Goal: Task Accomplishment & Management: Use online tool/utility

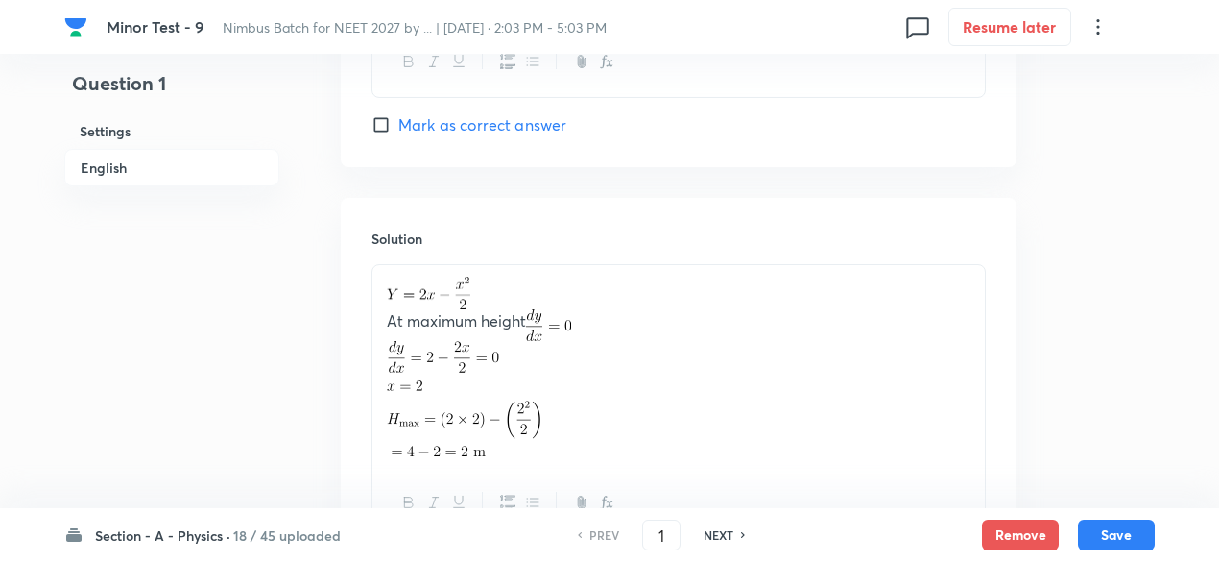
scroll to position [1951, 0]
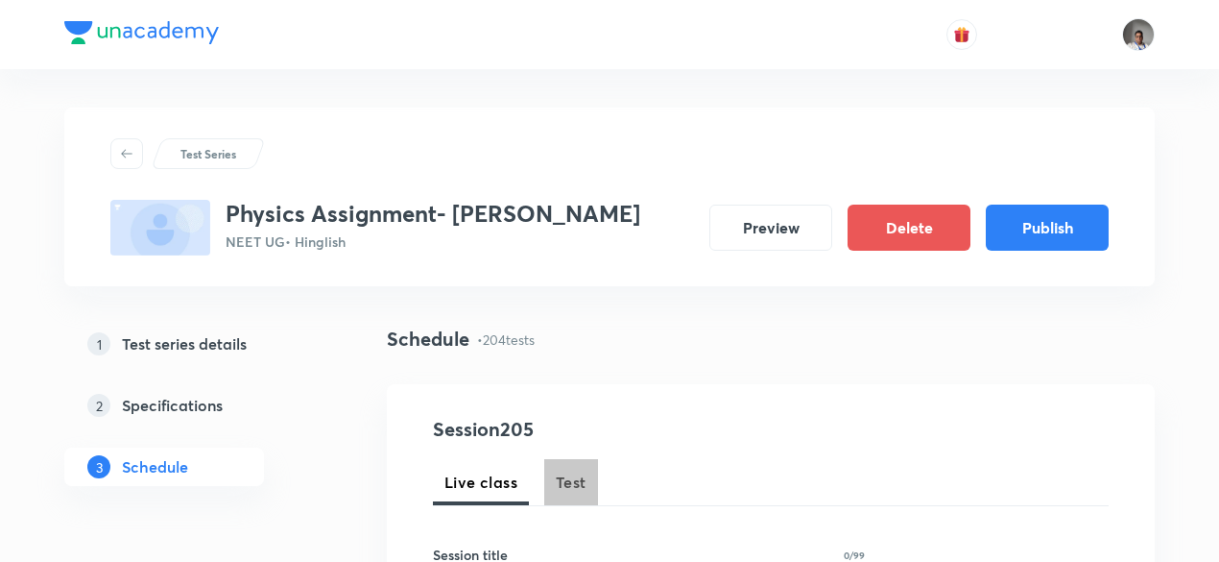
click at [570, 473] on span "Test" at bounding box center [571, 481] width 31 height 23
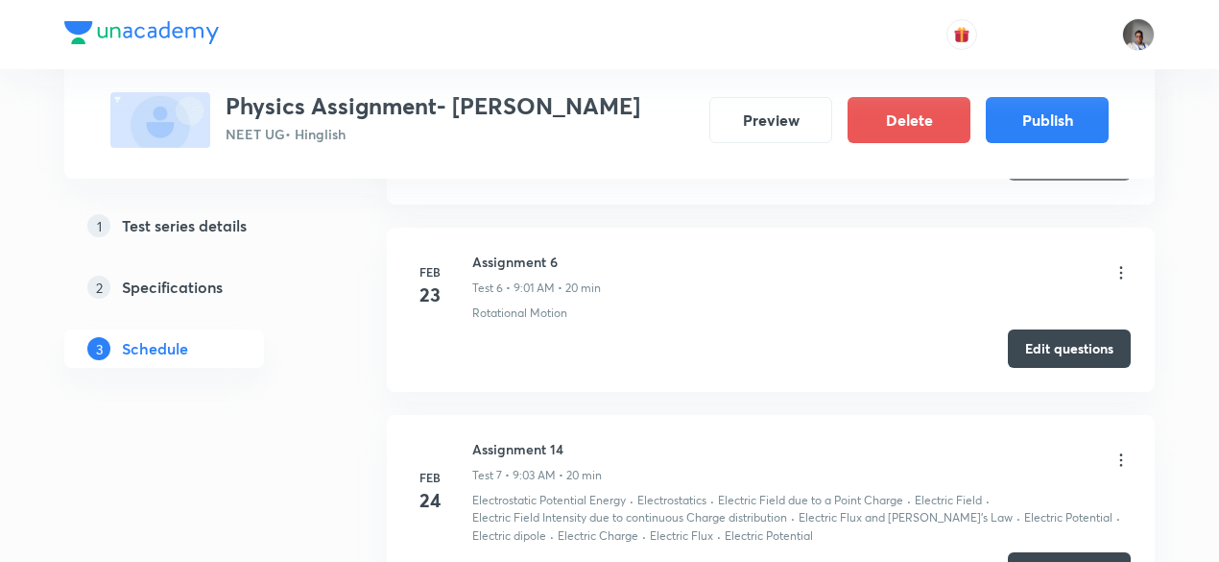
scroll to position [1969, 0]
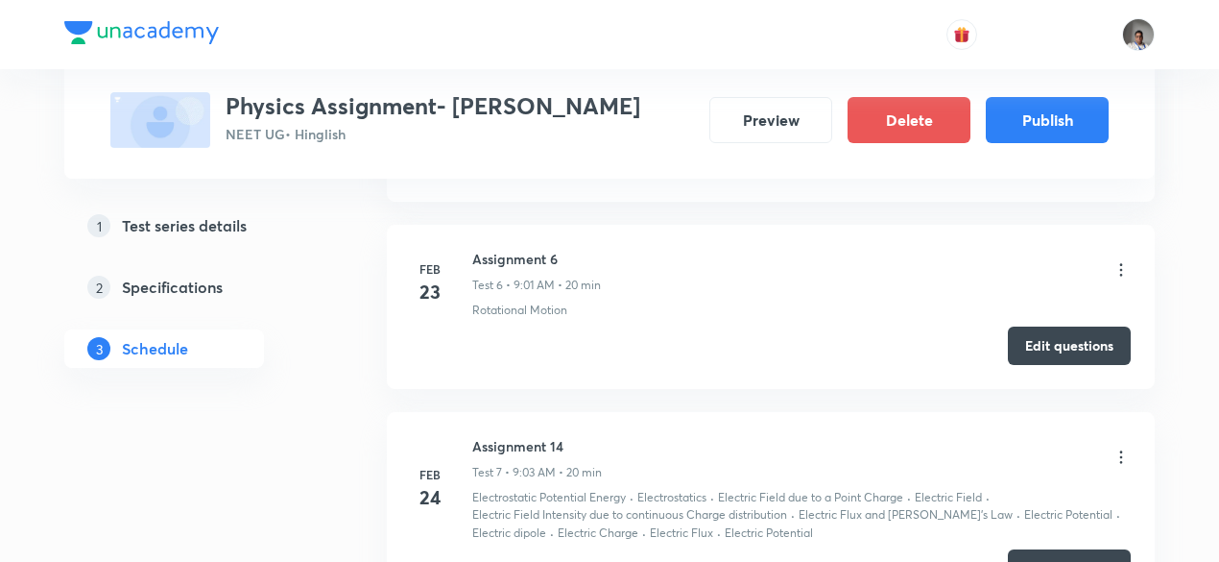
click at [532, 256] on h6 "Assignment 6" at bounding box center [536, 259] width 129 height 20
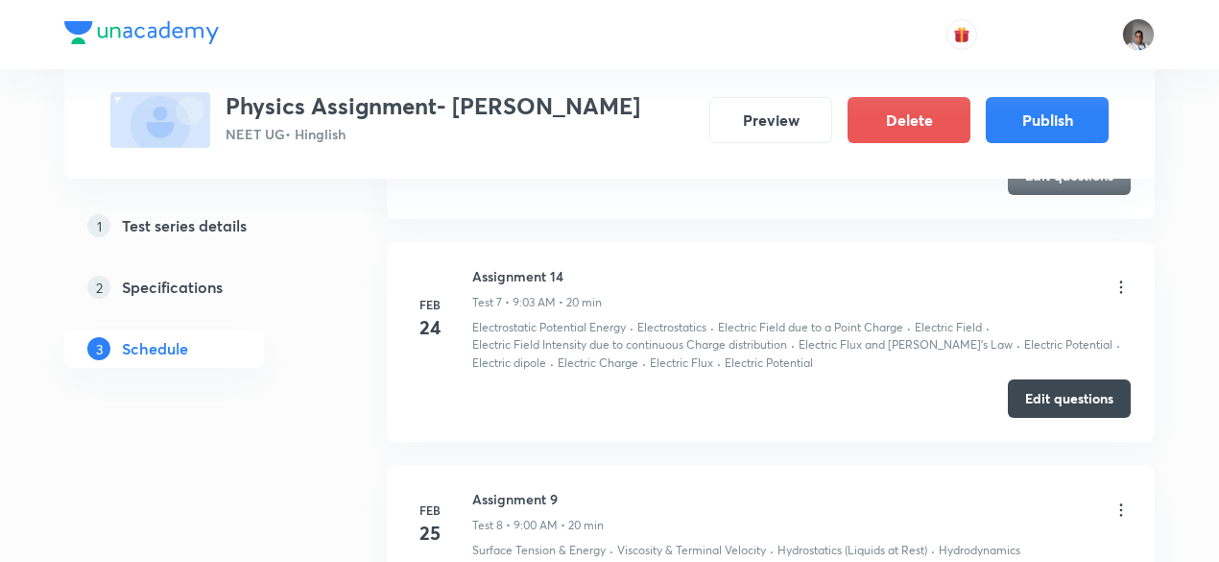
scroll to position [2140, 0]
click at [532, 265] on h6 "Assignment 14" at bounding box center [537, 275] width 130 height 20
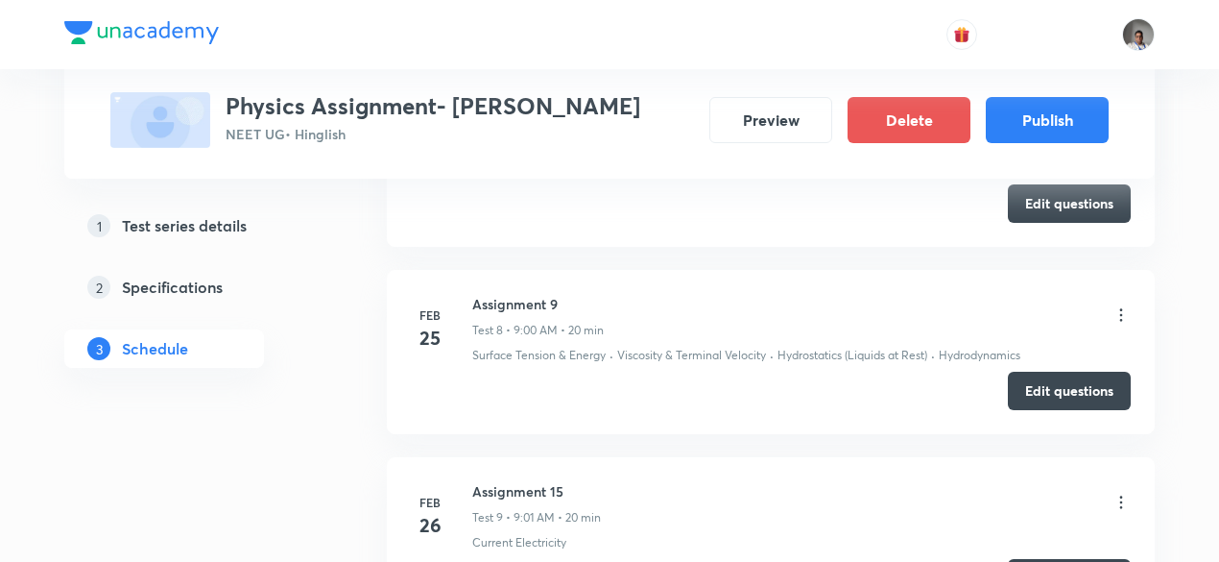
scroll to position [2335, 0]
click at [518, 293] on h6 "Assignment 9" at bounding box center [538, 303] width 132 height 20
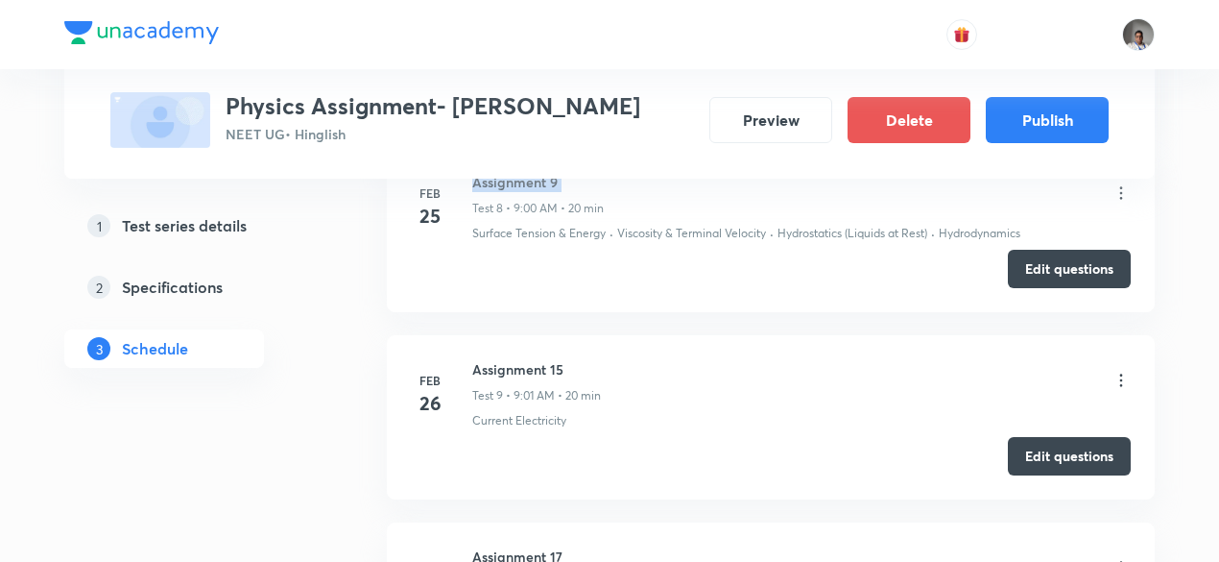
scroll to position [2468, 0]
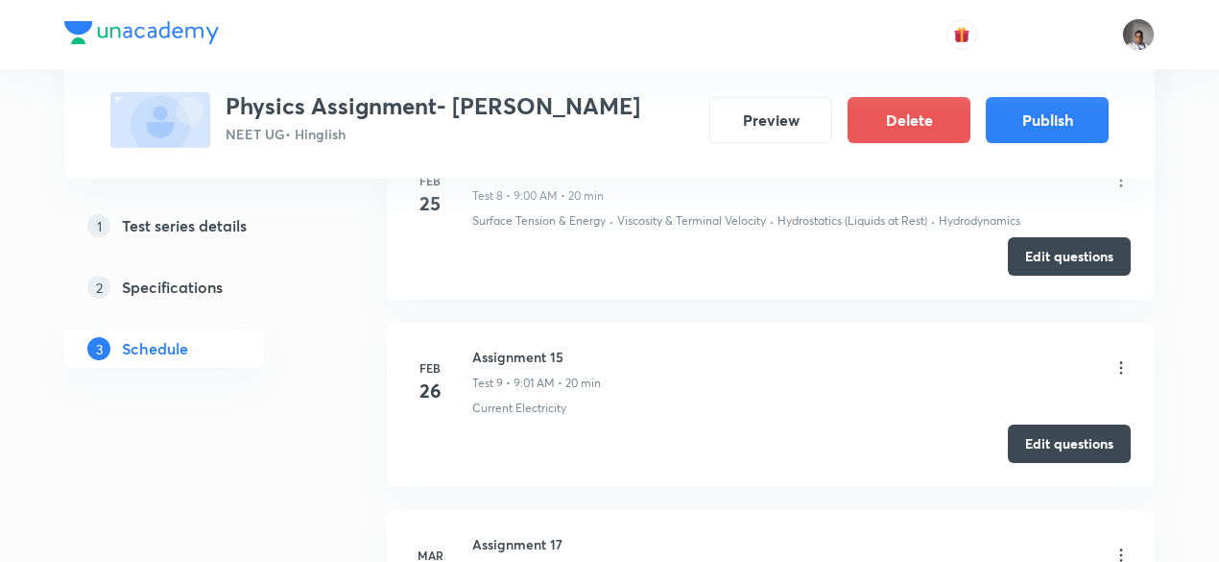
click at [520, 347] on h6 "Assignment 15" at bounding box center [536, 357] width 129 height 20
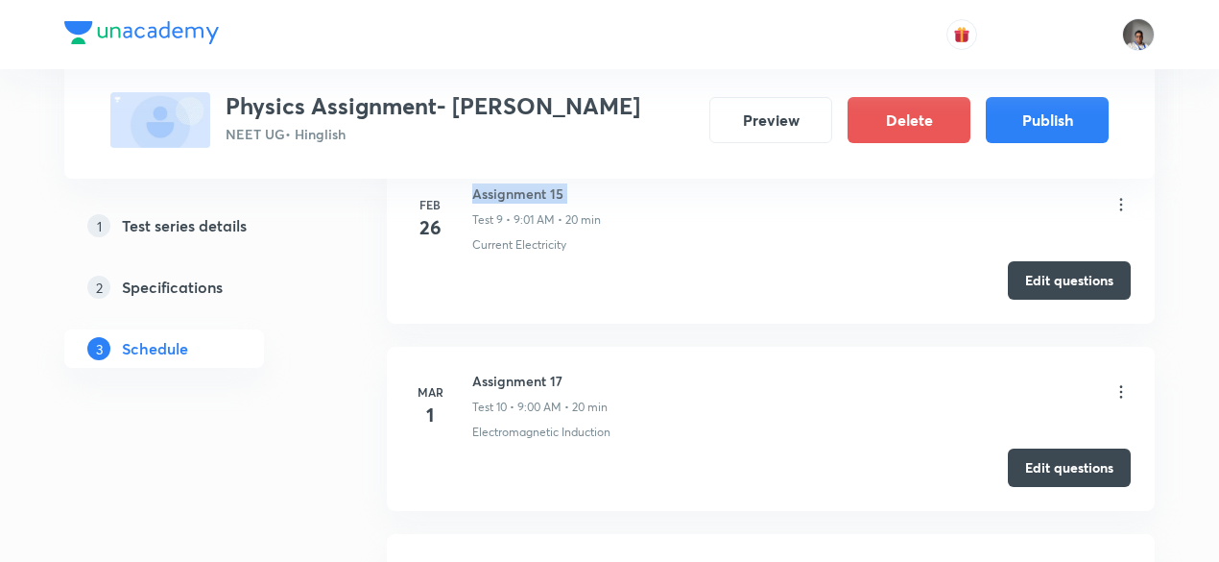
scroll to position [2636, 0]
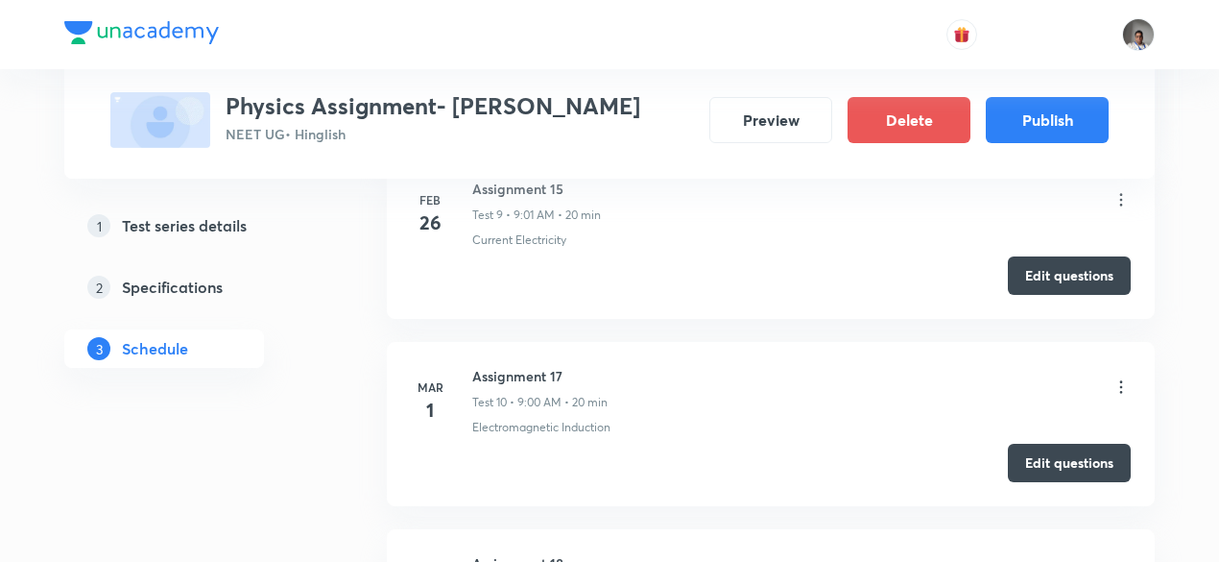
click at [520, 366] on h6 "Assignment 17" at bounding box center [539, 376] width 135 height 20
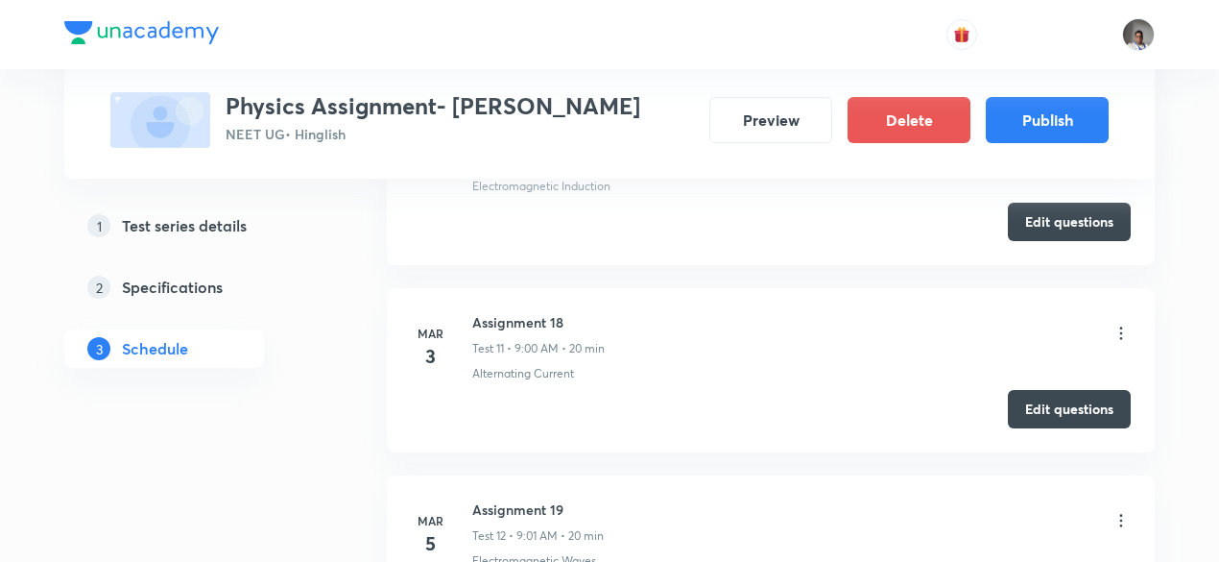
scroll to position [2881, 0]
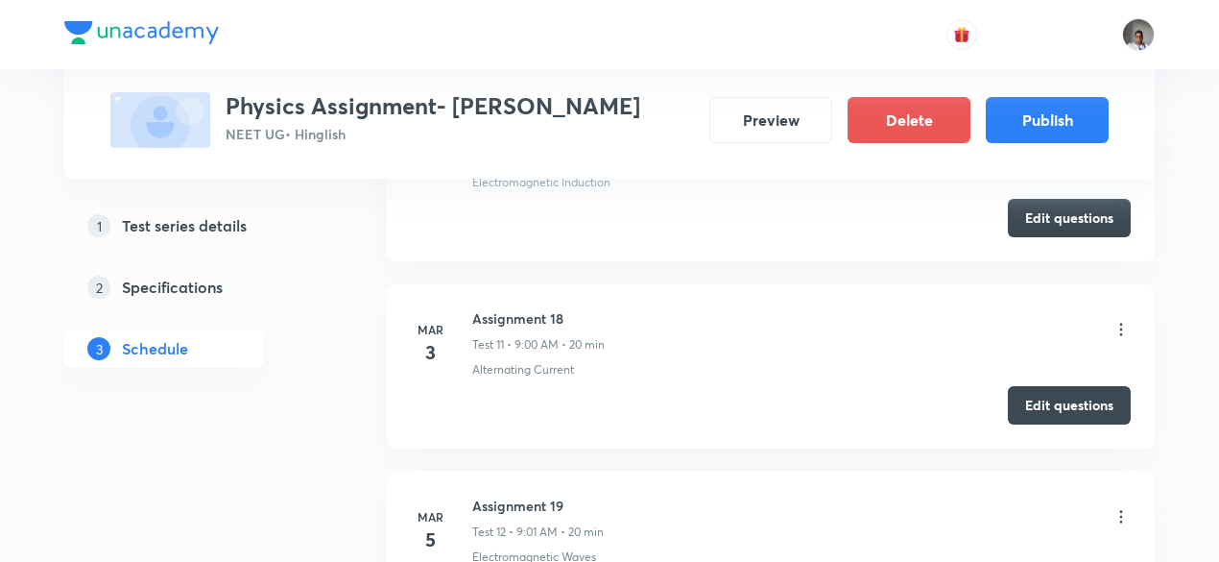
click at [519, 308] on h6 "Assignment 18" at bounding box center [538, 318] width 132 height 20
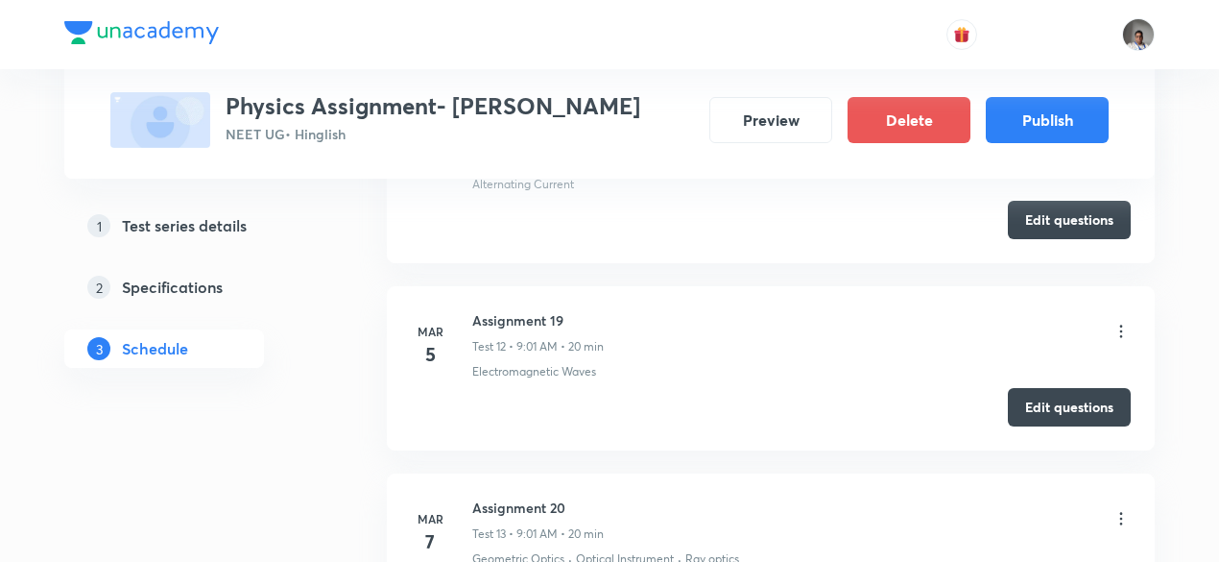
scroll to position [3078, 0]
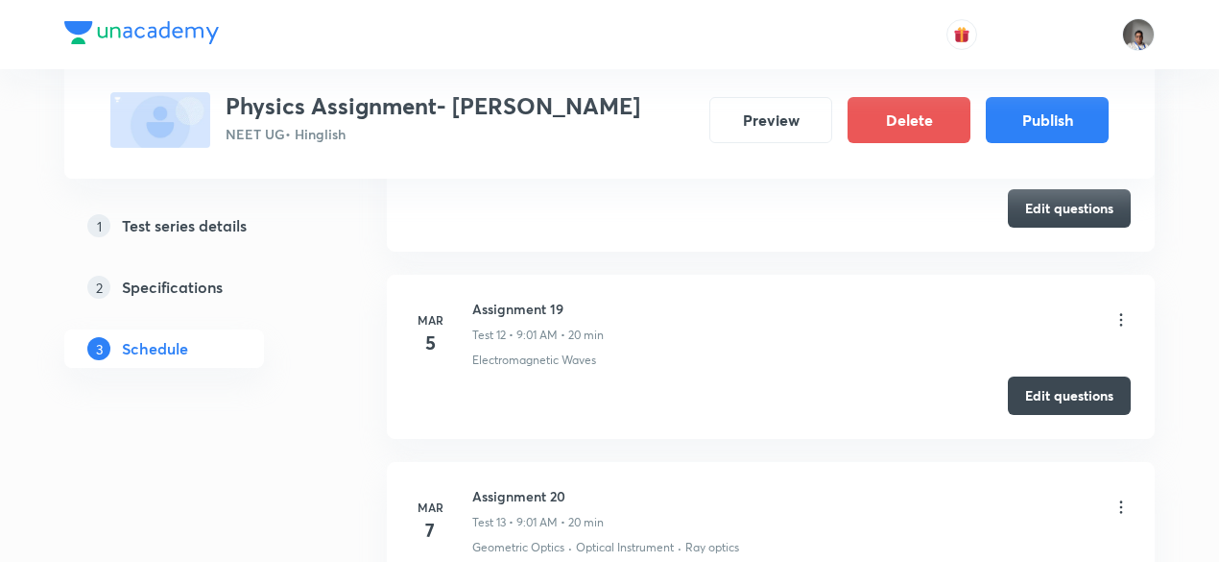
click at [518, 299] on h6 "Assignment 19" at bounding box center [538, 309] width 132 height 20
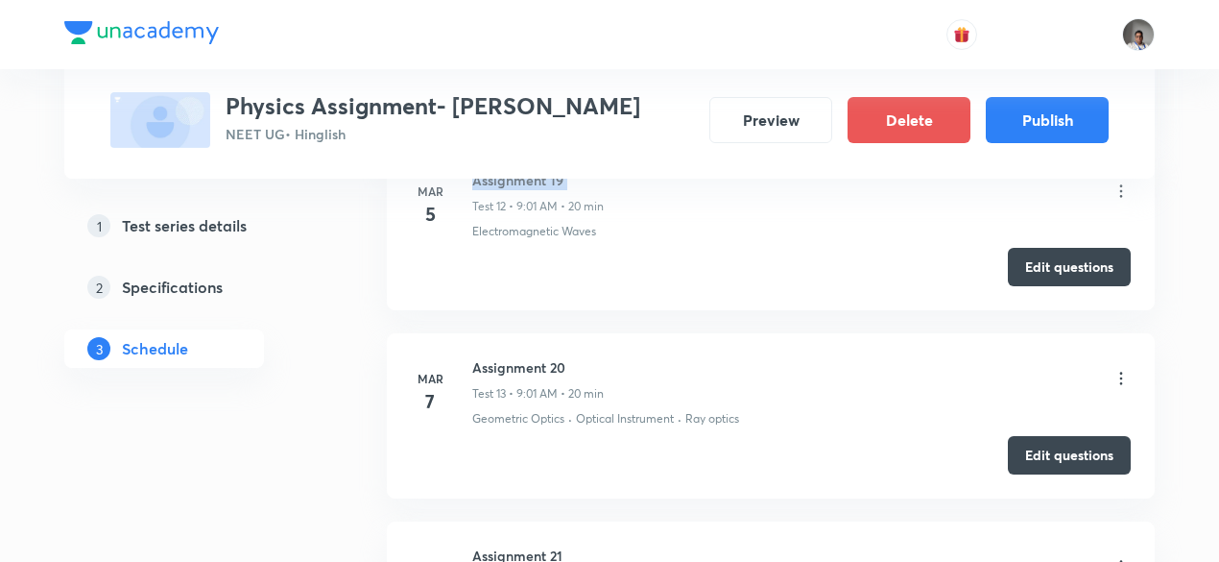
scroll to position [3210, 0]
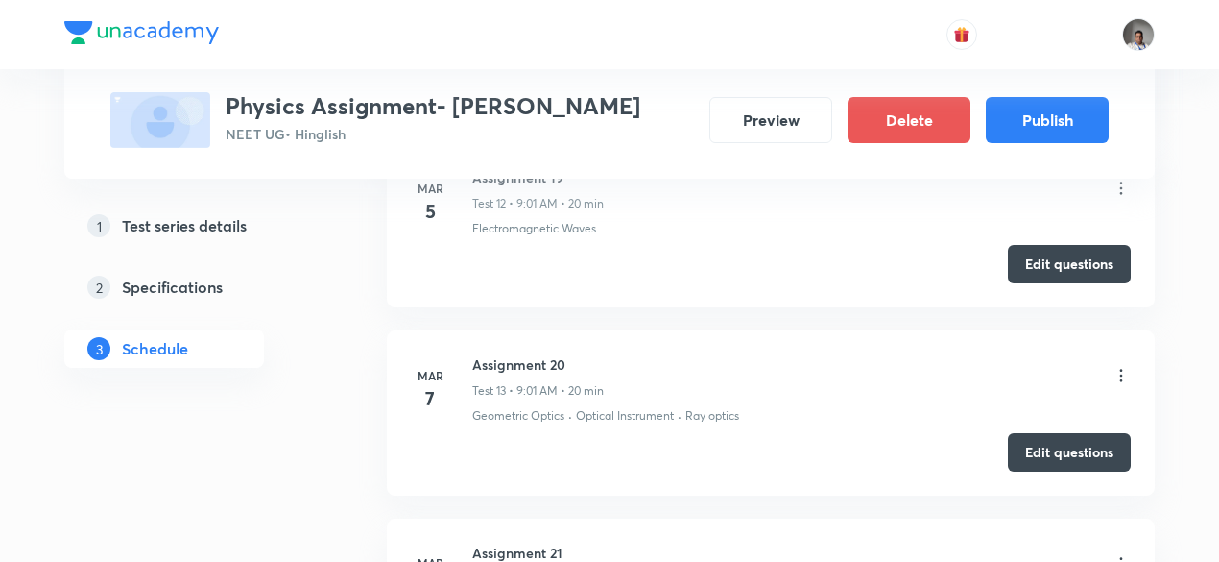
click at [518, 354] on h6 "Assignment 20" at bounding box center [538, 364] width 132 height 20
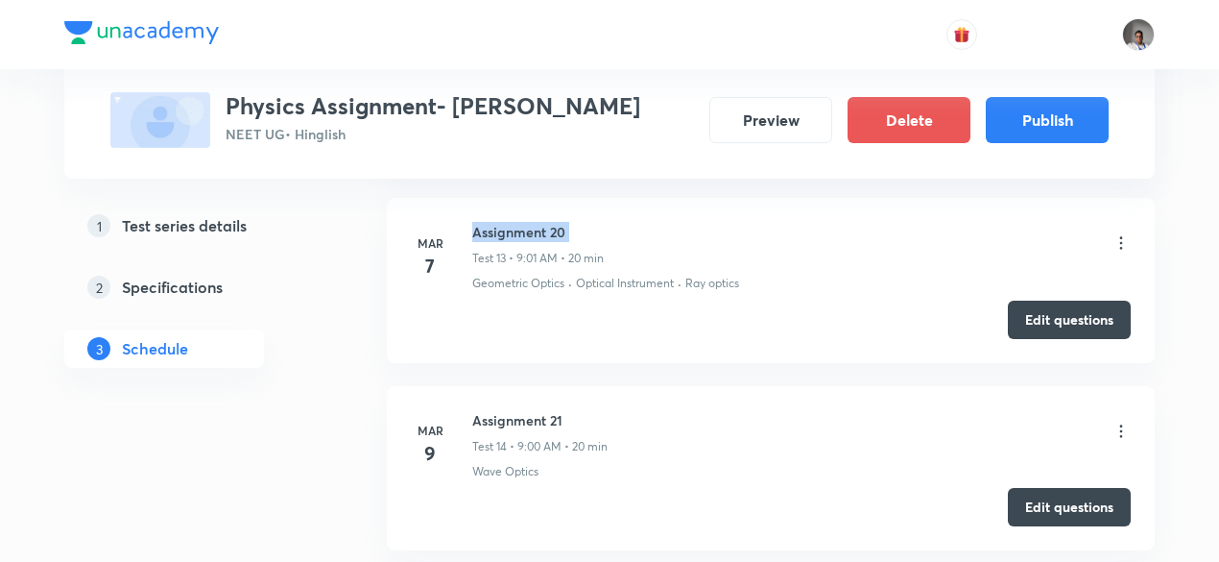
scroll to position [3350, 0]
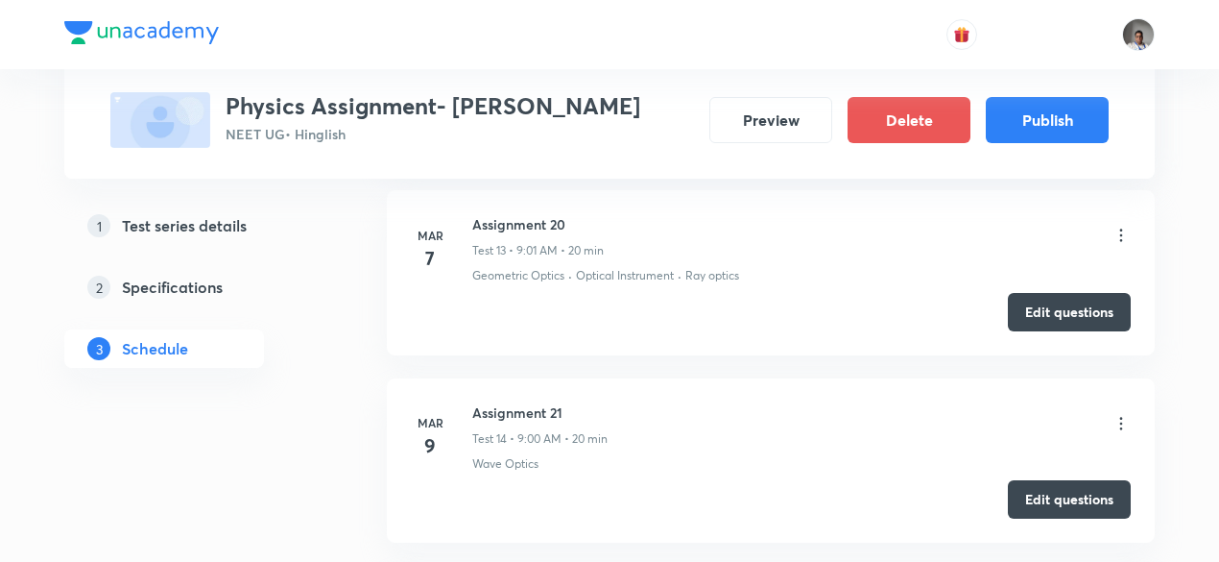
click at [517, 402] on h6 "Assignment 21" at bounding box center [539, 412] width 135 height 20
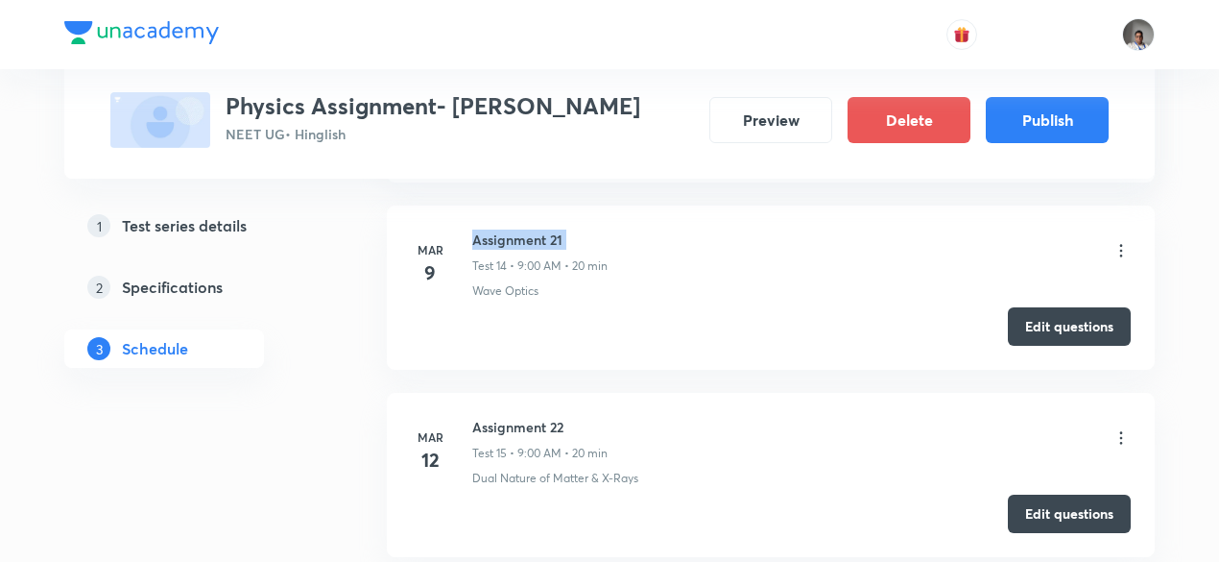
scroll to position [3525, 0]
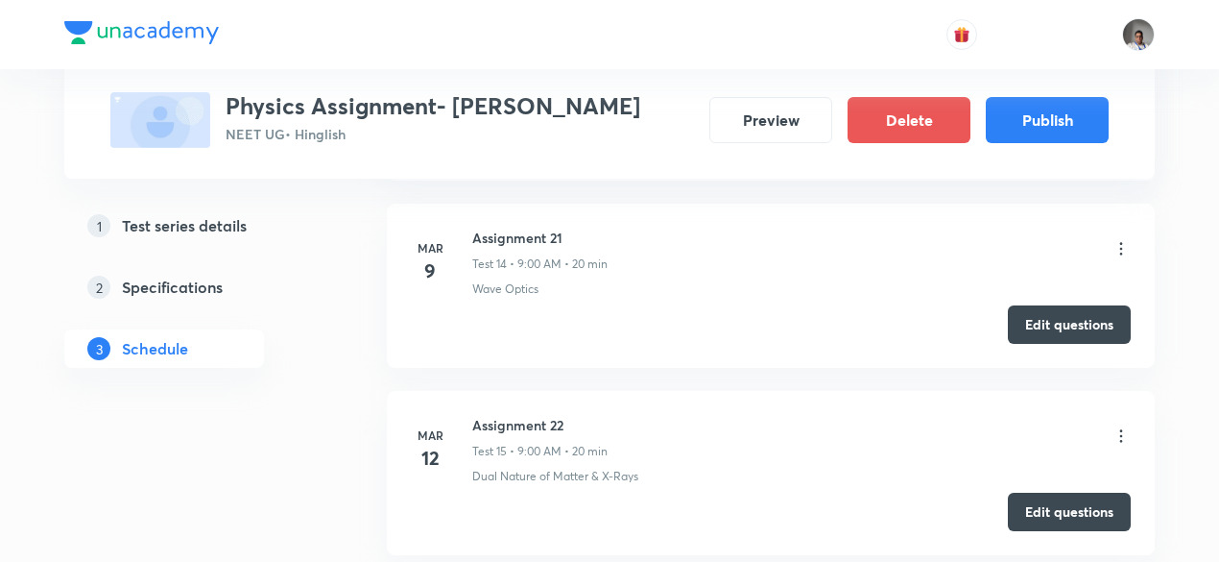
click at [517, 415] on h6 "Assignment 22" at bounding box center [539, 425] width 135 height 20
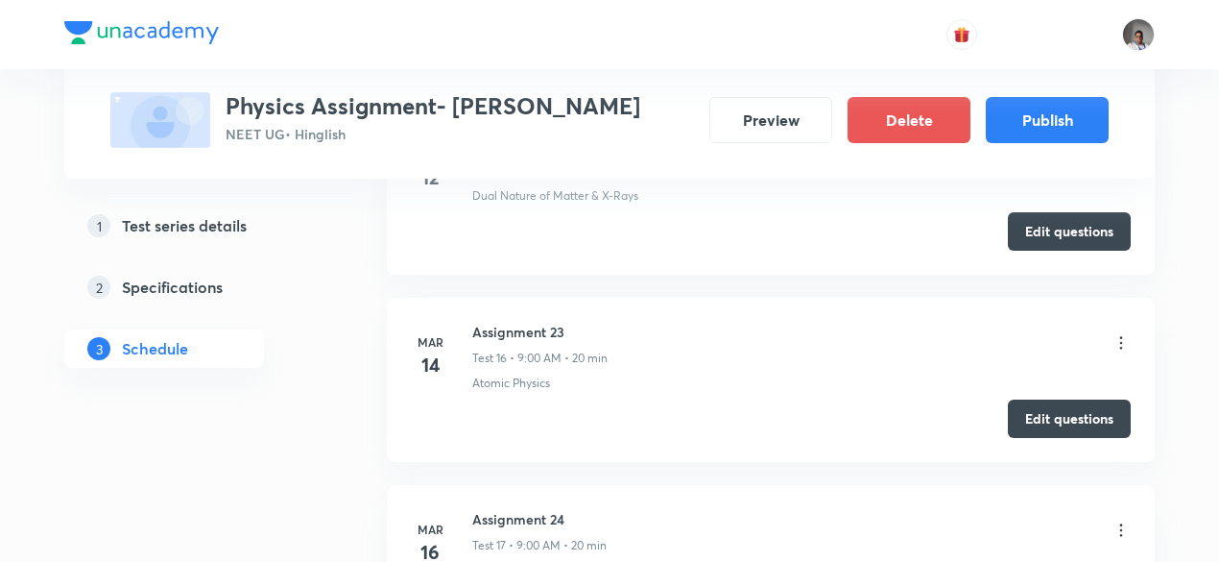
scroll to position [3819, 0]
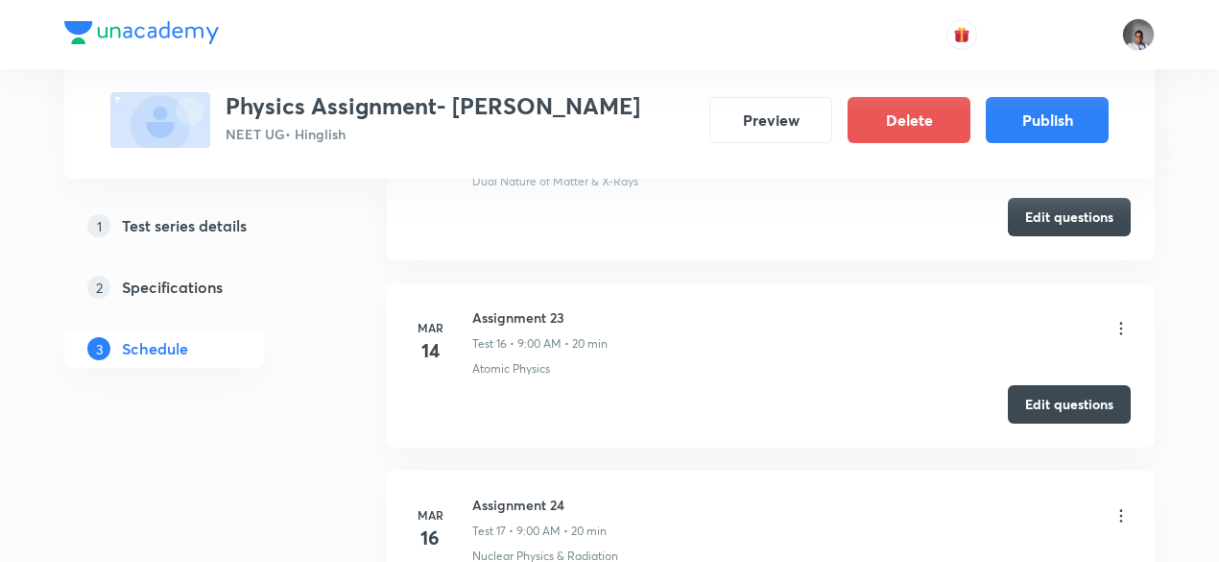
click at [509, 308] on h6 "Assignment 23" at bounding box center [539, 317] width 135 height 20
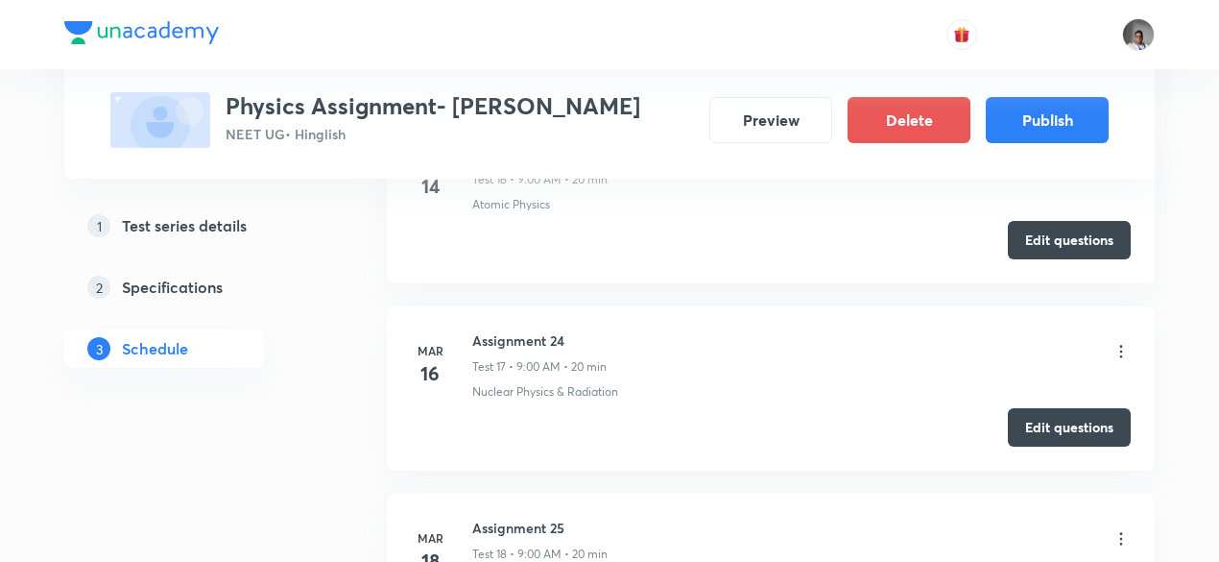
scroll to position [3985, 0]
click at [509, 328] on h6 "Assignment 24" at bounding box center [539, 338] width 134 height 20
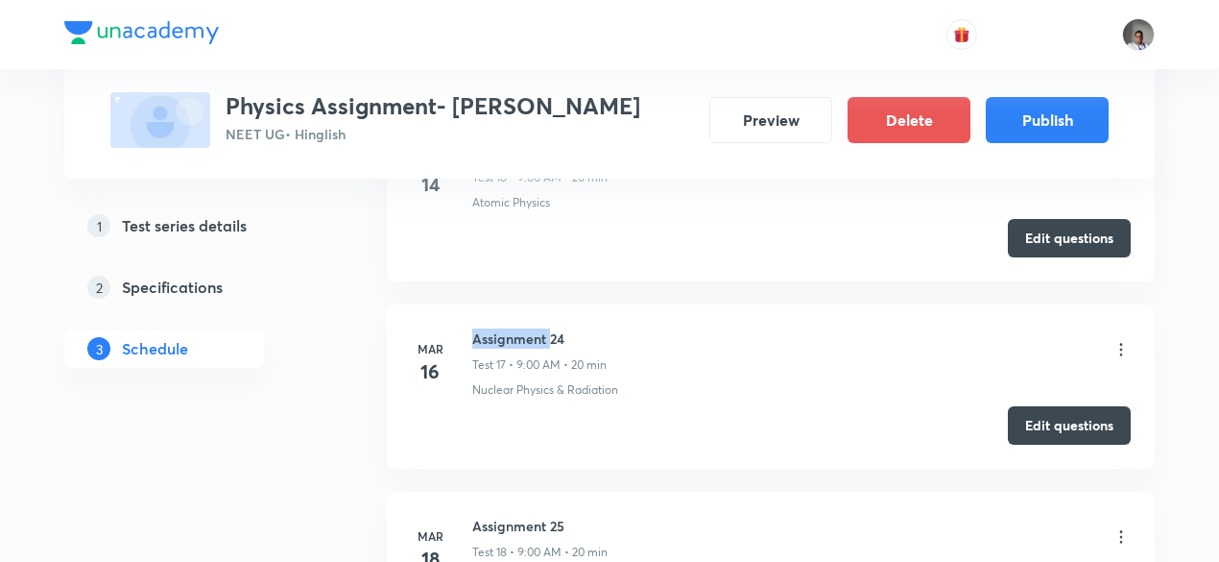
click at [509, 328] on h6 "Assignment 24" at bounding box center [539, 338] width 134 height 20
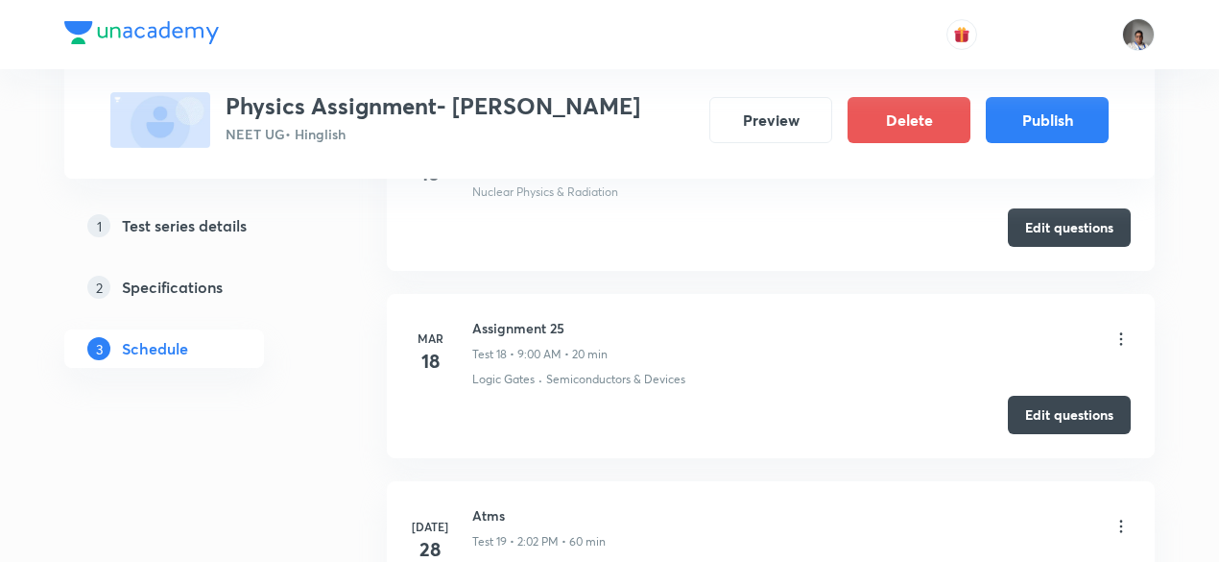
scroll to position [4186, 0]
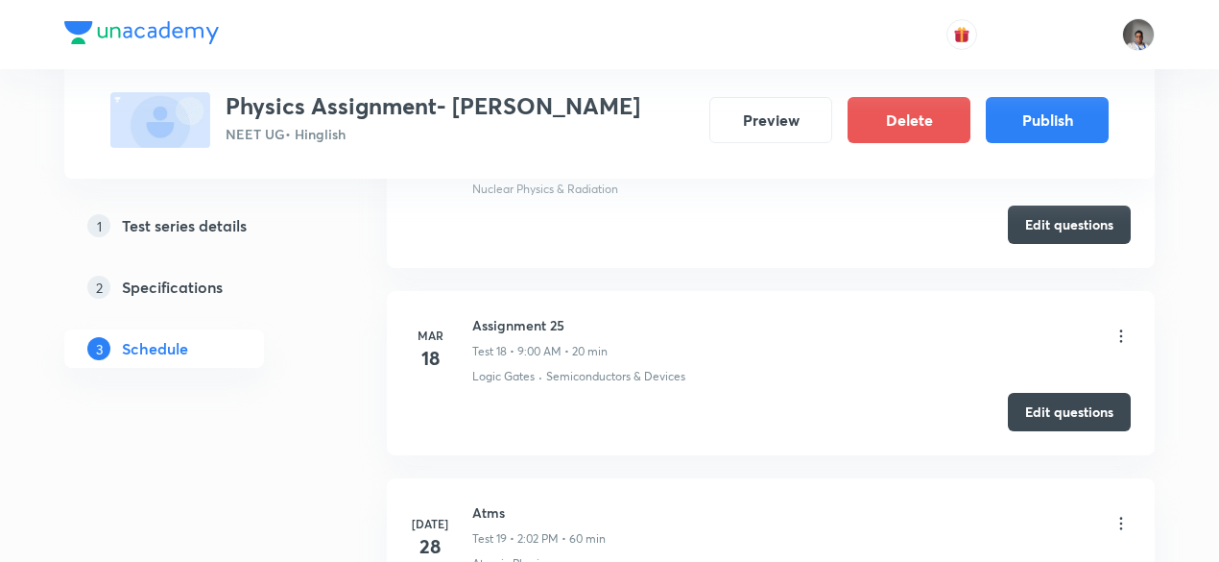
click at [510, 315] on h6 "Assignment 25" at bounding box center [539, 325] width 135 height 20
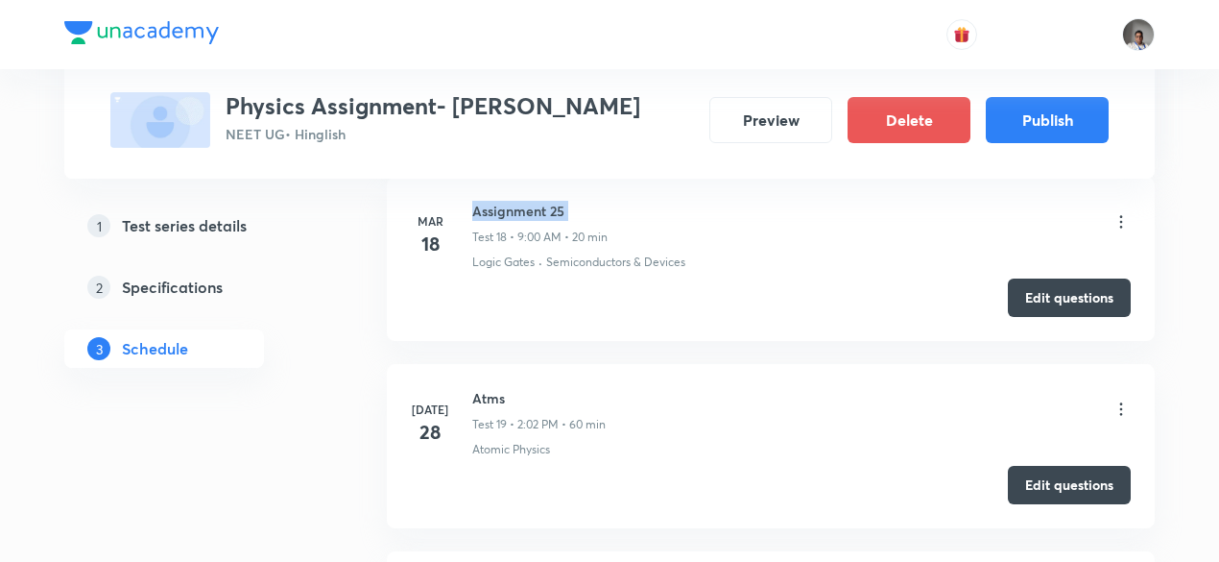
scroll to position [4309, 0]
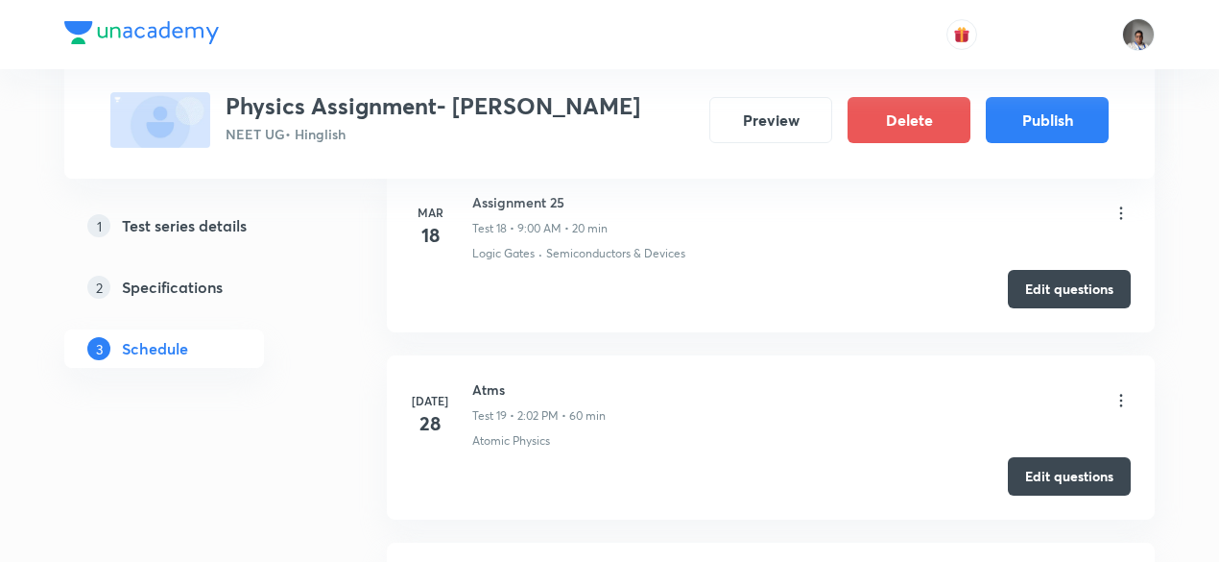
click at [490, 379] on h6 "Atms" at bounding box center [538, 389] width 133 height 20
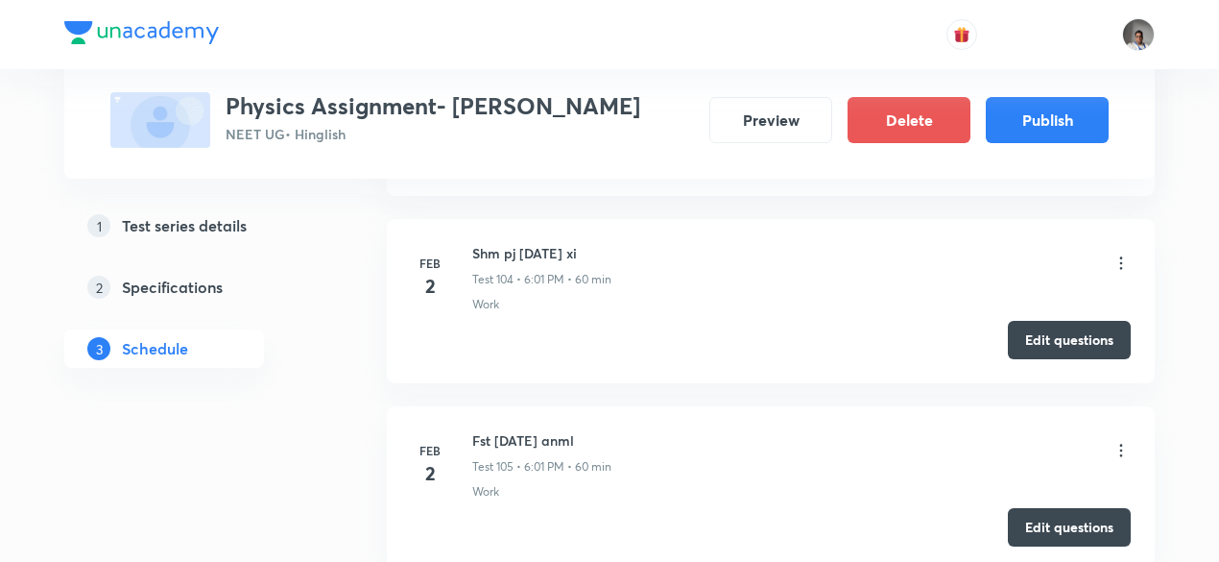
scroll to position [20452, 0]
click at [511, 429] on h6 "Fst jan 2 anml" at bounding box center [541, 439] width 139 height 20
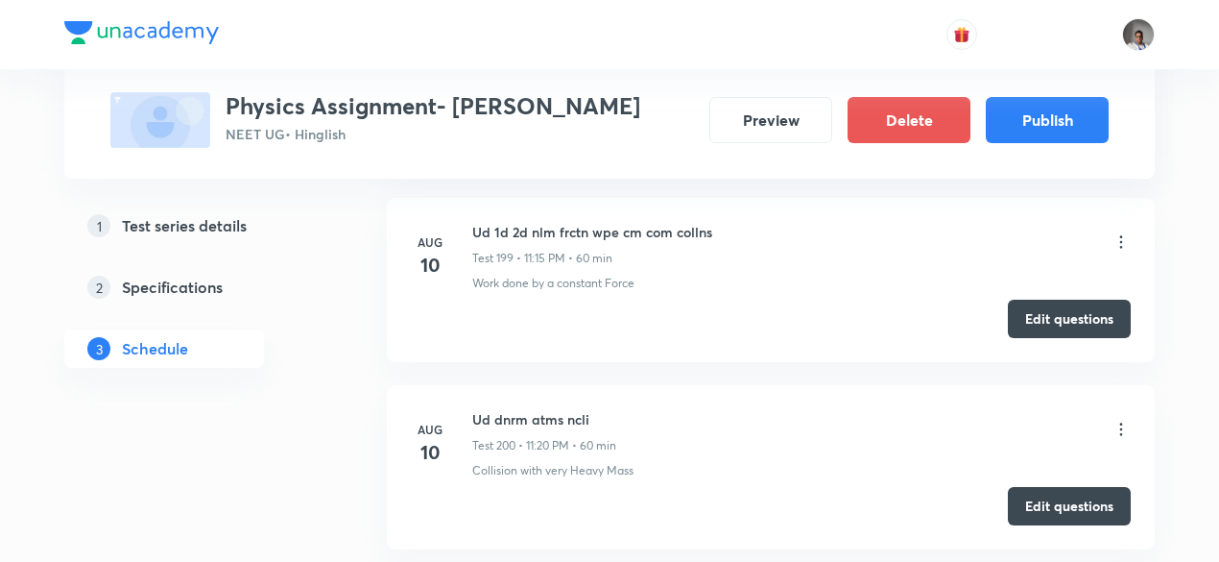
scroll to position [38853, 0]
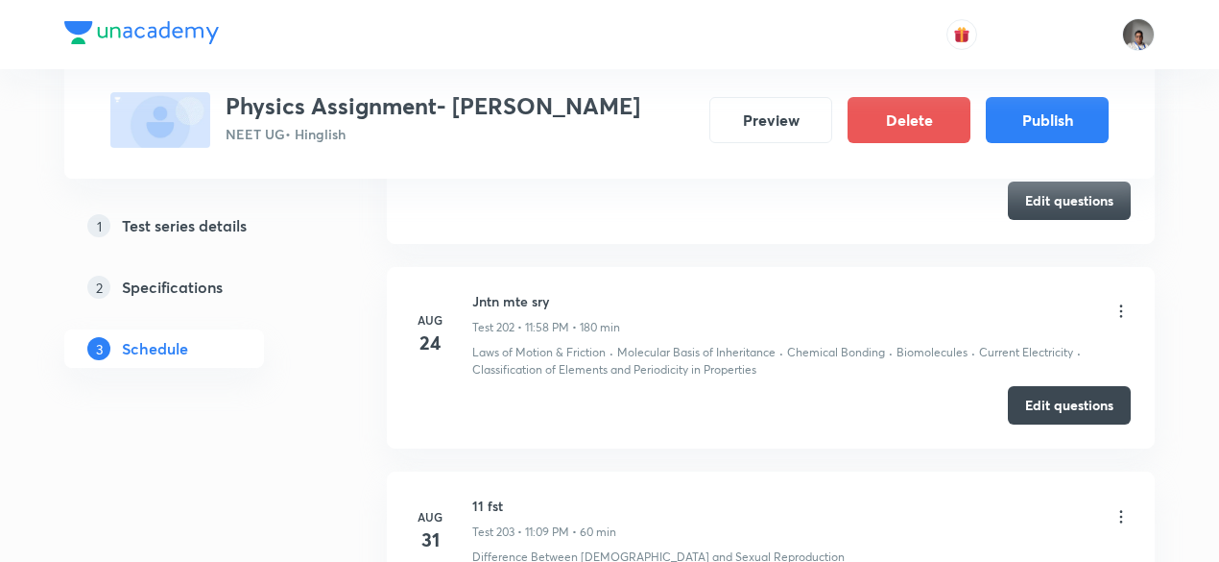
click at [648, 548] on p "Difference Between Asexual and Sexual Reproduction" at bounding box center [658, 556] width 373 height 17
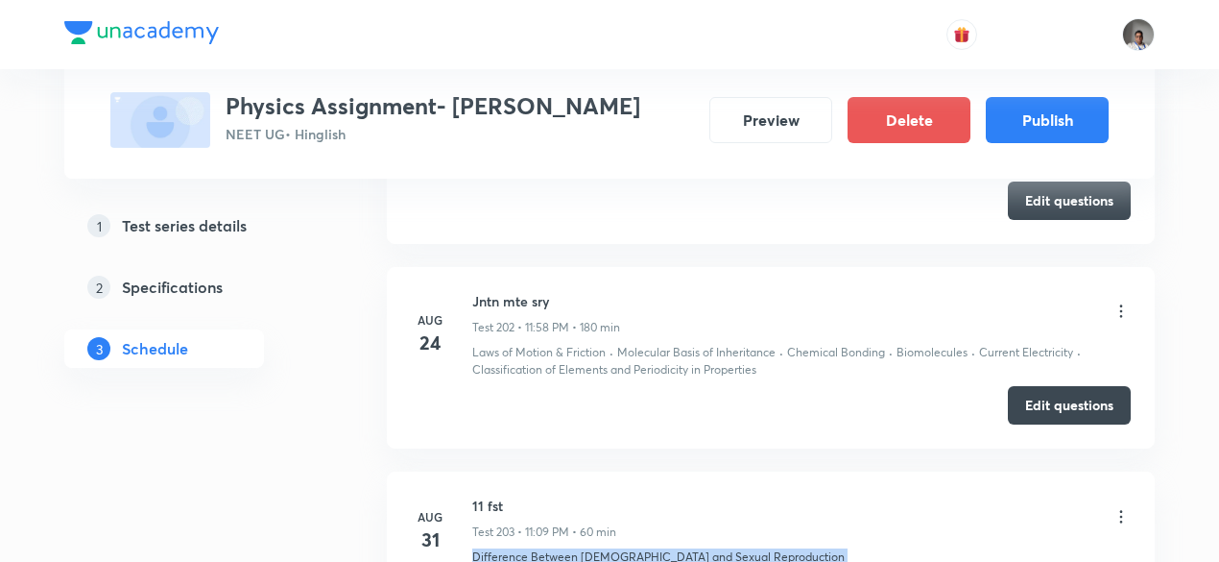
click at [648, 548] on p "Difference Between Asexual and Sexual Reproduction" at bounding box center [658, 556] width 373 height 17
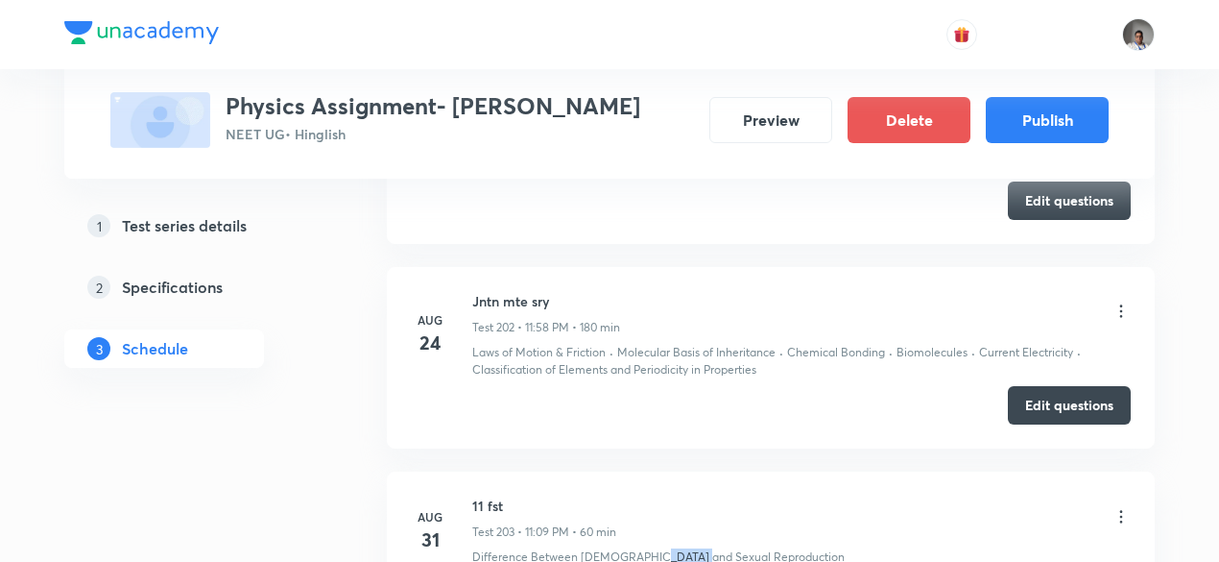
click at [648, 548] on p "Difference Between Asexual and Sexual Reproduction" at bounding box center [658, 556] width 373 height 17
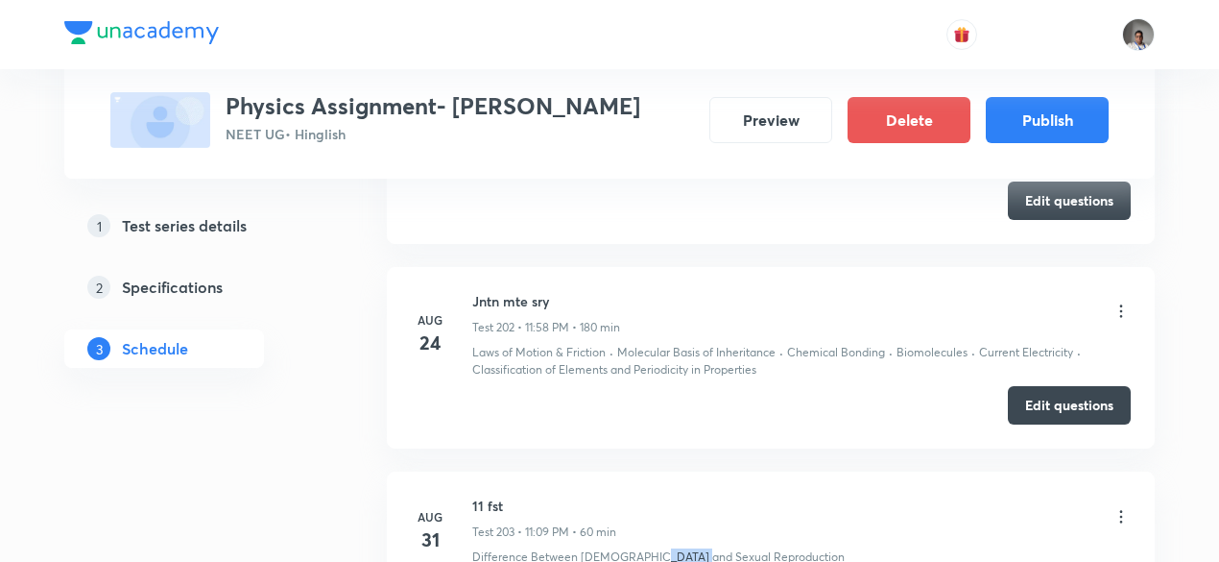
click at [648, 548] on p "Difference Between Asexual and Sexual Reproduction" at bounding box center [658, 556] width 373 height 17
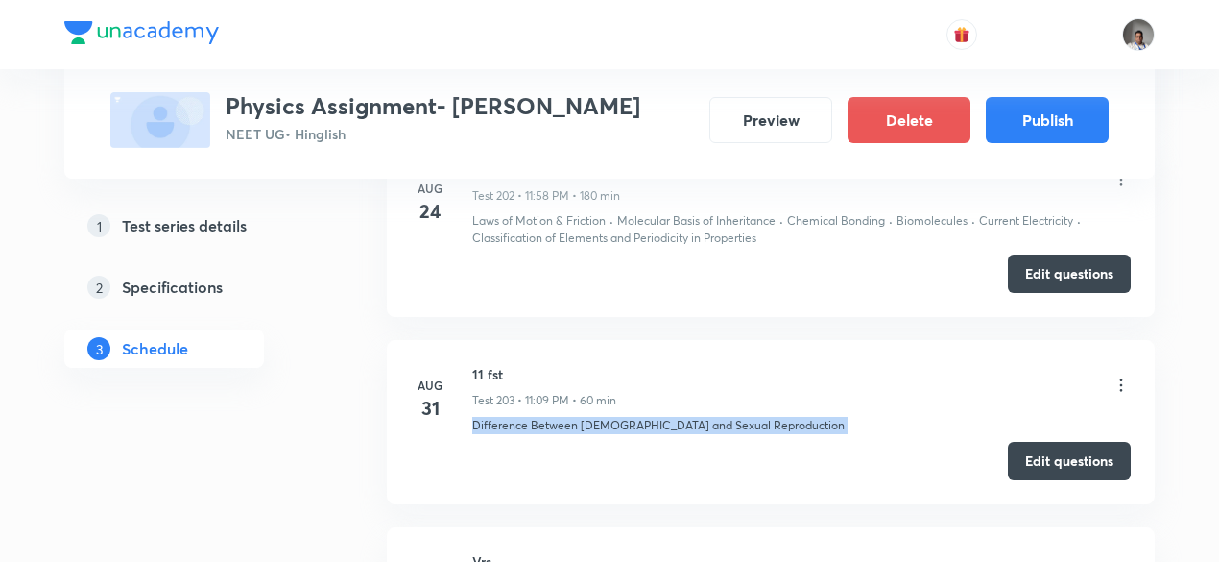
scroll to position [38992, 0]
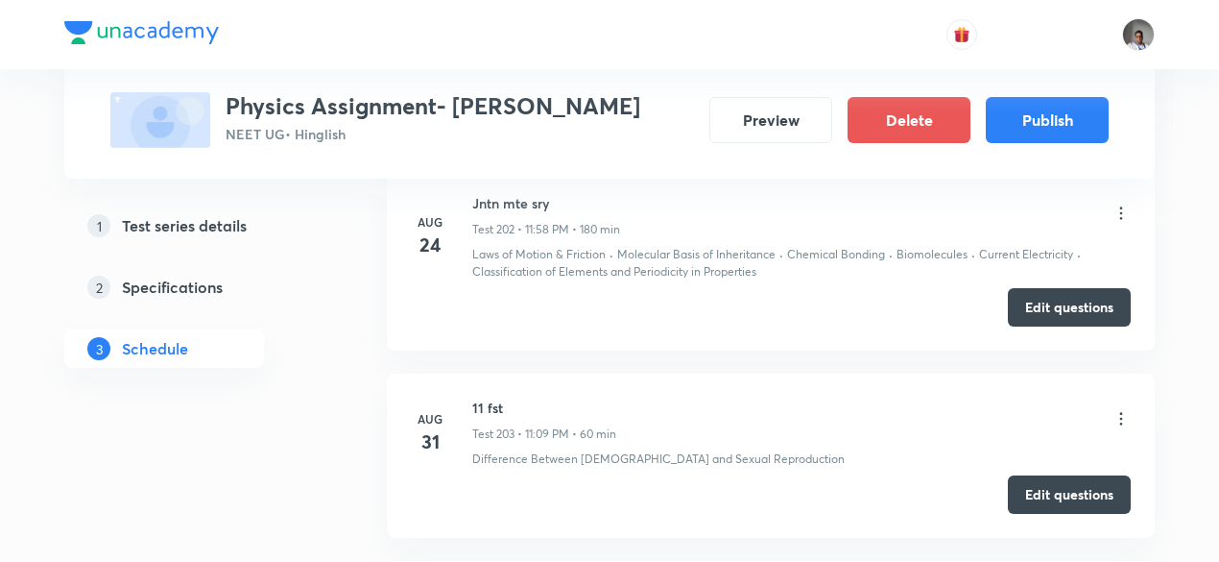
scroll to position [38949, 0]
click at [626, 452] on p "Difference Between Asexual and Sexual Reproduction" at bounding box center [658, 460] width 373 height 17
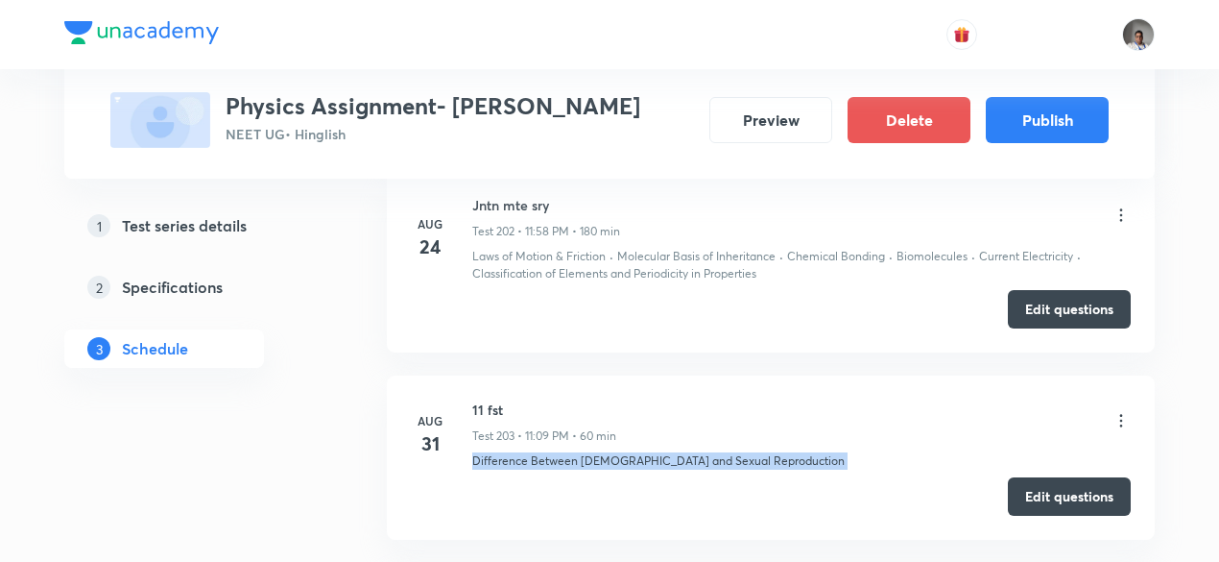
click at [626, 452] on p "Difference Between Asexual and Sexual Reproduction" at bounding box center [658, 460] width 373 height 17
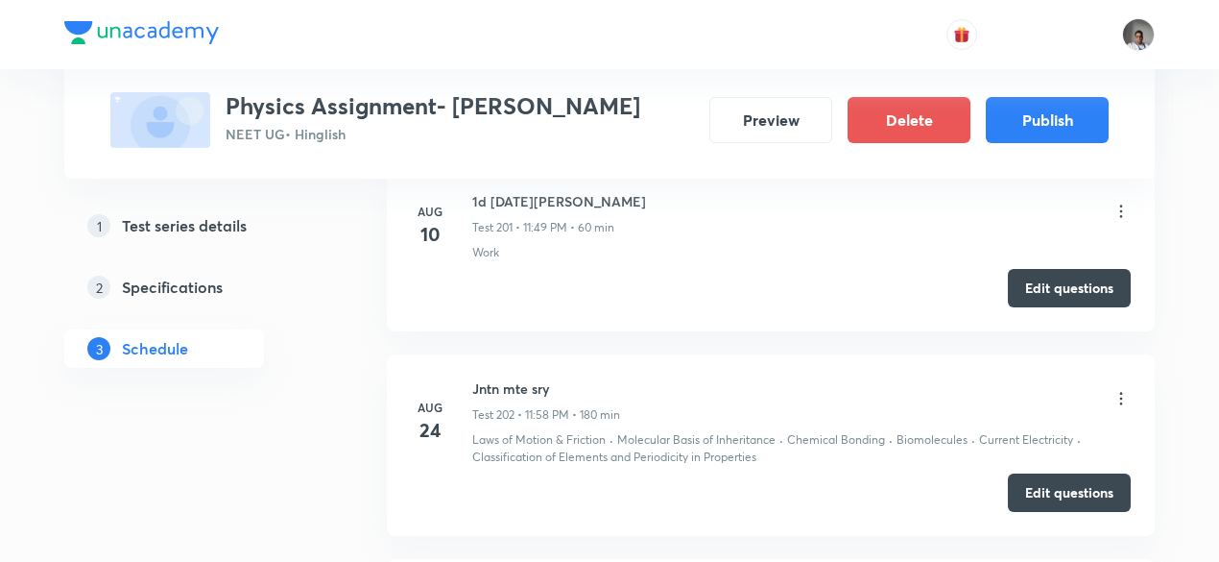
scroll to position [38765, 0]
click at [608, 449] on p "Classification of Elements and Periodicity in Properties" at bounding box center [614, 457] width 284 height 17
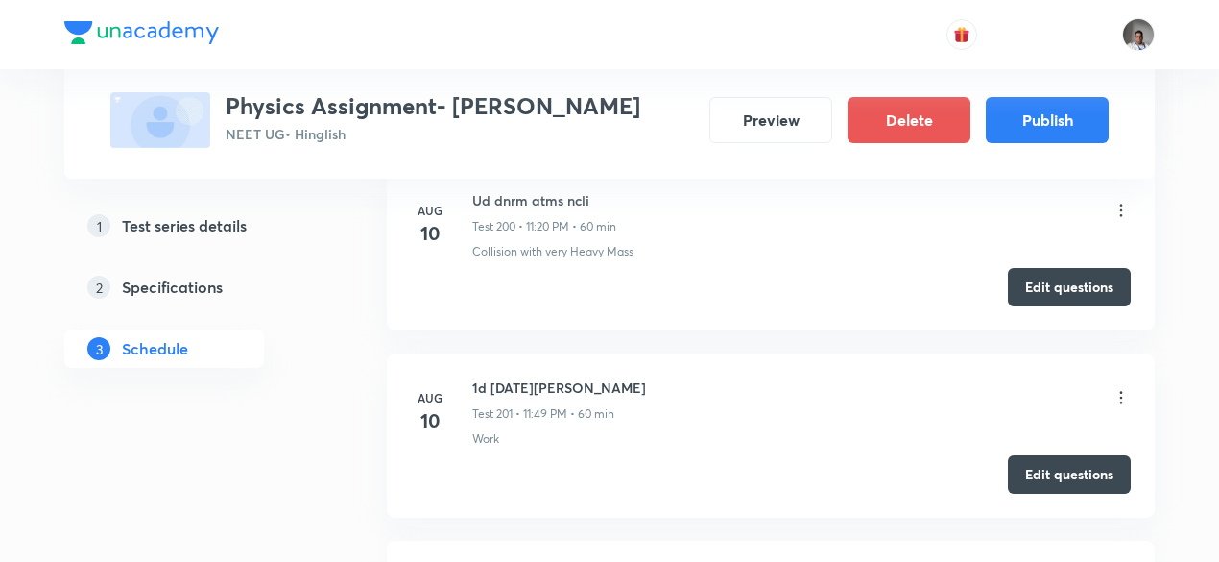
scroll to position [38569, 0]
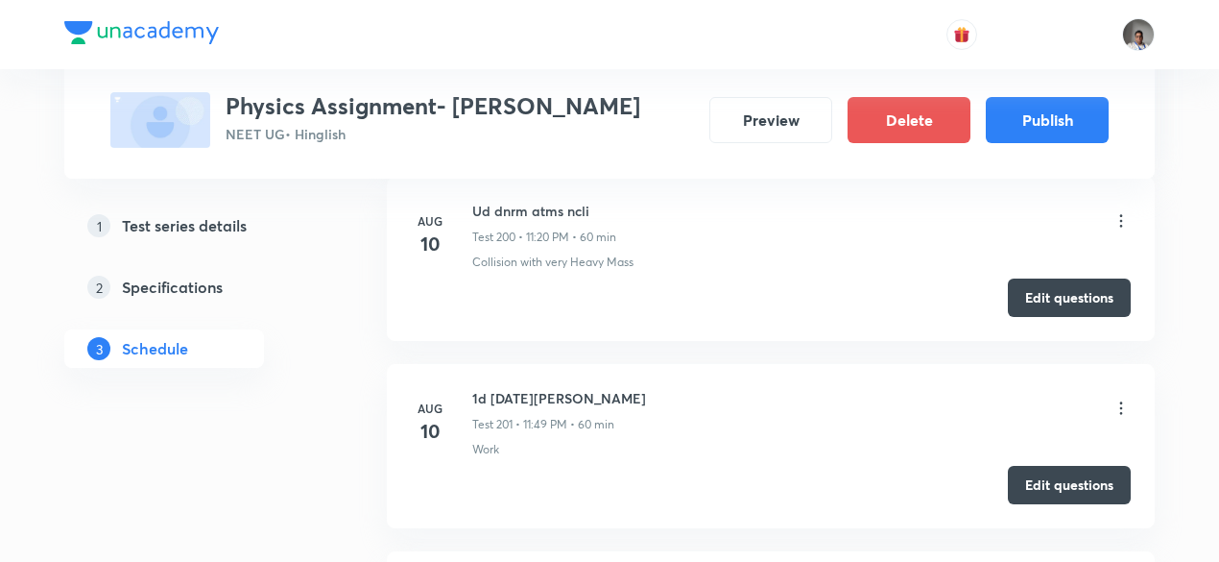
click at [561, 388] on h6 "1d 10 th august updyay" at bounding box center [559, 398] width 174 height 20
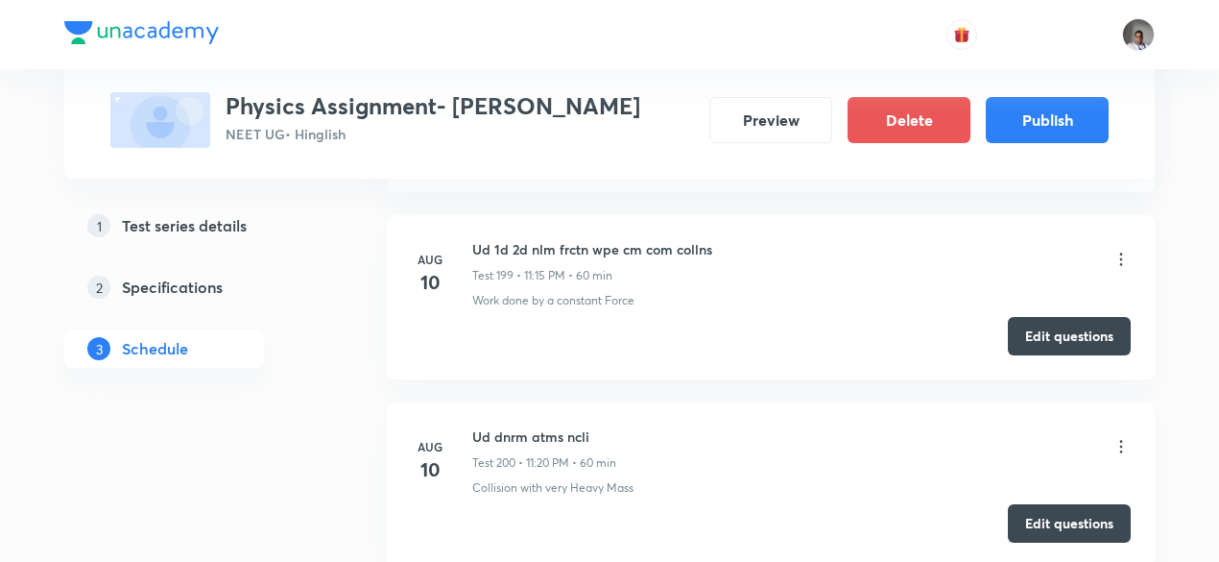
scroll to position [38341, 0]
click at [573, 481] on p "Collision with very Heavy Mass" at bounding box center [552, 489] width 161 height 17
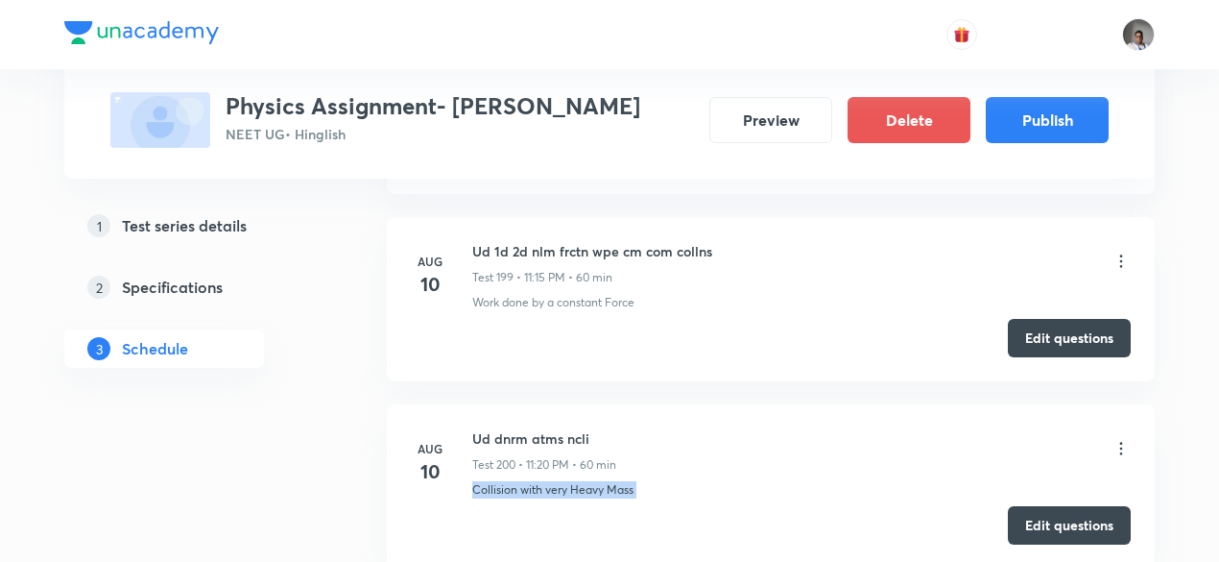
click at [573, 481] on p "Collision with very Heavy Mass" at bounding box center [552, 489] width 161 height 17
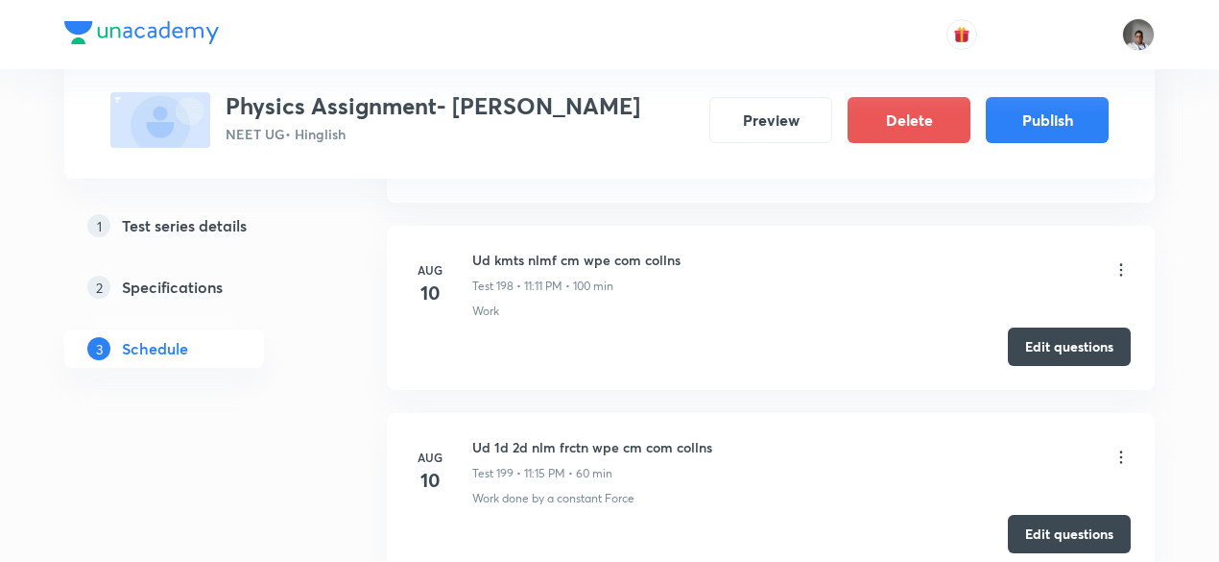
scroll to position [38143, 0]
click at [565, 492] on p "Work done by a constant Force" at bounding box center [553, 500] width 162 height 17
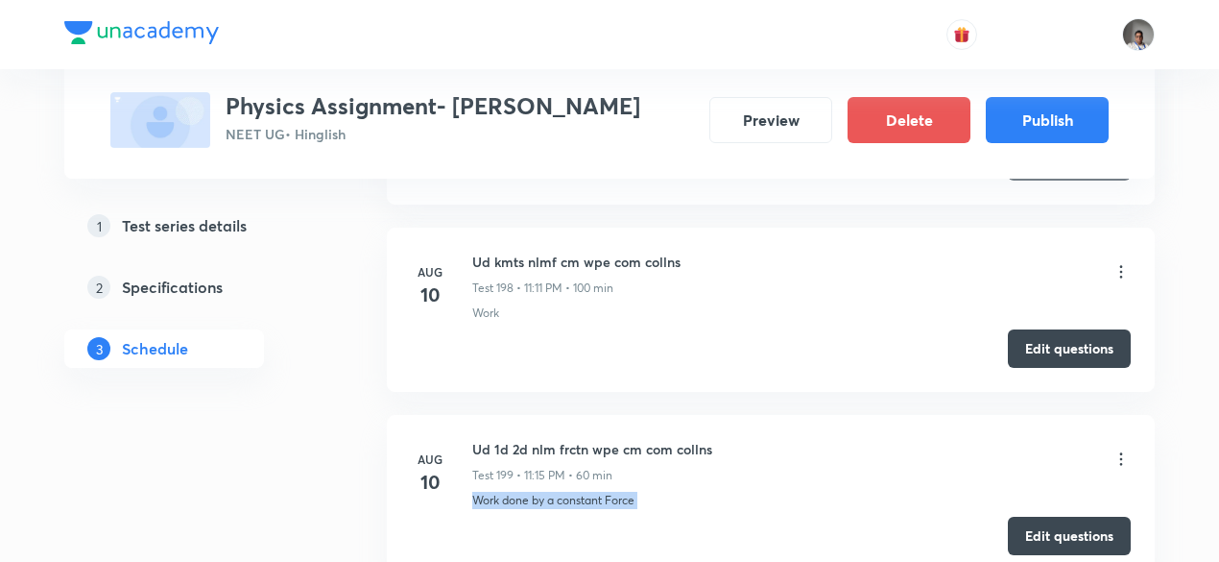
click at [565, 492] on p "Work done by a constant Force" at bounding box center [553, 500] width 162 height 17
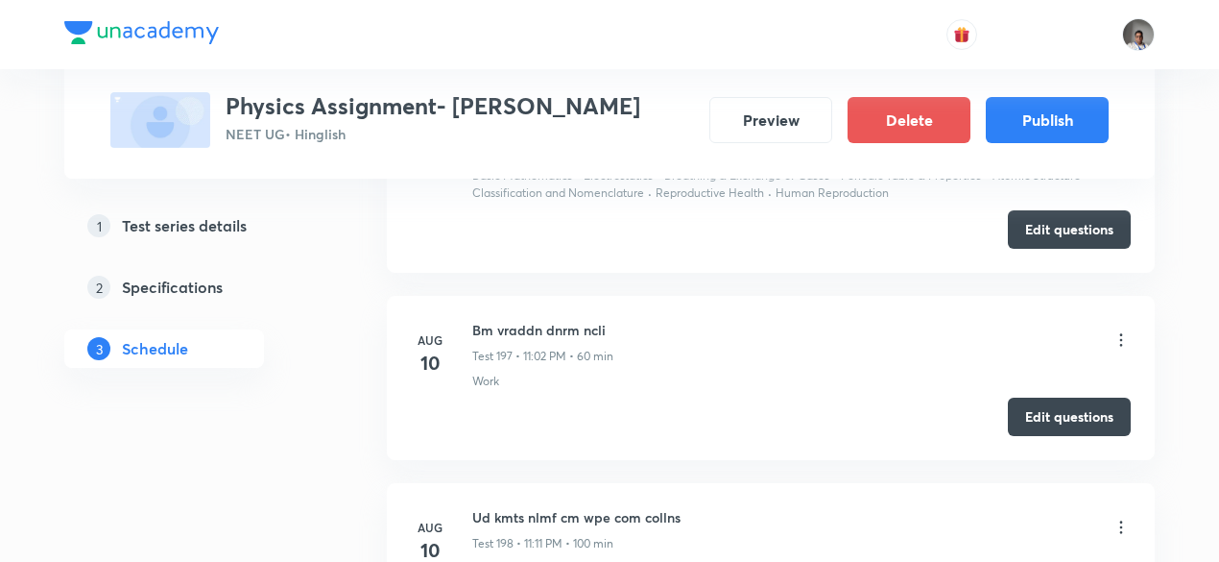
scroll to position [37884, 0]
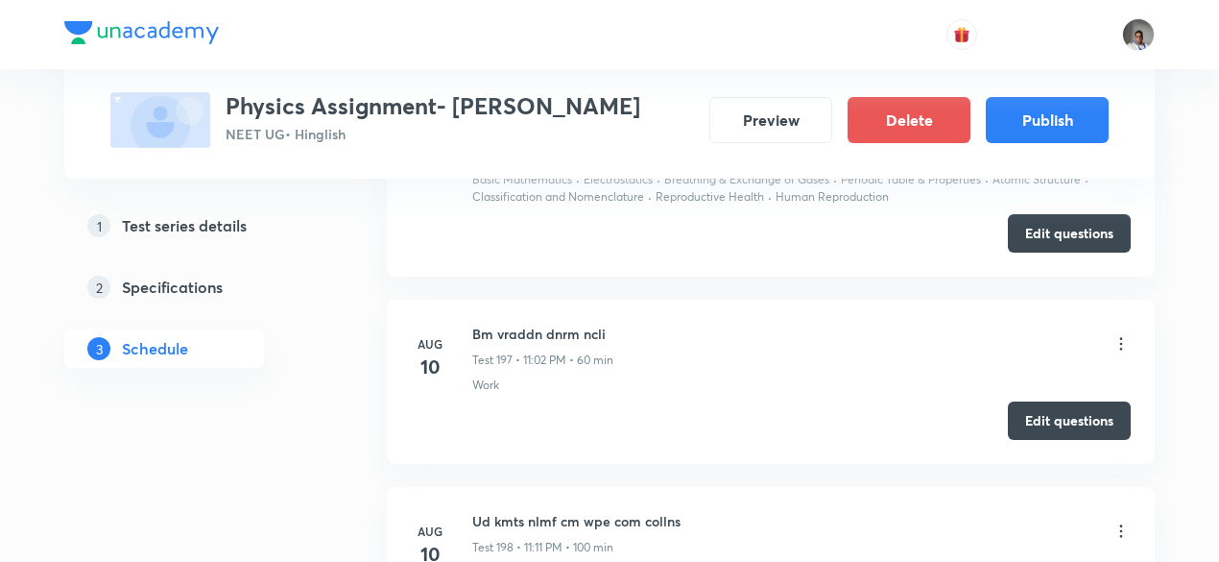
click at [565, 511] on h6 "Ud kmts nlmf cm wpe com collns" at bounding box center [576, 521] width 208 height 20
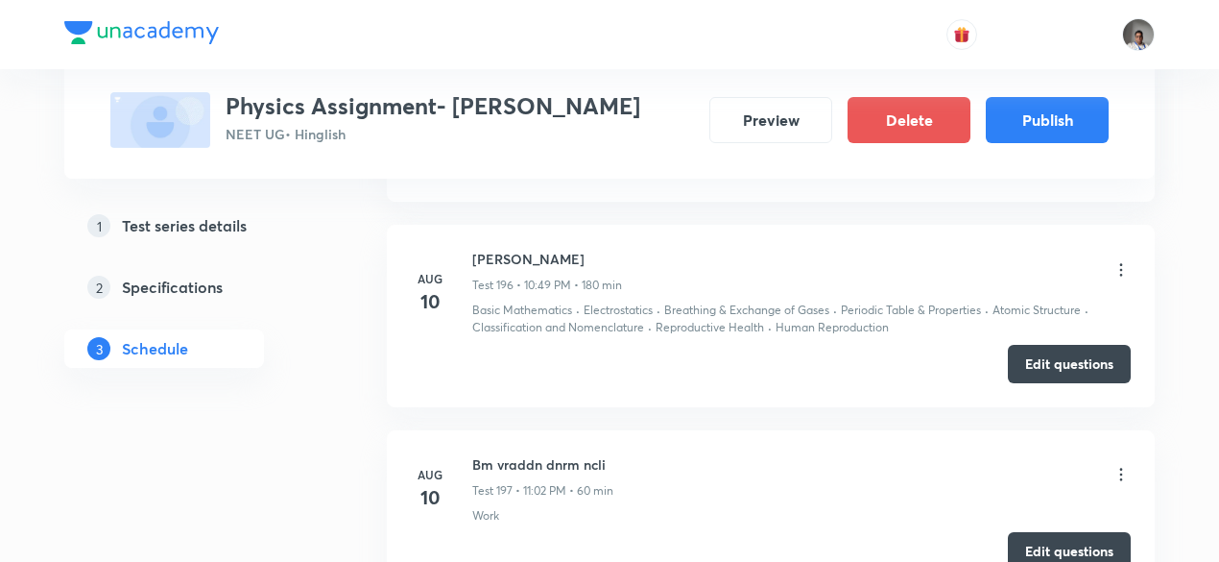
scroll to position [37738, 0]
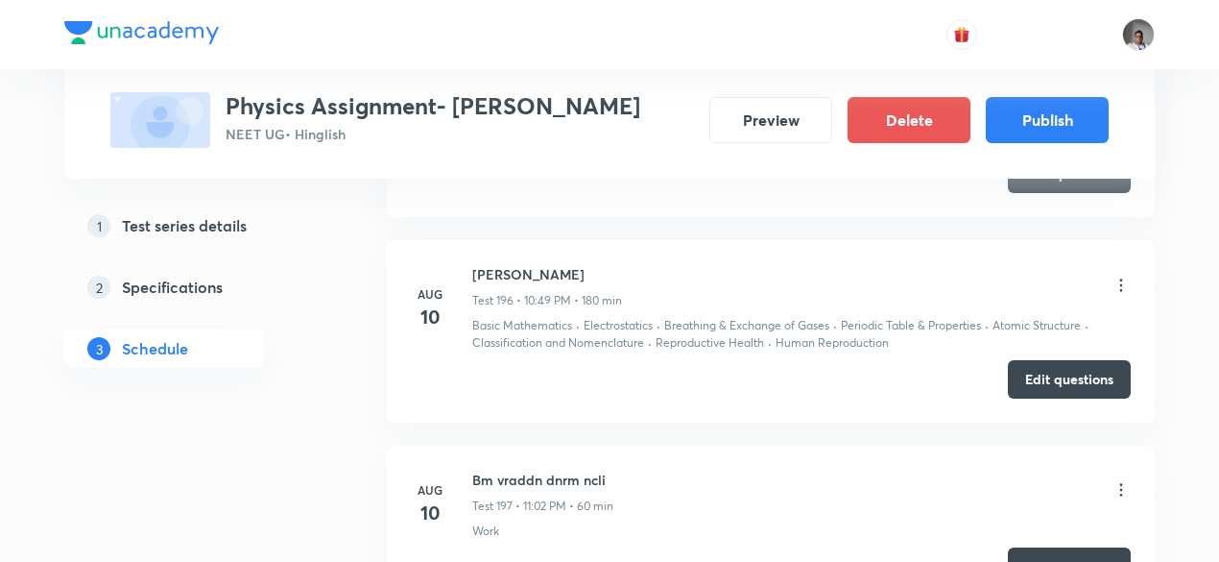
click at [563, 469] on h6 "Bm vraddn dnrm ncli" at bounding box center [542, 479] width 141 height 20
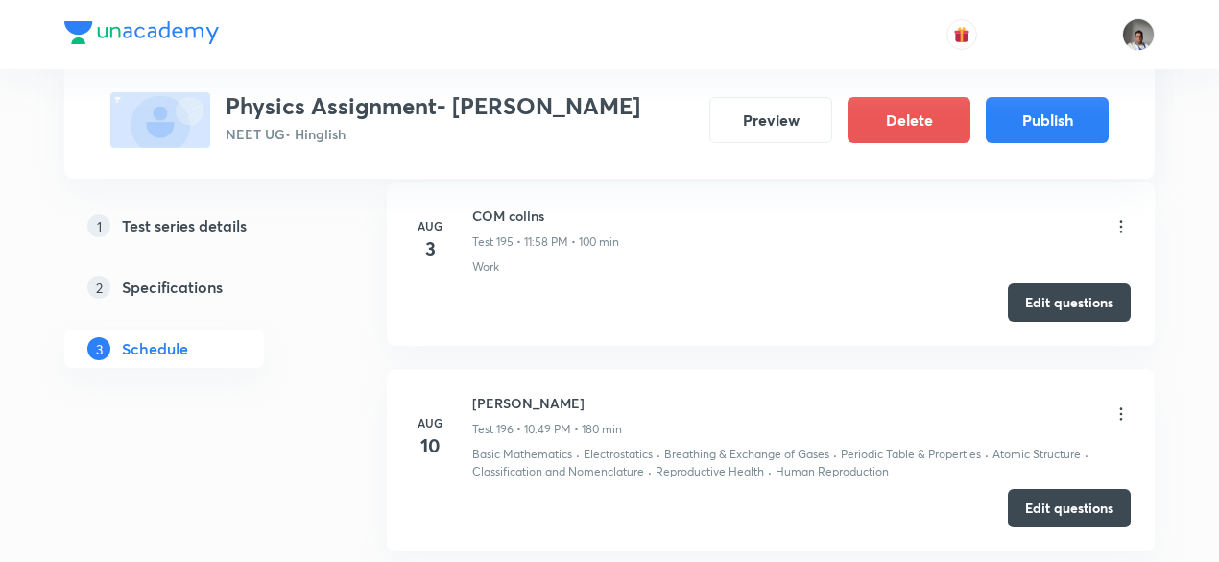
scroll to position [37584, 0]
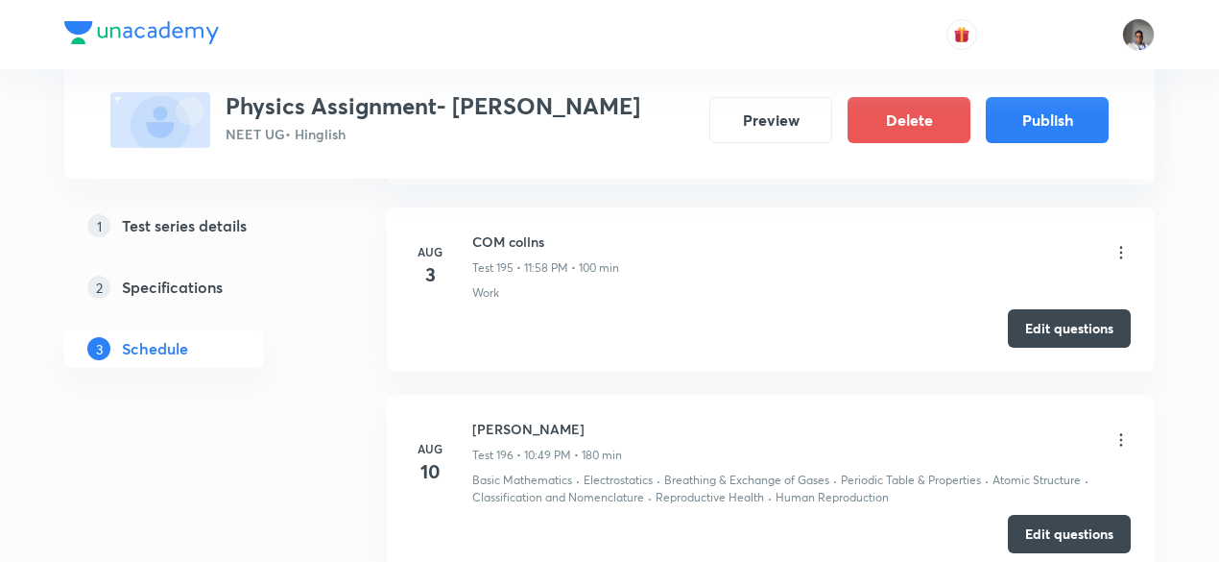
click at [510, 419] on h6 "Bm ess" at bounding box center [547, 429] width 150 height 20
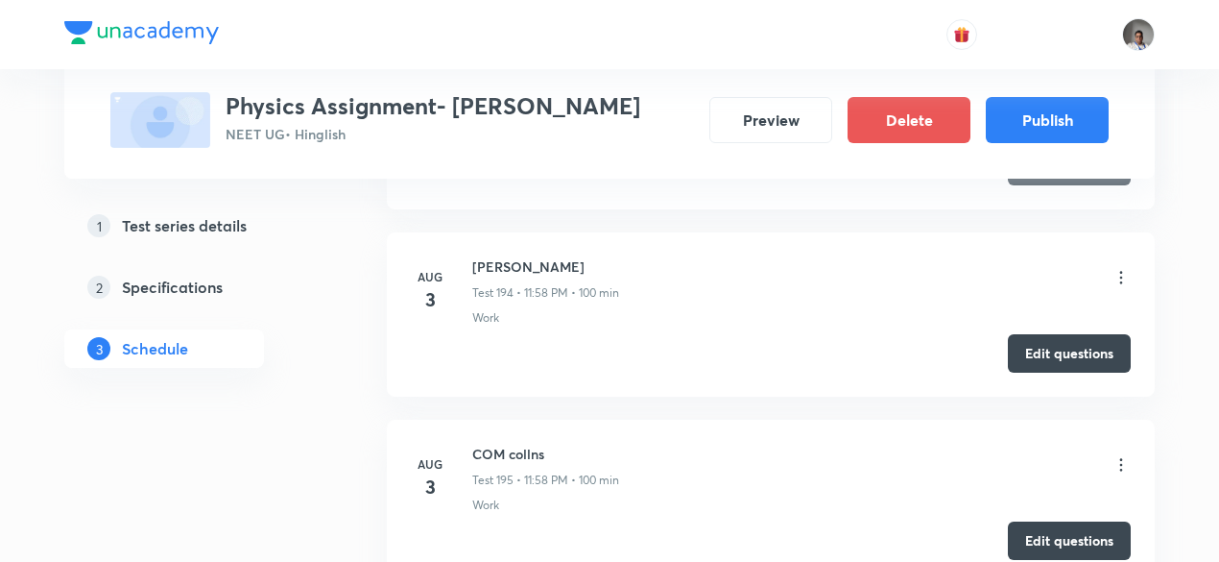
scroll to position [37371, 0]
click at [520, 445] on h6 "COM collns" at bounding box center [545, 455] width 147 height 20
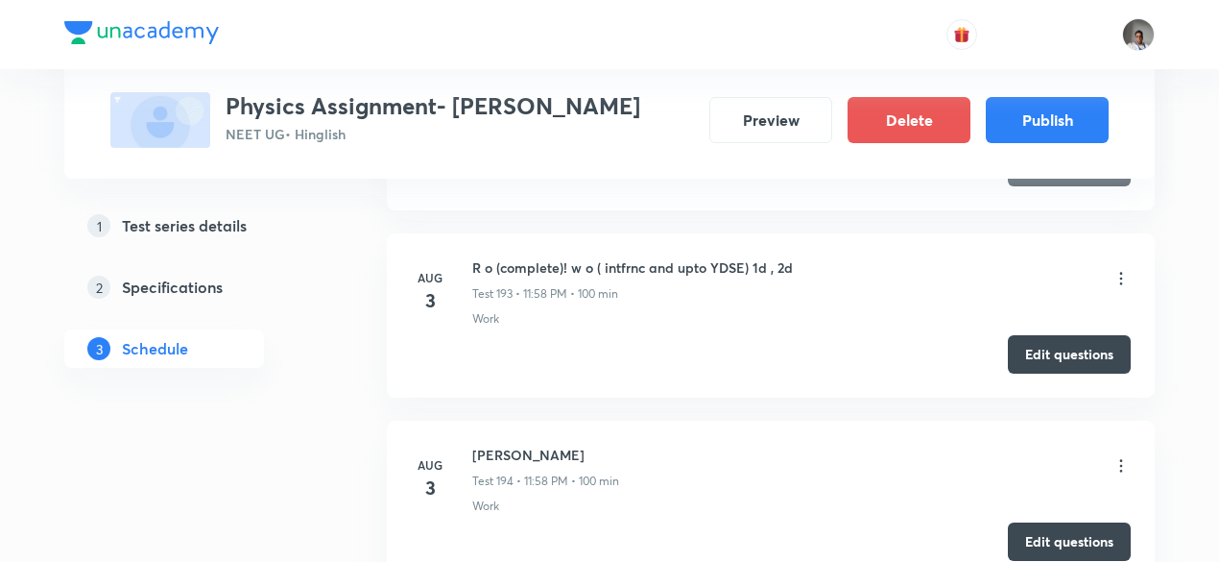
scroll to position [37180, 0]
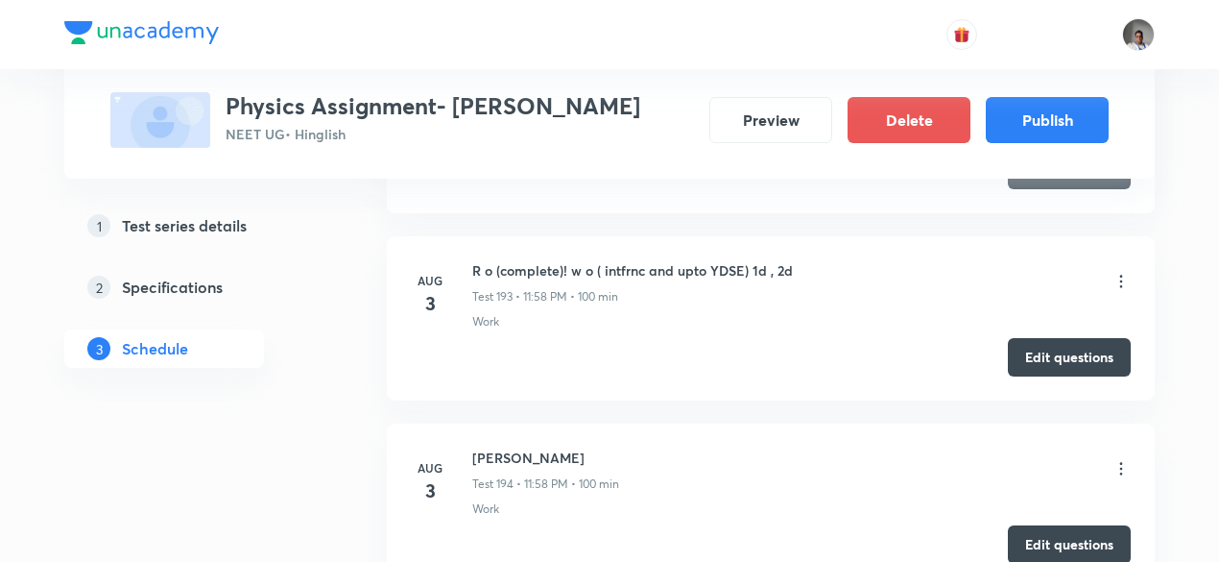
click at [502, 447] on h6 "Bm ess" at bounding box center [545, 457] width 147 height 20
drag, startPoint x: 502, startPoint y: 307, endPoint x: 482, endPoint y: 307, distance: 20.2
click at [482, 447] on h6 "Bm ess" at bounding box center [545, 457] width 147 height 20
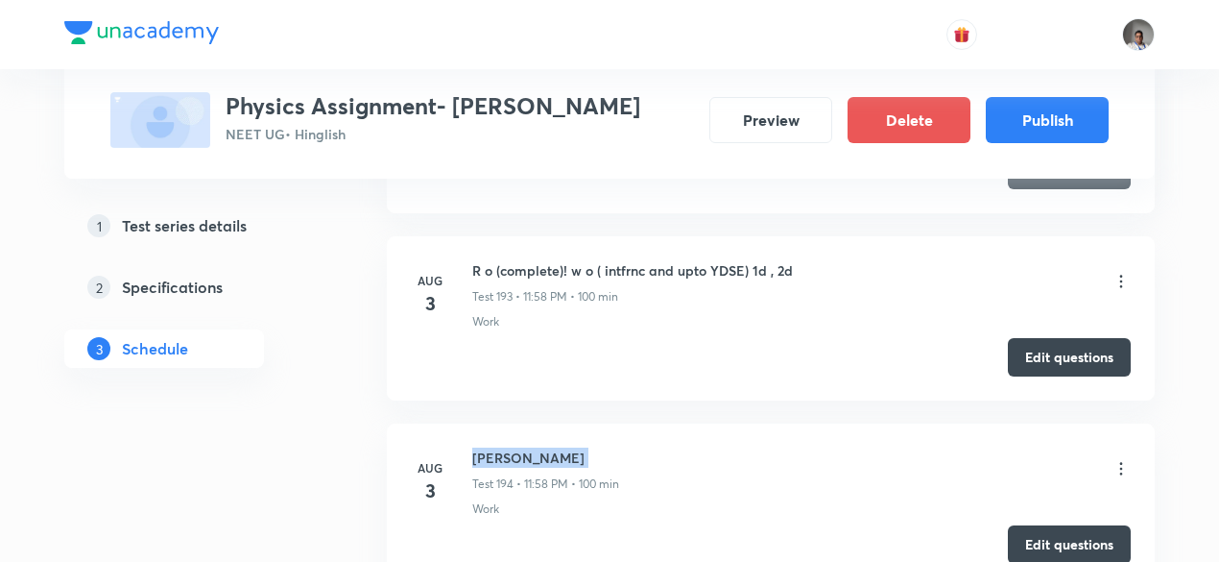
click at [482, 447] on h6 "Bm ess" at bounding box center [545, 457] width 147 height 20
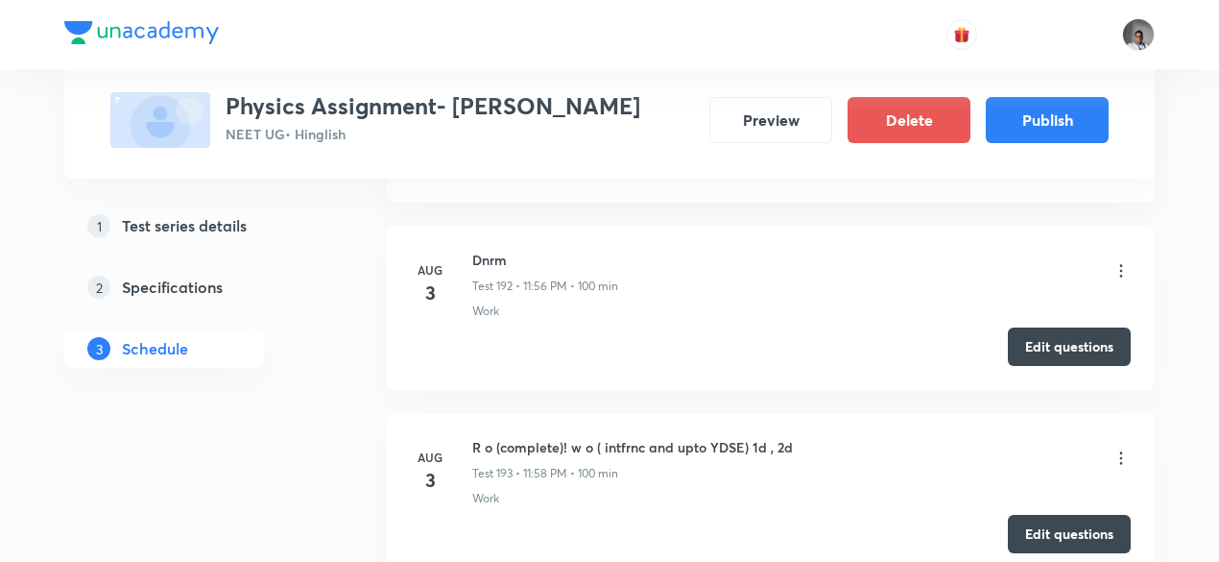
scroll to position [37000, 0]
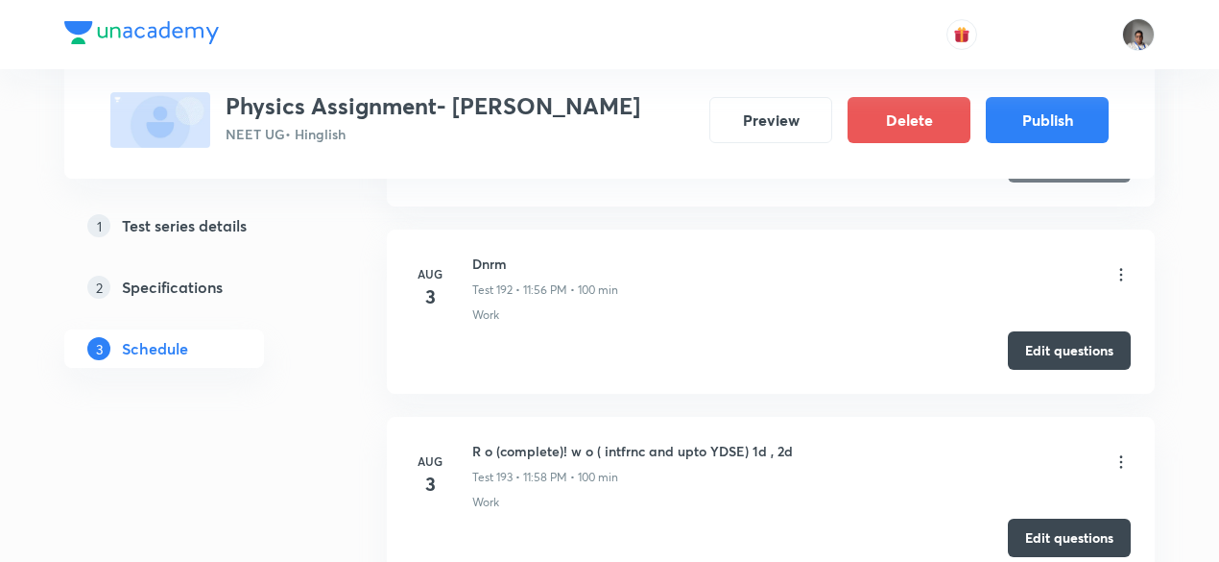
click at [482, 441] on h6 "R o (complete)! w o ( intfrnc and upto YDSE) 1d , 2d" at bounding box center [632, 451] width 321 height 20
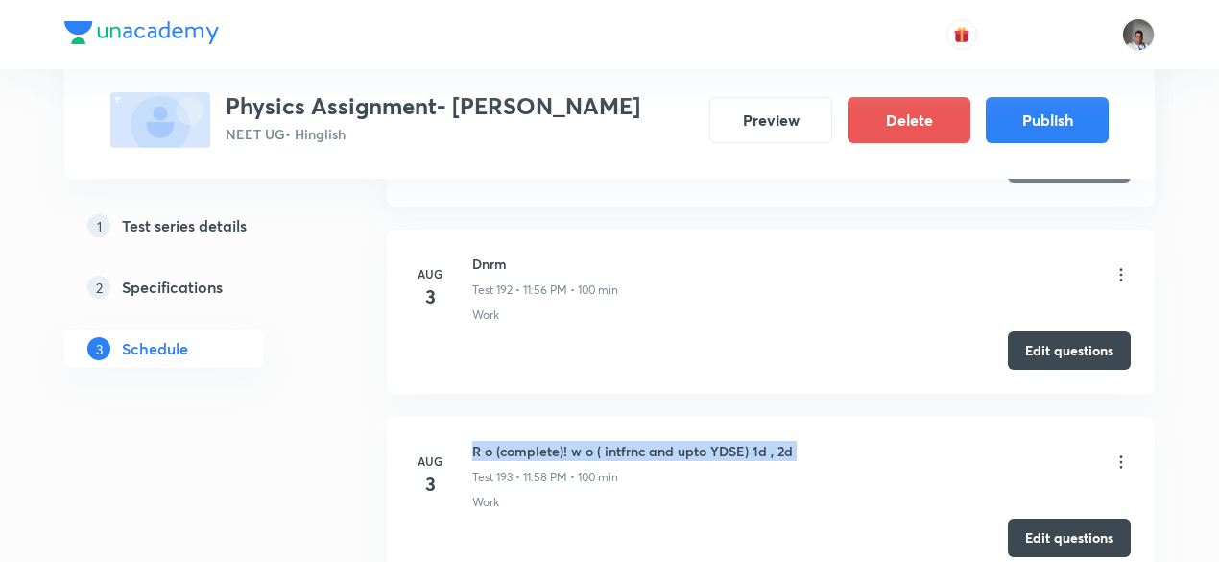
click at [482, 441] on h6 "R o (complete)! w o ( intfrnc and upto YDSE) 1d , 2d" at bounding box center [632, 451] width 321 height 20
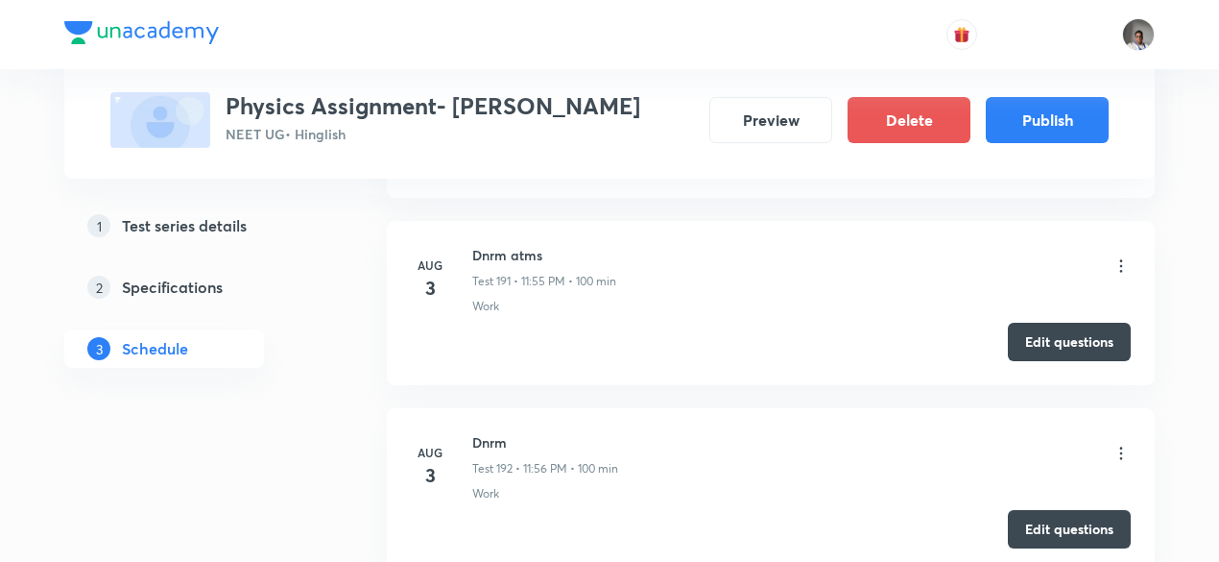
scroll to position [36815, 0]
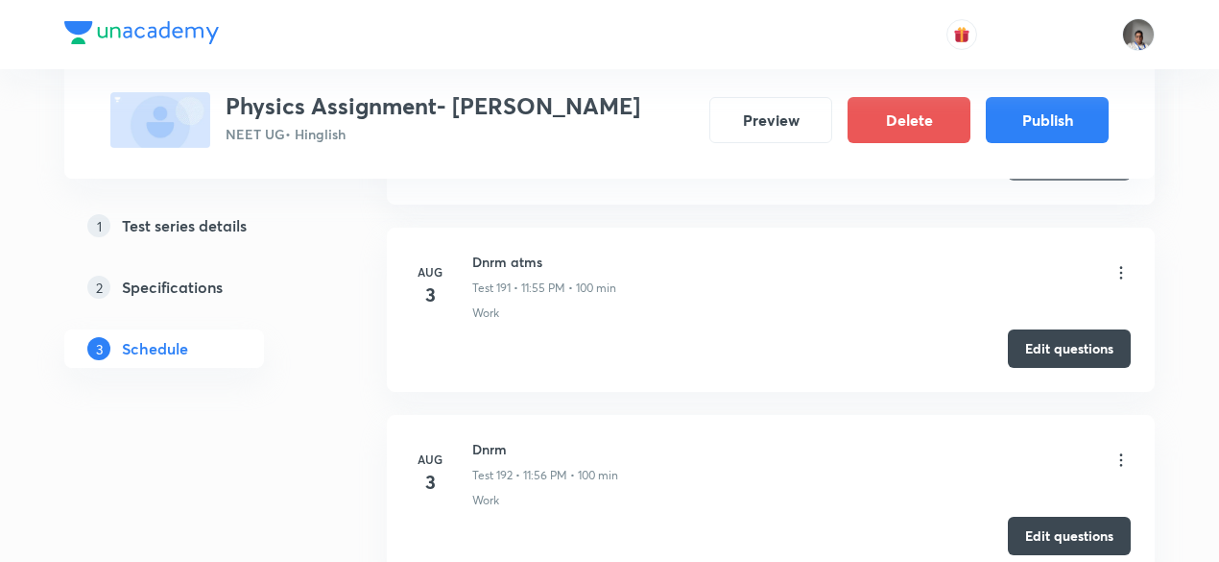
click at [482, 439] on h6 "Dnrm" at bounding box center [545, 449] width 146 height 20
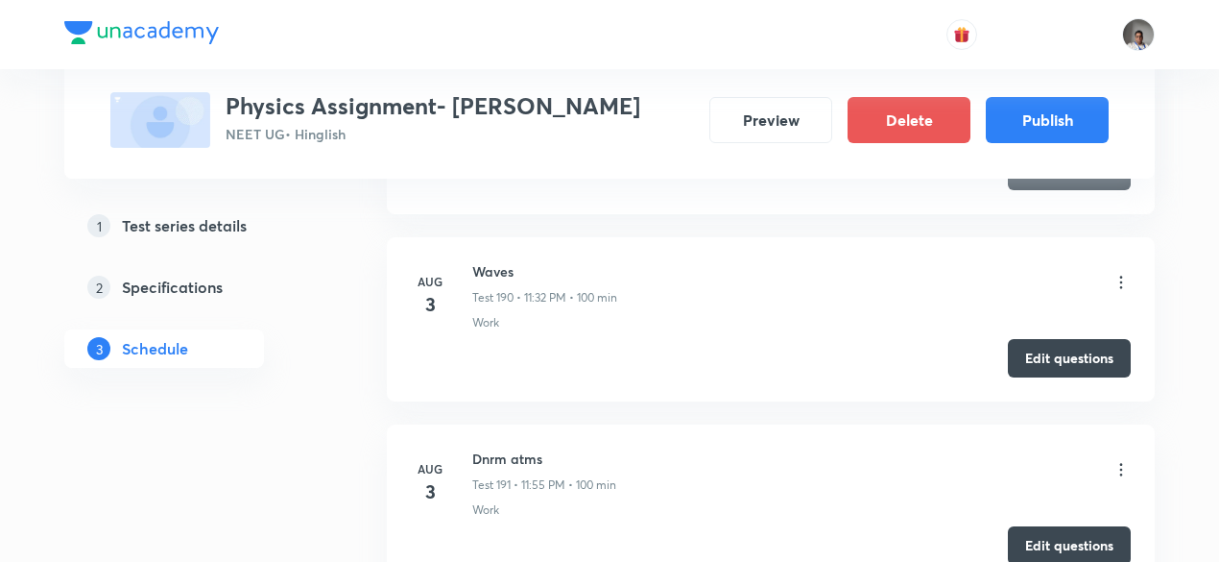
scroll to position [36617, 0]
click at [482, 449] on h6 "Dnrm atms" at bounding box center [544, 459] width 144 height 20
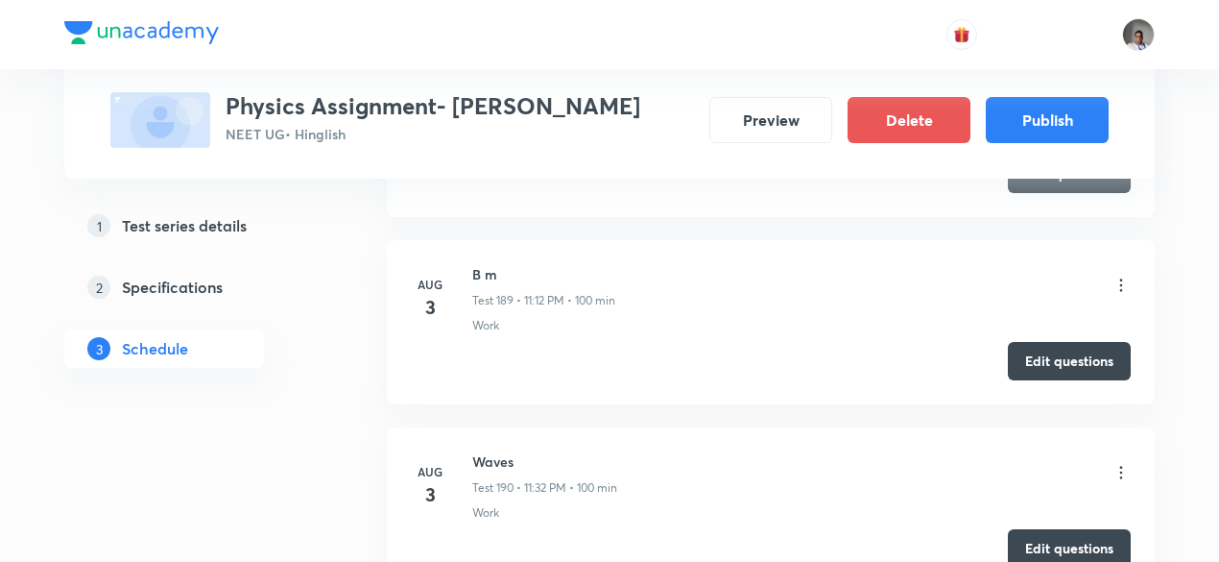
scroll to position [36420, 0]
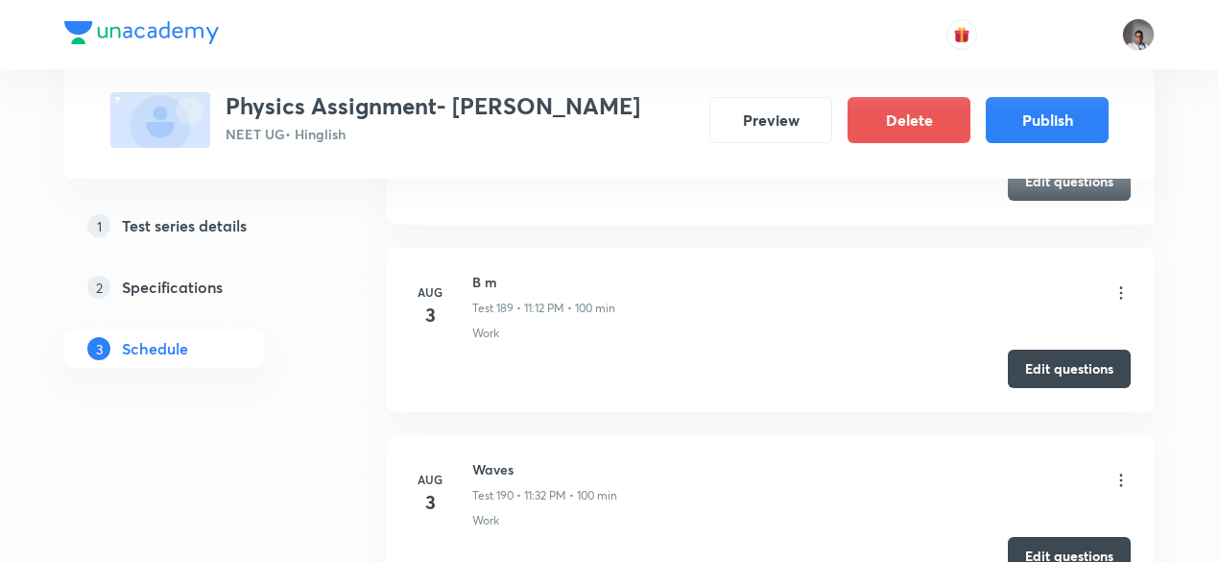
click at [482, 459] on h6 "Waves" at bounding box center [544, 469] width 145 height 20
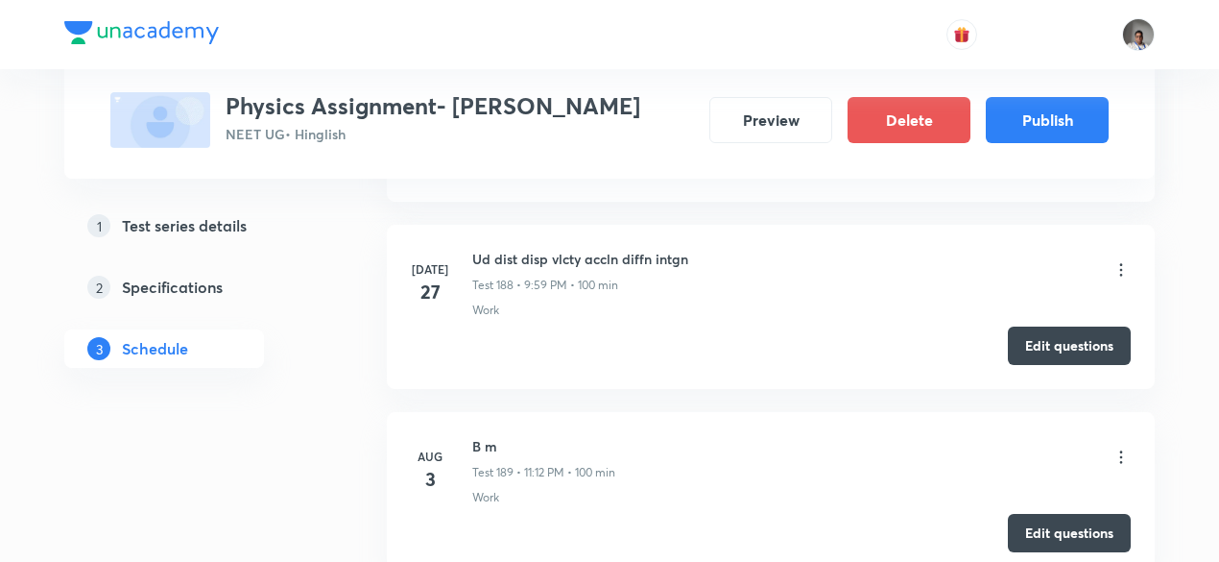
scroll to position [36252, 0]
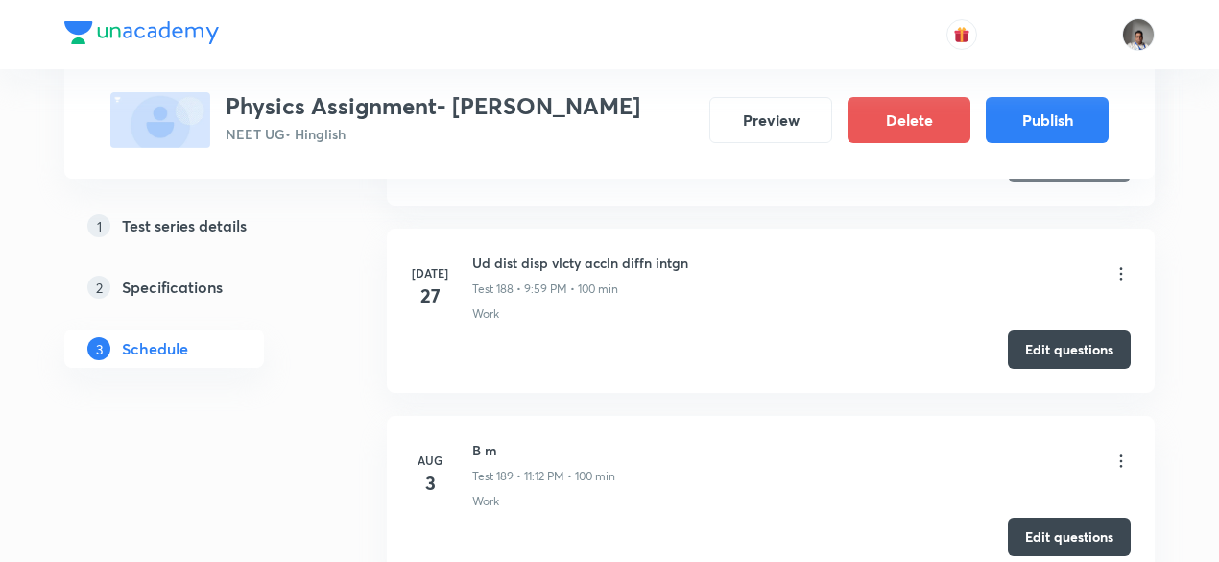
click at [482, 440] on h6 "B m" at bounding box center [543, 450] width 143 height 20
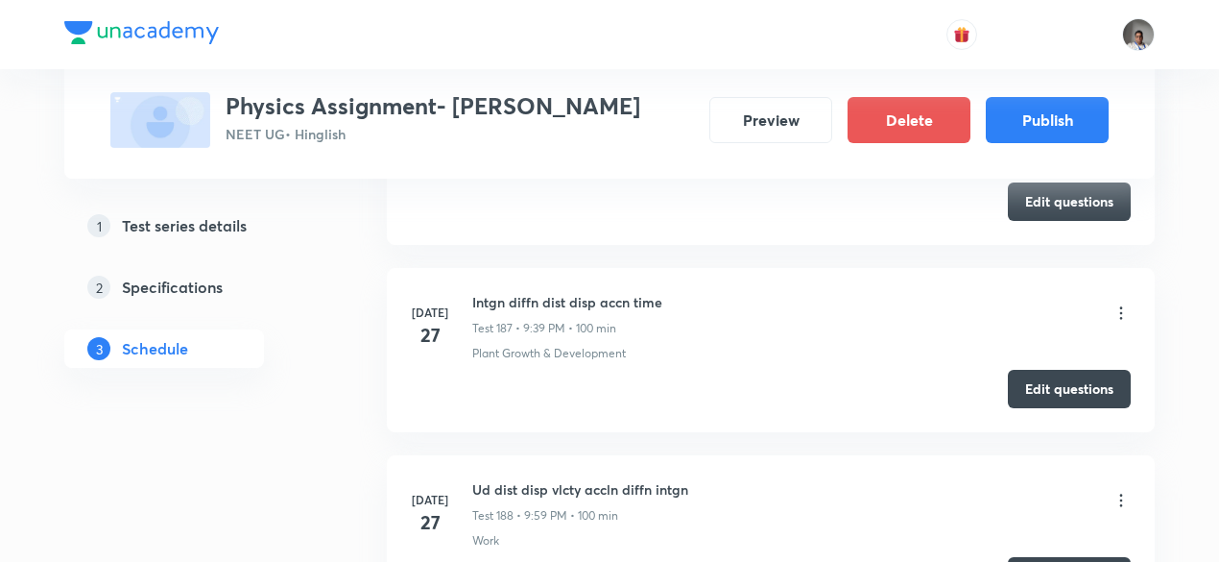
scroll to position [36023, 0]
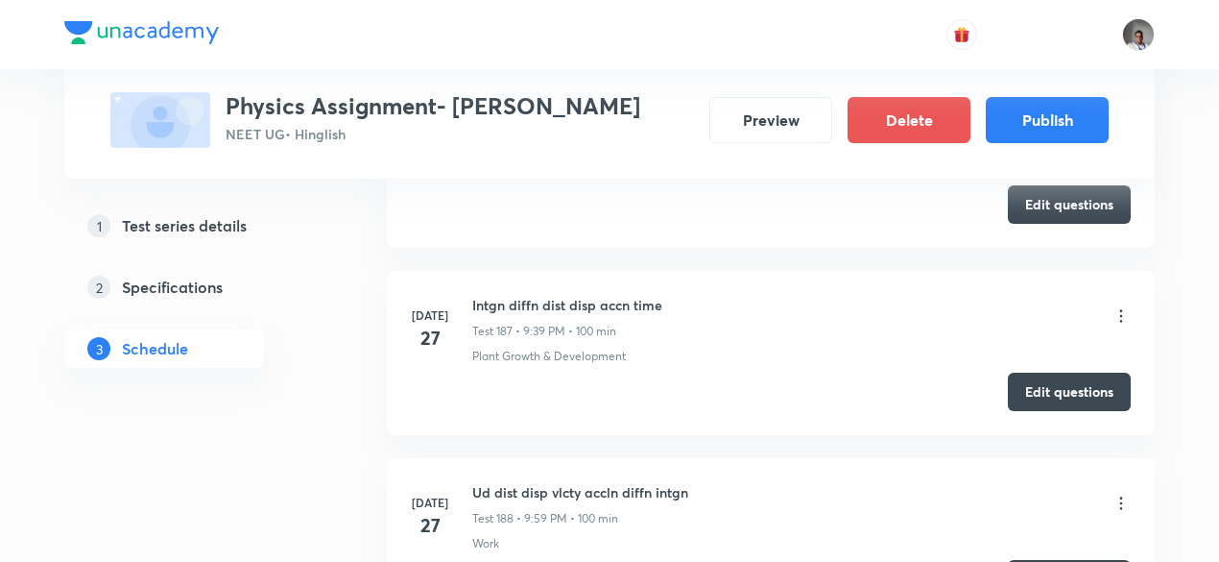
click at [488, 482] on h6 "Ud dist disp vlcty accln diffn intgn" at bounding box center [580, 492] width 216 height 20
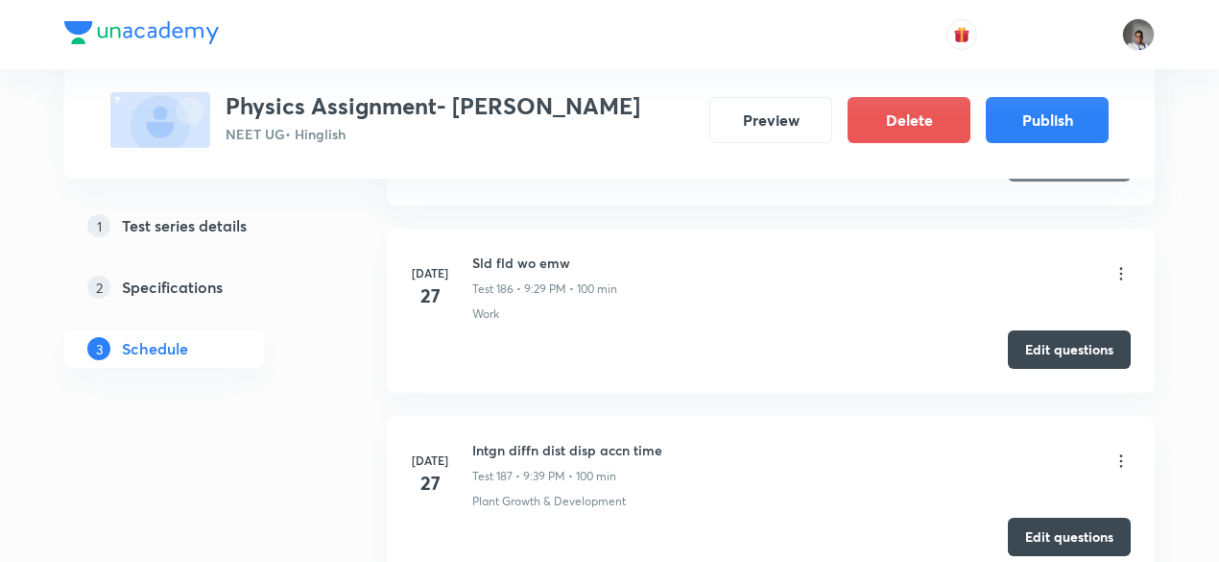
scroll to position [35875, 0]
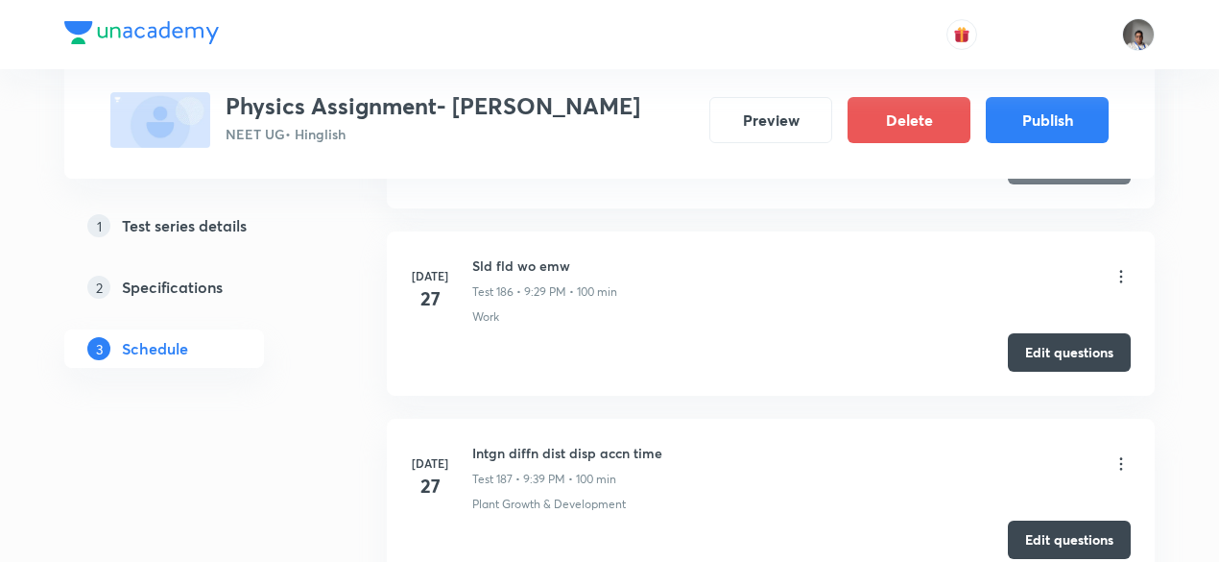
click at [490, 443] on h6 "Intgn diffn dist disp accn time" at bounding box center [567, 453] width 190 height 20
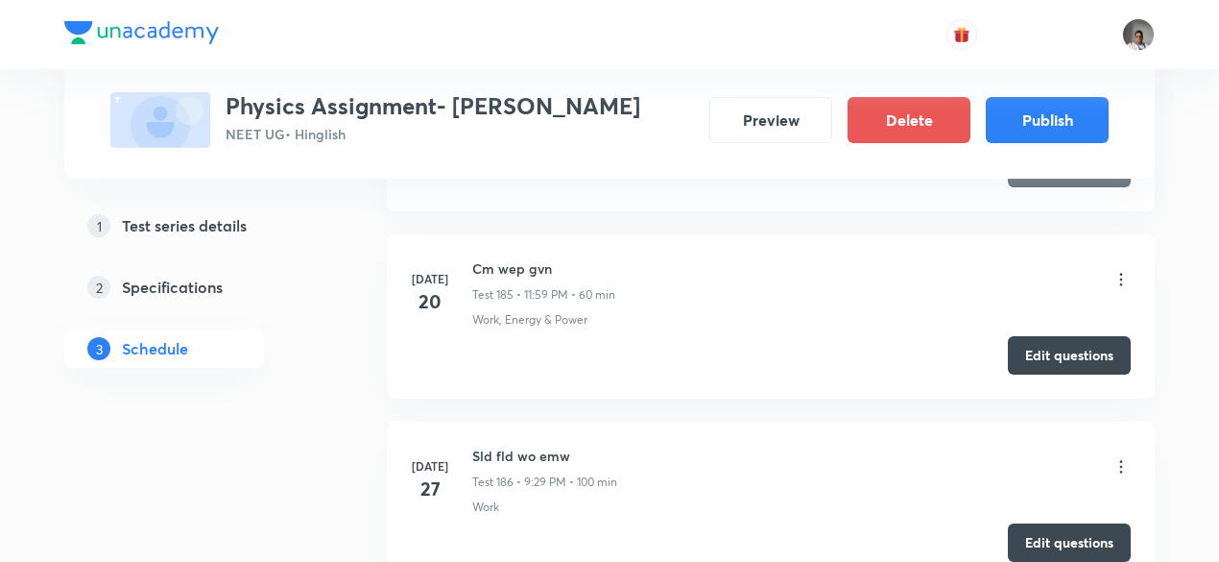
scroll to position [35679, 0]
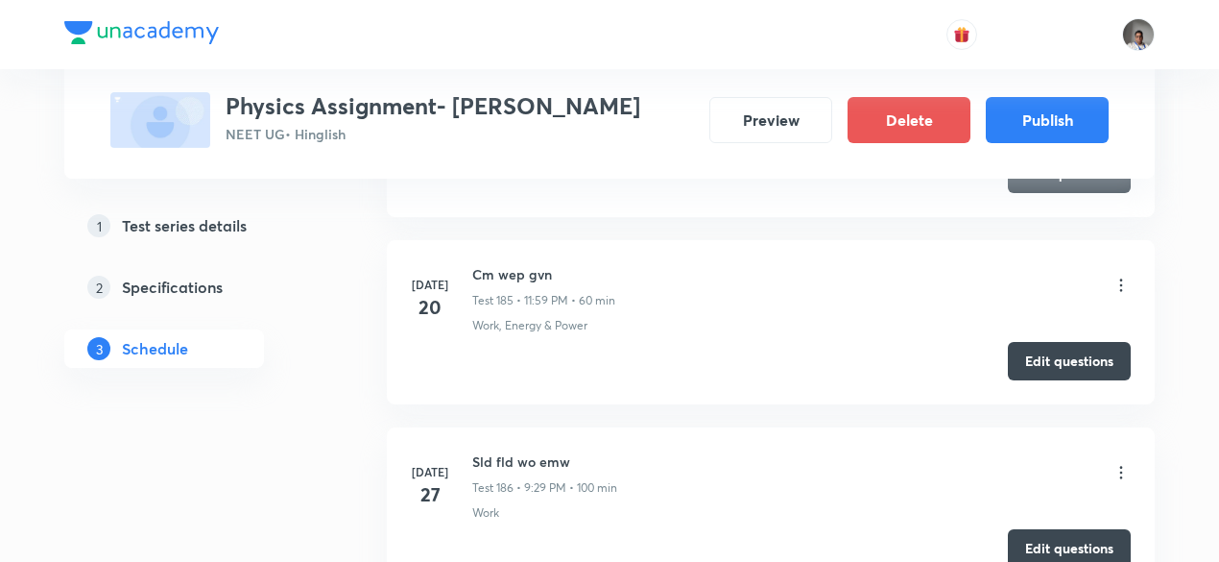
click at [490, 451] on h6 "Sld fld wo emw" at bounding box center [544, 461] width 145 height 20
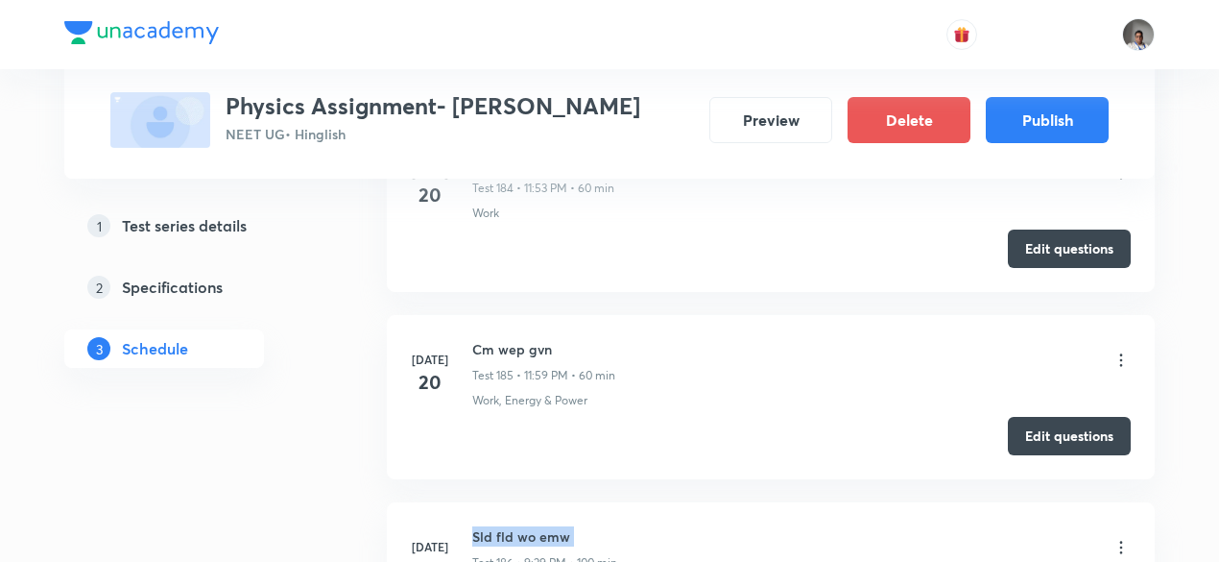
scroll to position [35593, 0]
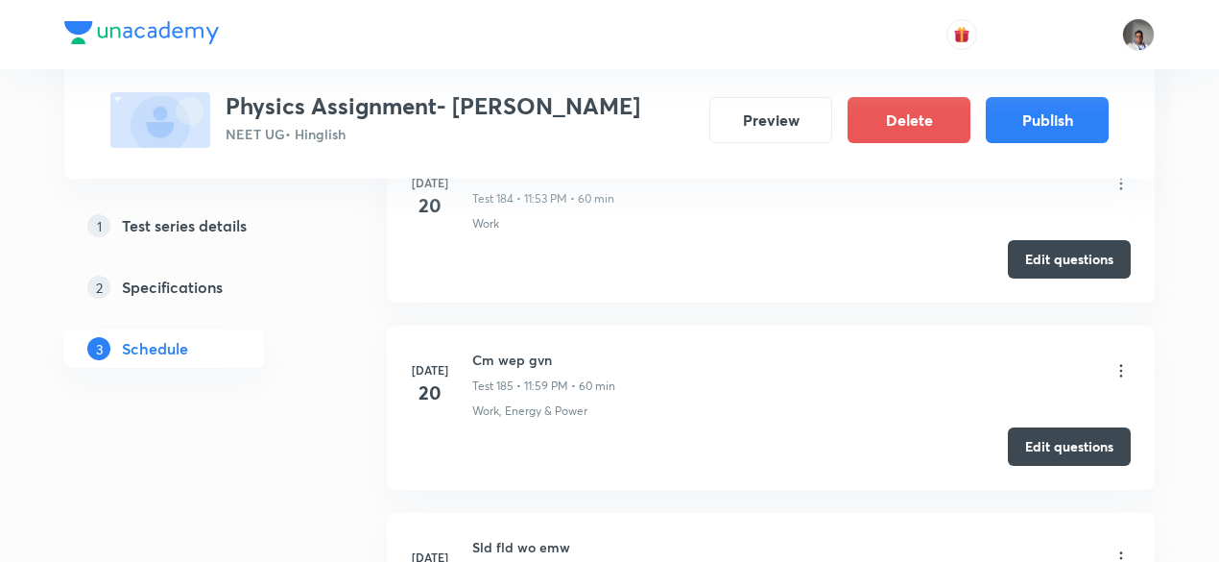
click at [492, 349] on h6 "Cm wep gvn" at bounding box center [543, 359] width 143 height 20
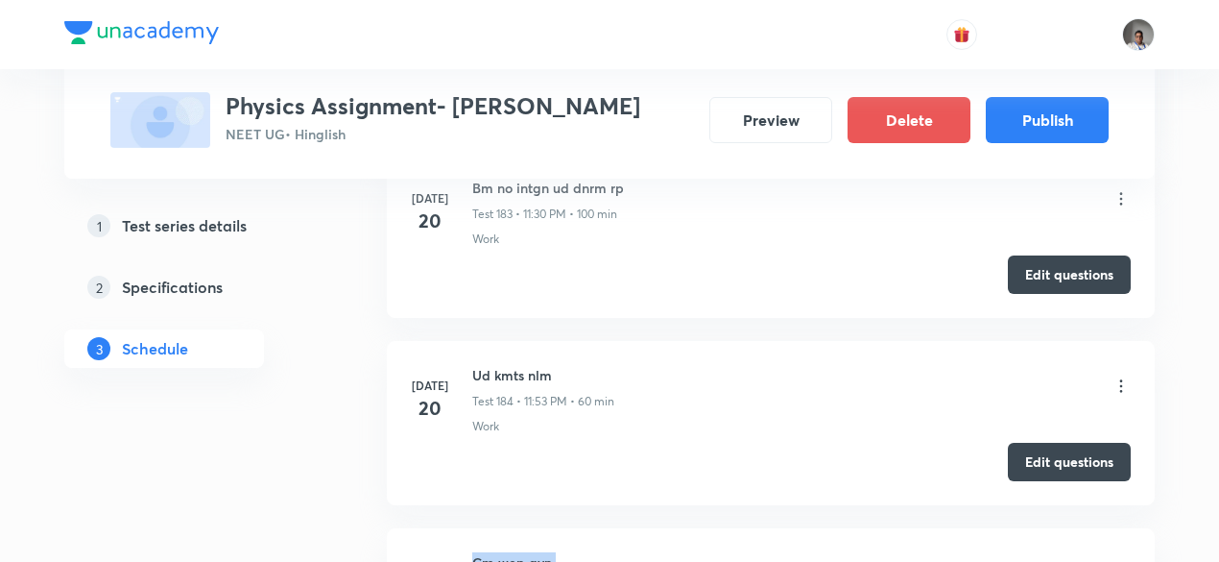
scroll to position [35390, 0]
click at [492, 342] on li "Jul 20 Ud kmts nlm Test 184 • 11:53 PM • 60 min Work Edit questions" at bounding box center [771, 424] width 768 height 164
click at [492, 366] on h6 "Ud kmts nlm" at bounding box center [543, 376] width 142 height 20
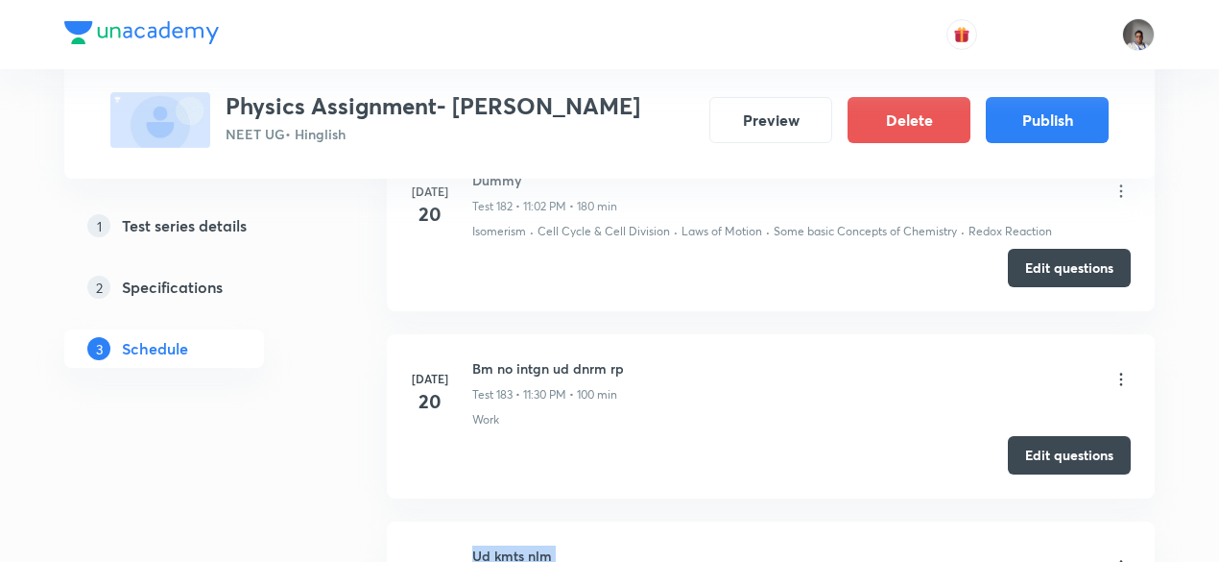
scroll to position [35209, 0]
click at [492, 359] on h6 "Bm no intgn ud dnrm rp" at bounding box center [548, 369] width 152 height 20
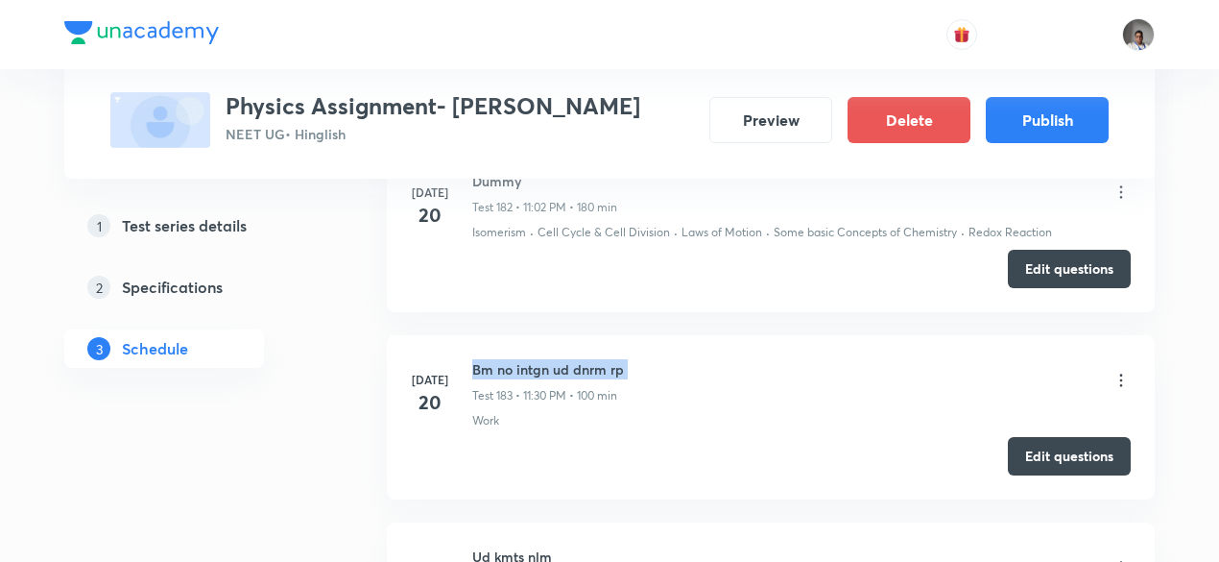
click at [492, 359] on h6 "Bm no intgn ud dnrm rp" at bounding box center [548, 369] width 152 height 20
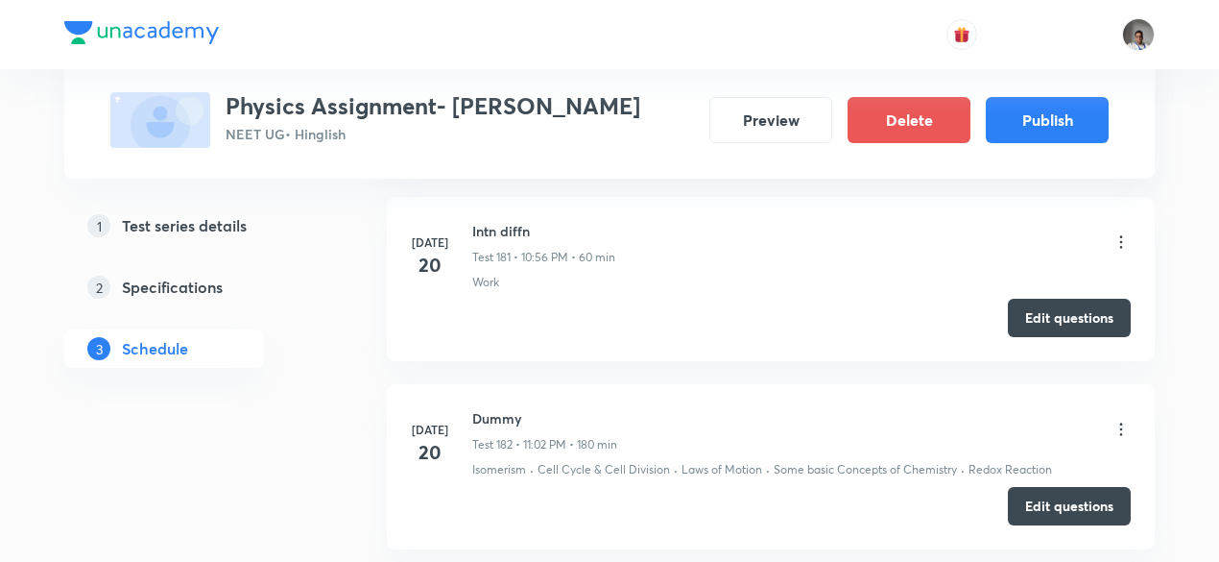
scroll to position [34971, 0]
click at [492, 409] on h6 "Dummy" at bounding box center [544, 419] width 145 height 20
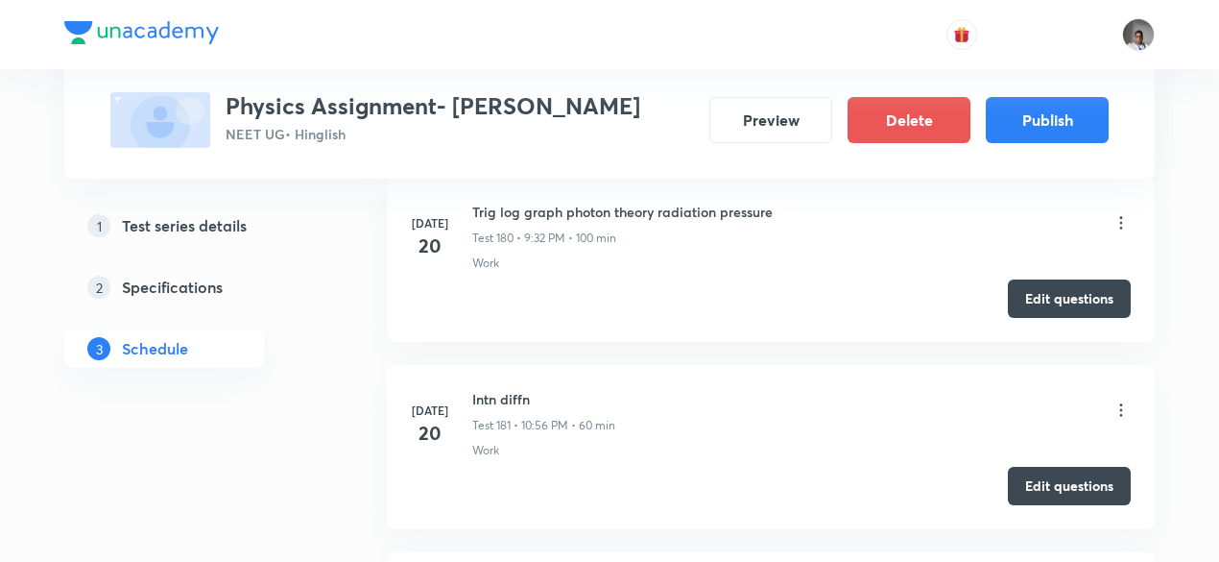
scroll to position [34802, 0]
click at [492, 391] on h6 "Intn diffn" at bounding box center [543, 401] width 143 height 20
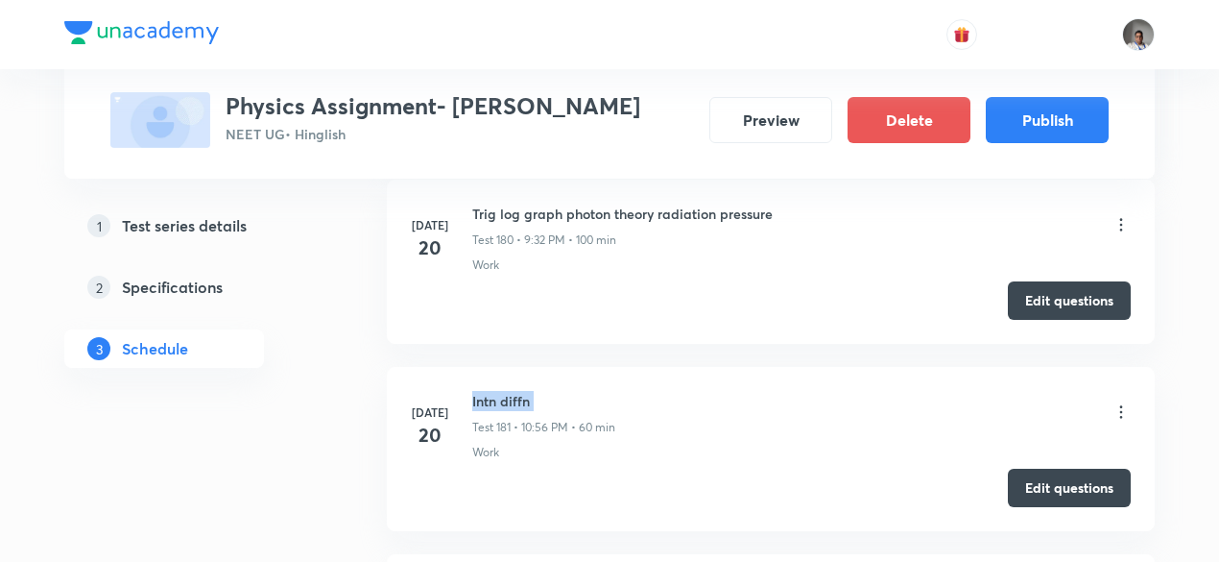
click at [492, 391] on h6 "Intn diffn" at bounding box center [543, 401] width 143 height 20
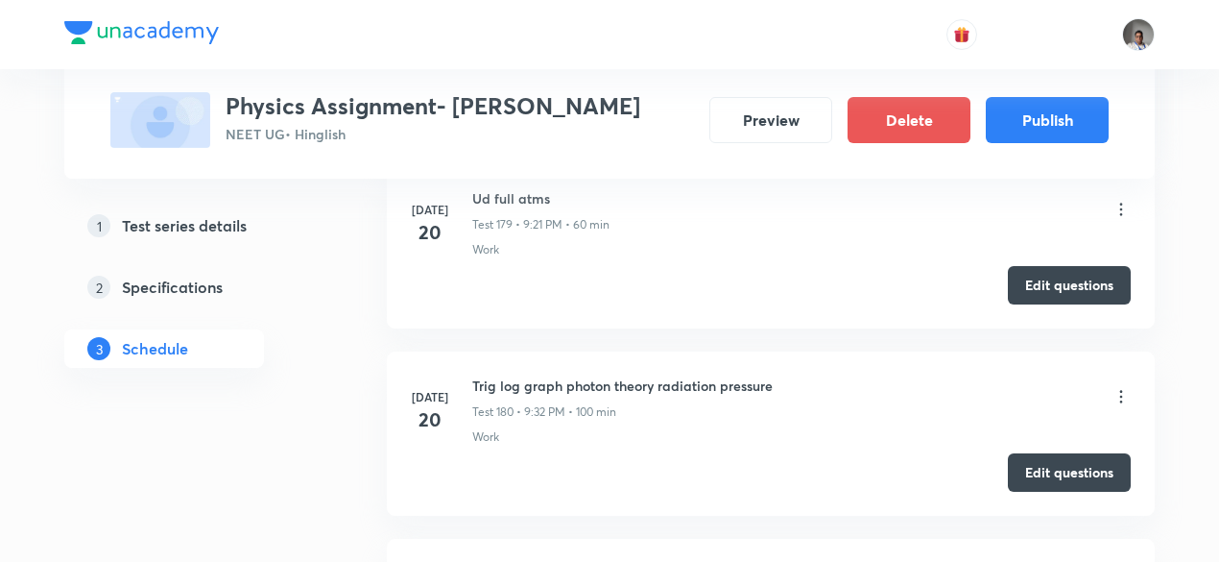
scroll to position [34626, 0]
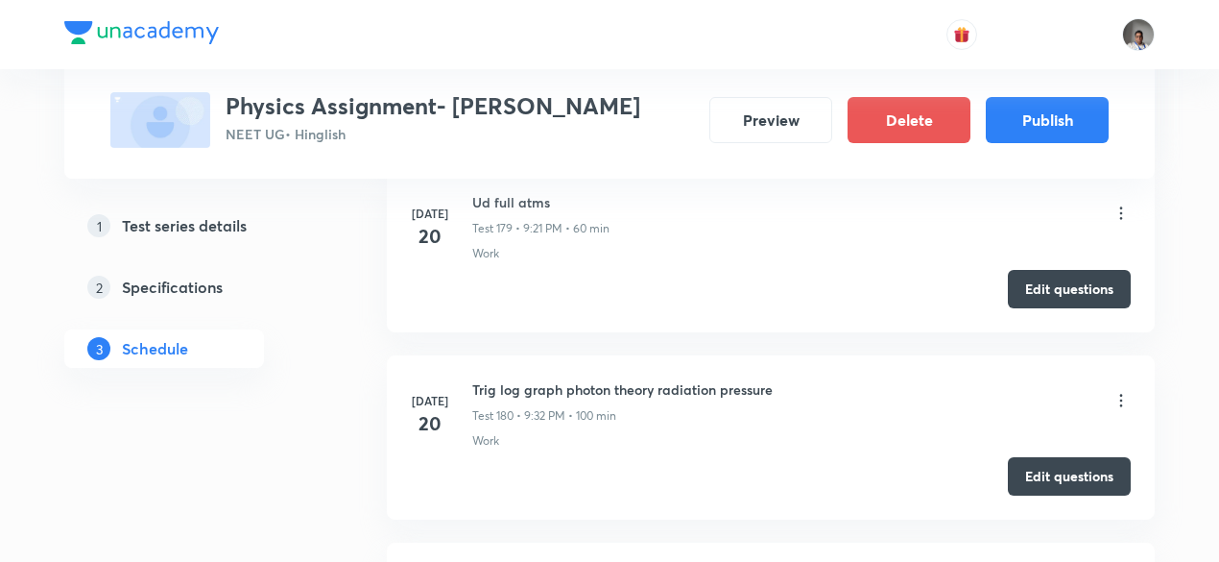
click at [491, 379] on h6 "Trig log graph photon theory radiation pressure" at bounding box center [622, 389] width 301 height 20
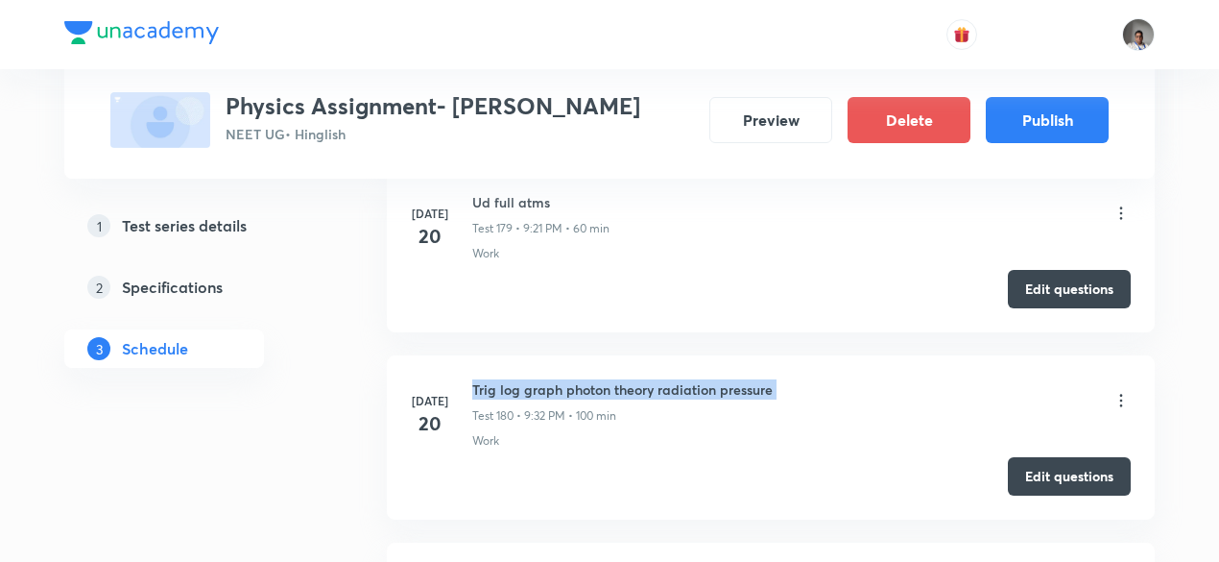
click at [491, 379] on h6 "Trig log graph photon theory radiation pressure" at bounding box center [622, 389] width 301 height 20
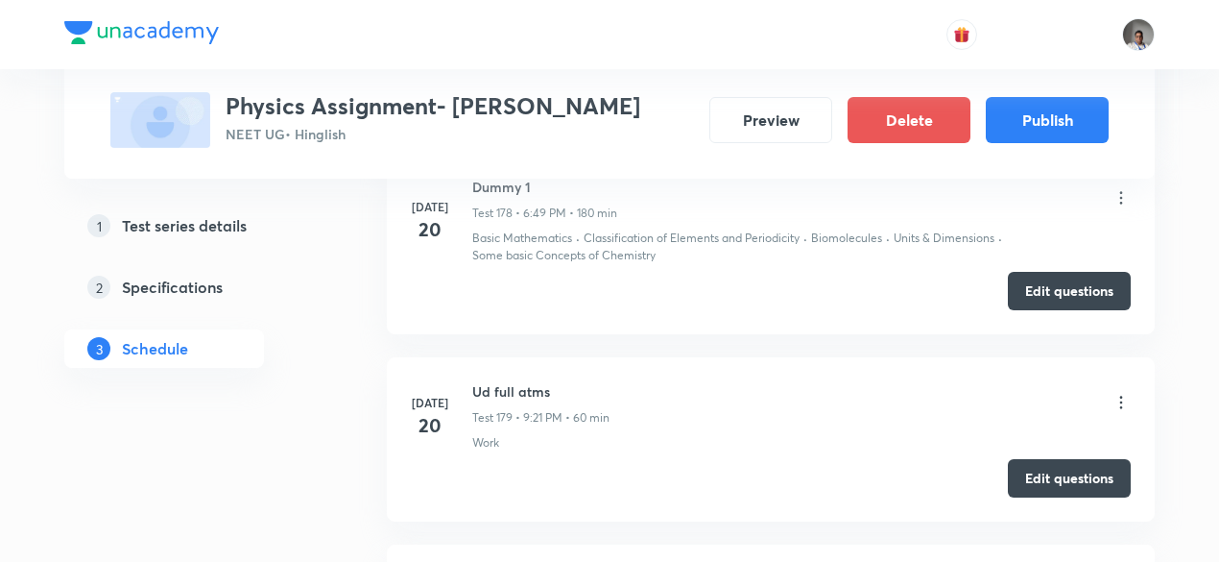
scroll to position [34433, 0]
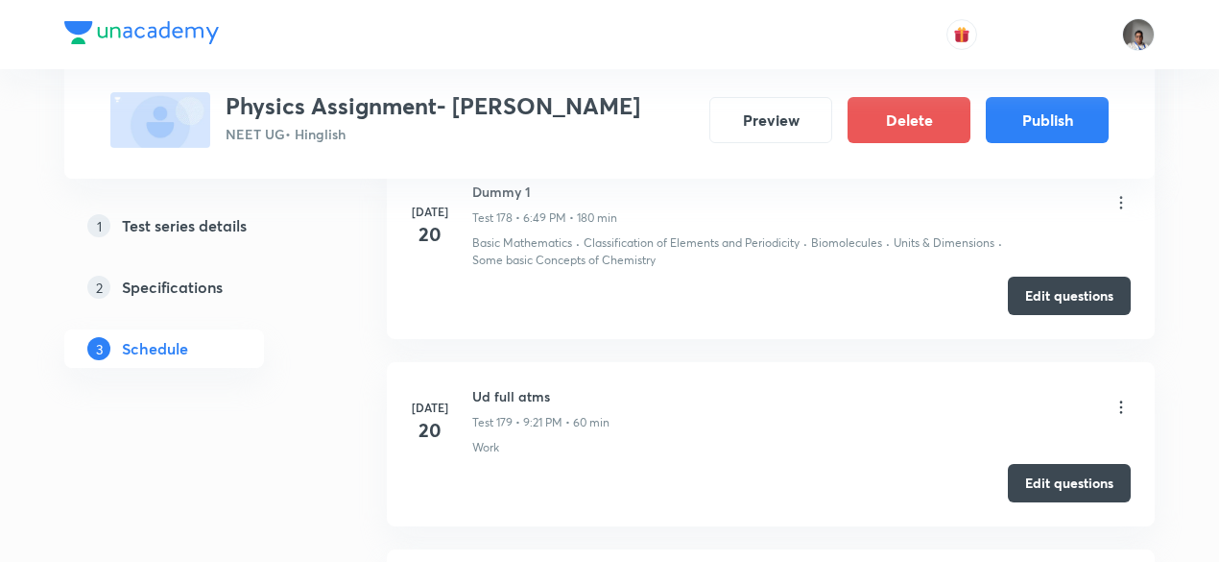
click at [486, 386] on h6 "Ud full atms" at bounding box center [540, 396] width 137 height 20
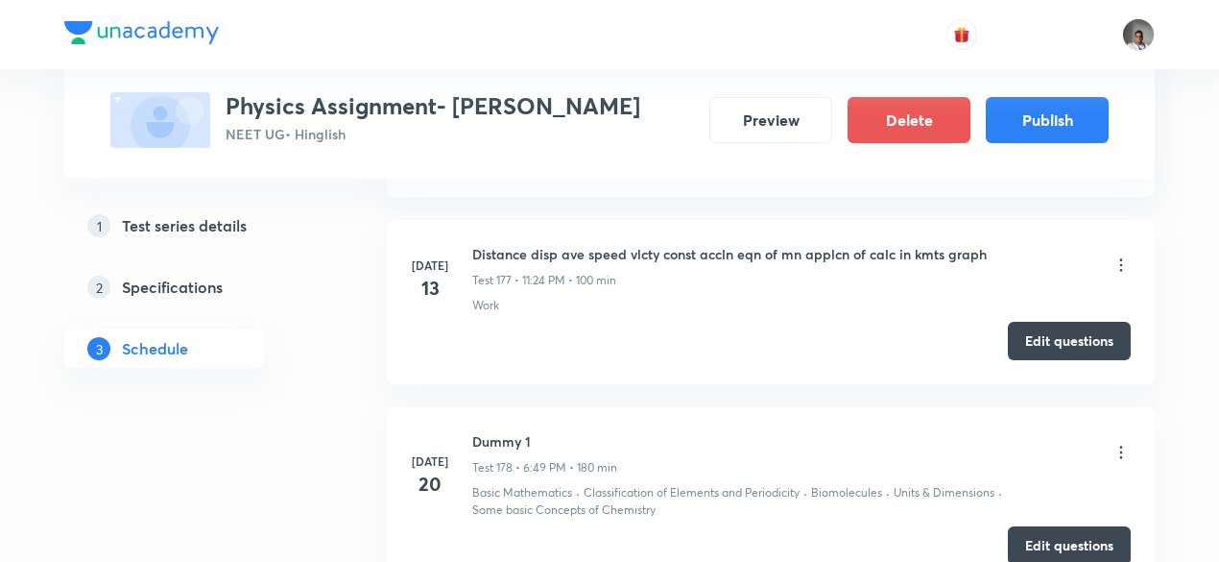
scroll to position [34169, 0]
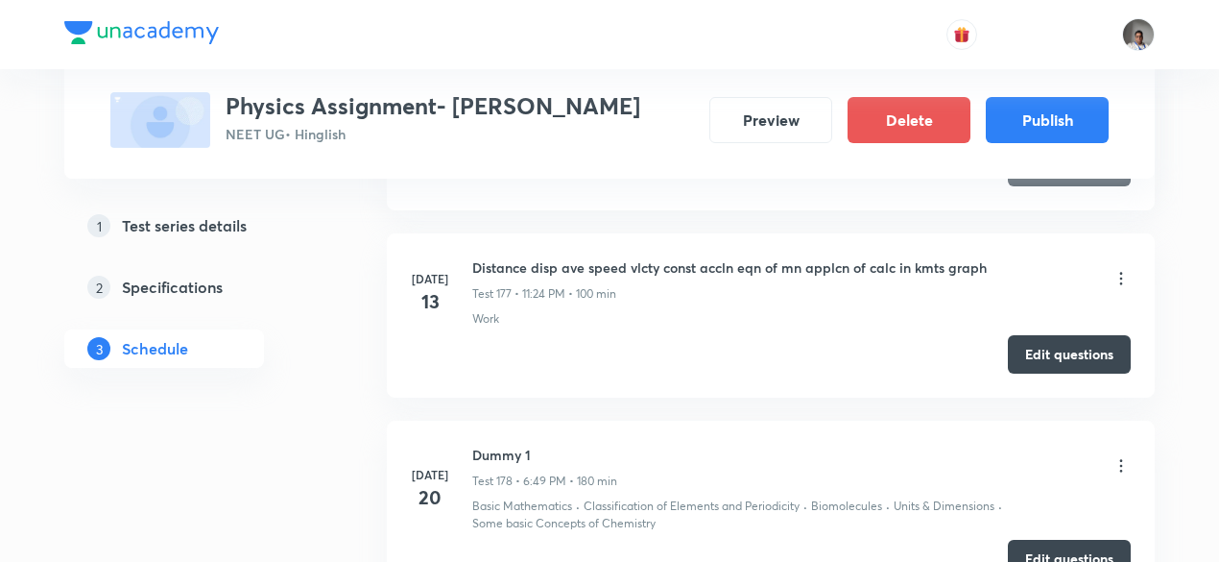
click at [487, 445] on h6 "Dummy 1" at bounding box center [544, 455] width 145 height 20
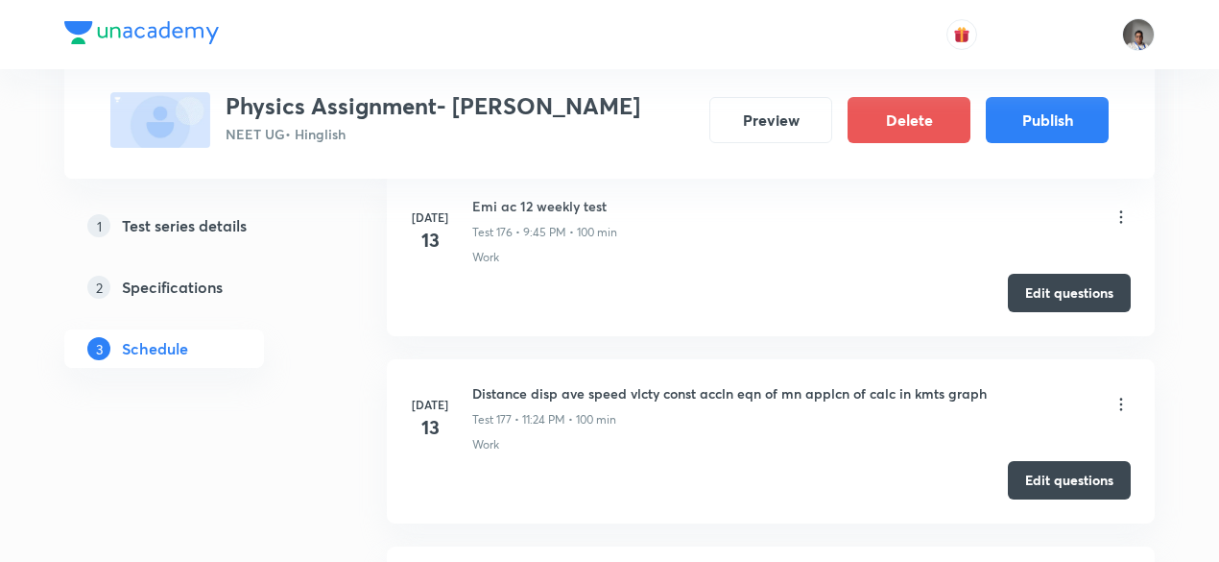
scroll to position [34008, 0]
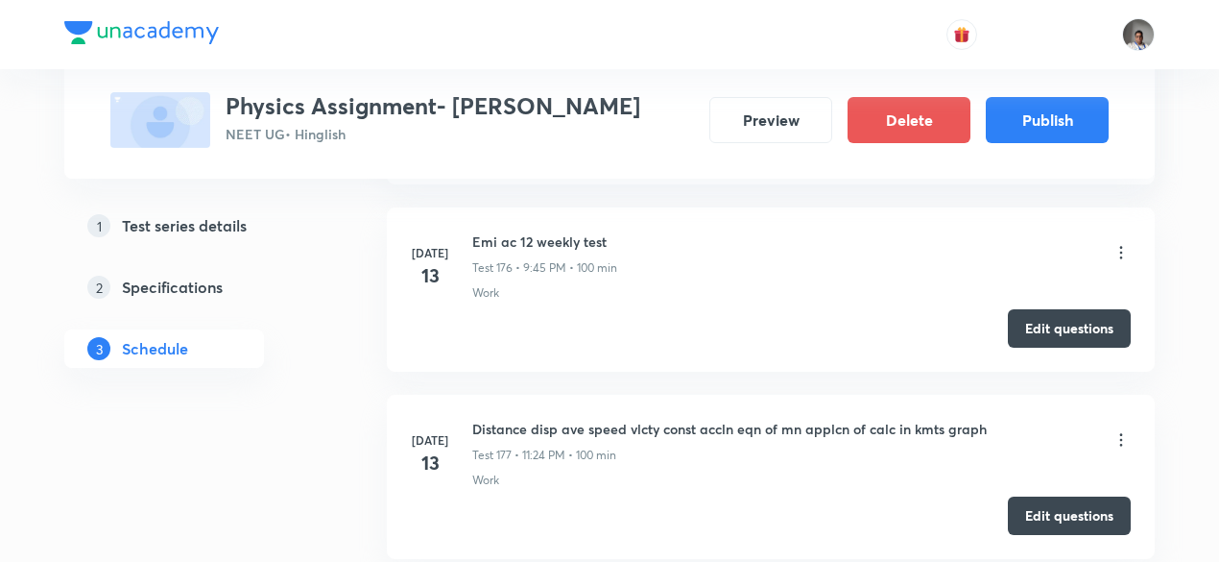
click at [487, 419] on h6 "Distance disp ave speed vlcty const accln eqn of mn applcn of calc in kmts graph" at bounding box center [729, 429] width 515 height 20
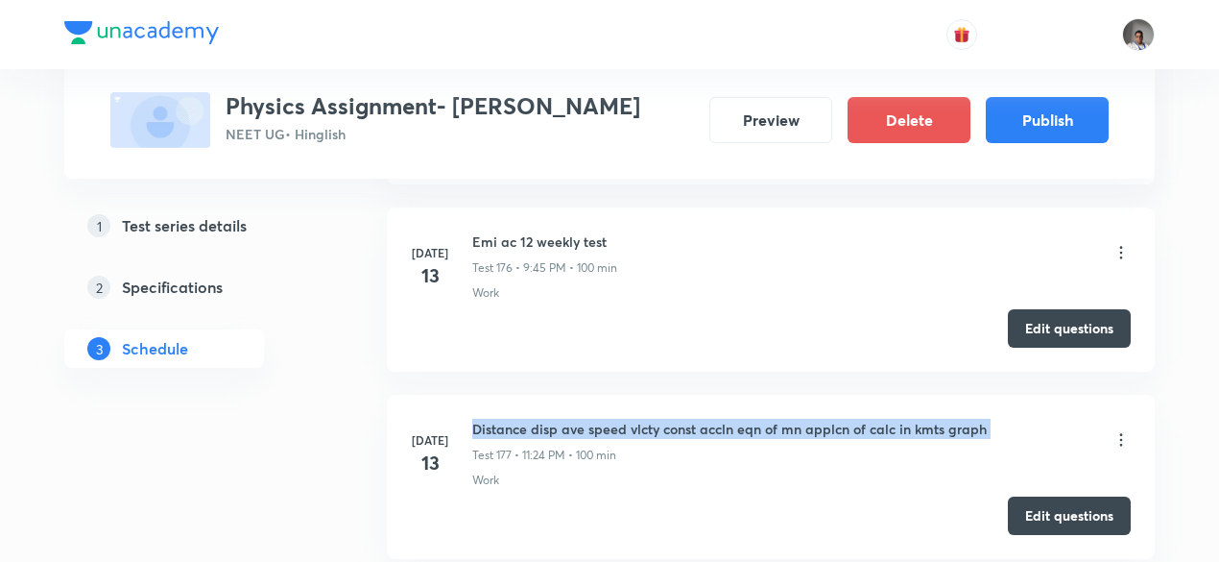
click at [487, 419] on h6 "Distance disp ave speed vlcty const accln eqn of mn applcn of calc in kmts graph" at bounding box center [729, 429] width 515 height 20
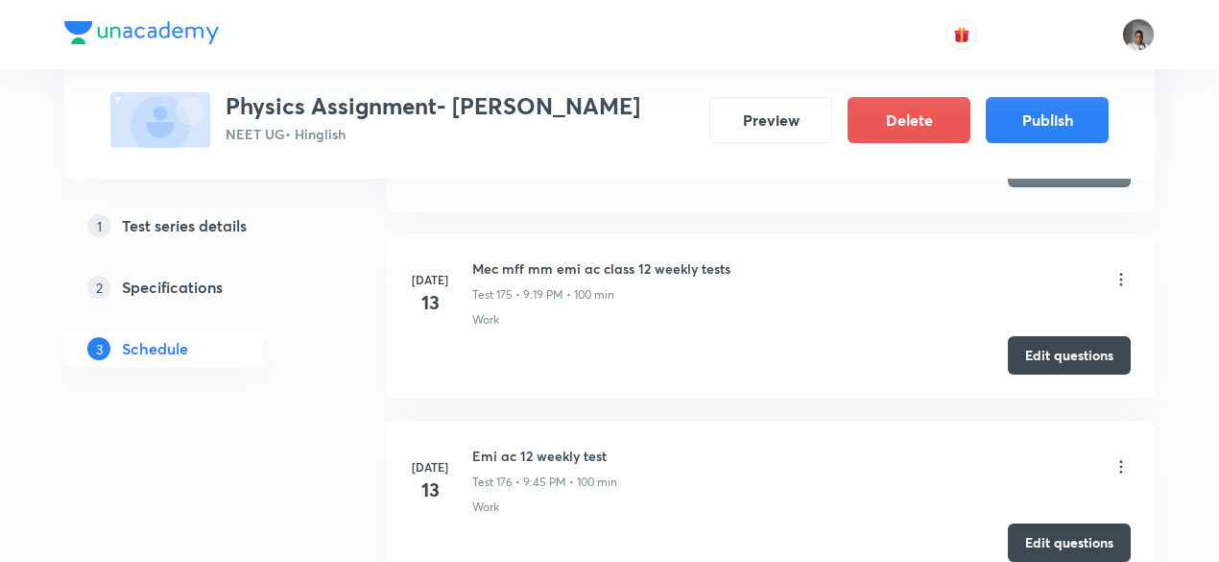
scroll to position [33793, 0]
click at [483, 446] on h6 "Emi ac 12 weekly test" at bounding box center [544, 456] width 145 height 20
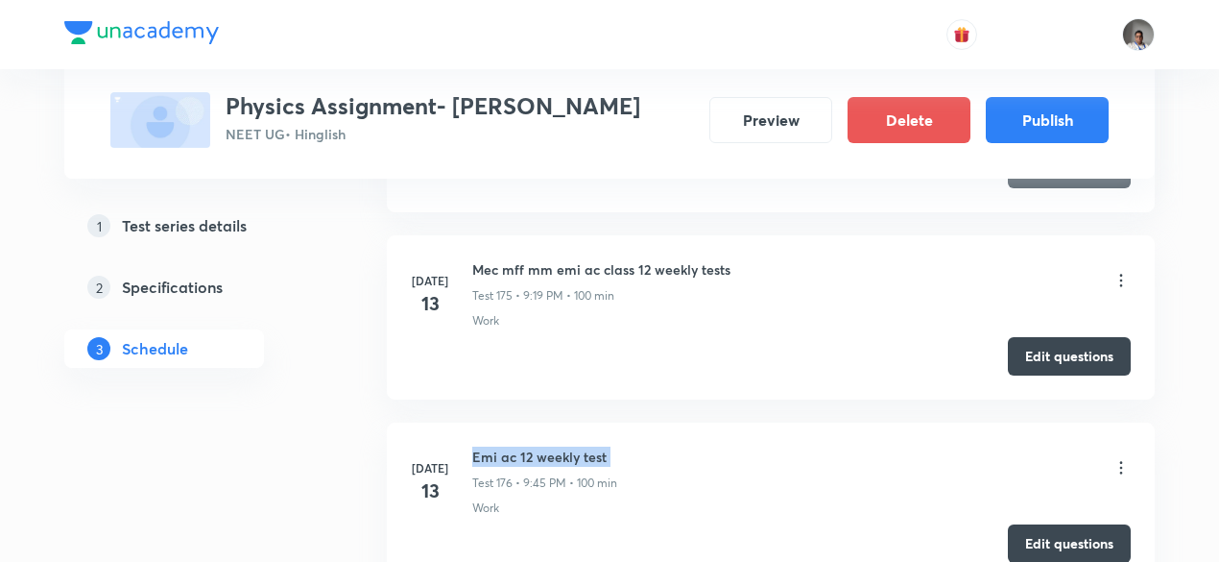
click at [483, 446] on h6 "Emi ac 12 weekly test" at bounding box center [544, 456] width 145 height 20
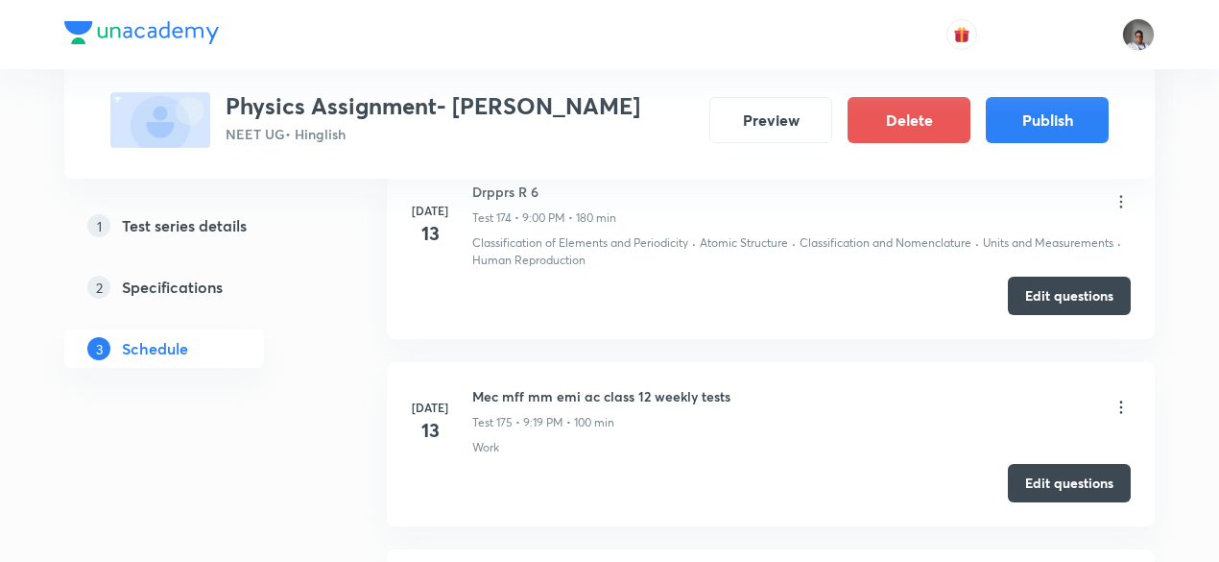
scroll to position [33661, 0]
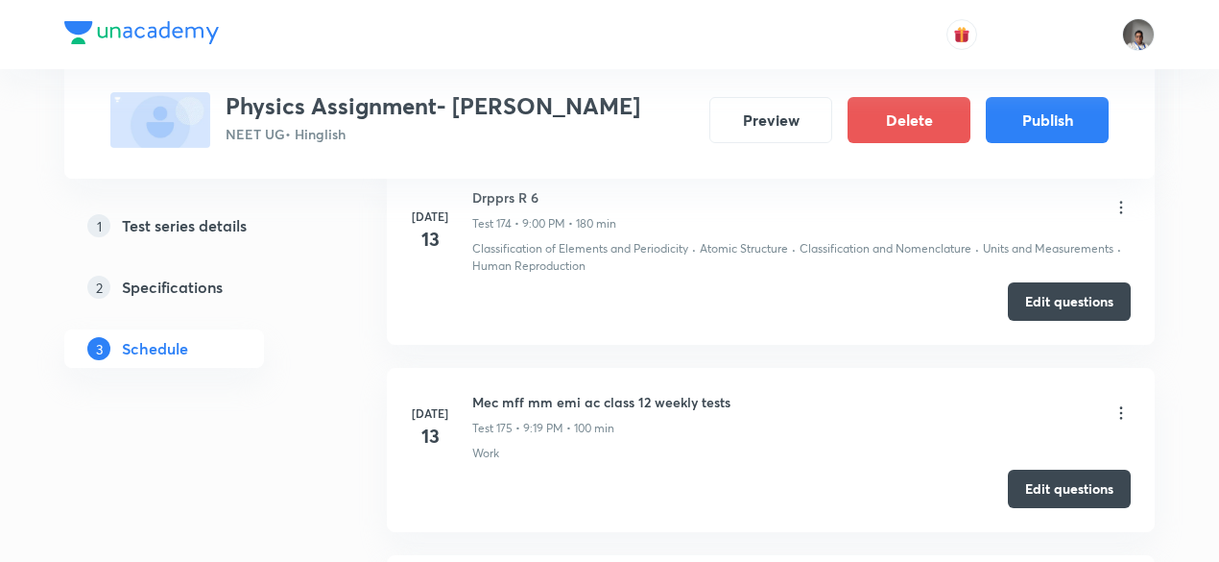
click at [480, 392] on h6 "Mec mff mm emi ac class 12 weekly tests" at bounding box center [601, 402] width 258 height 20
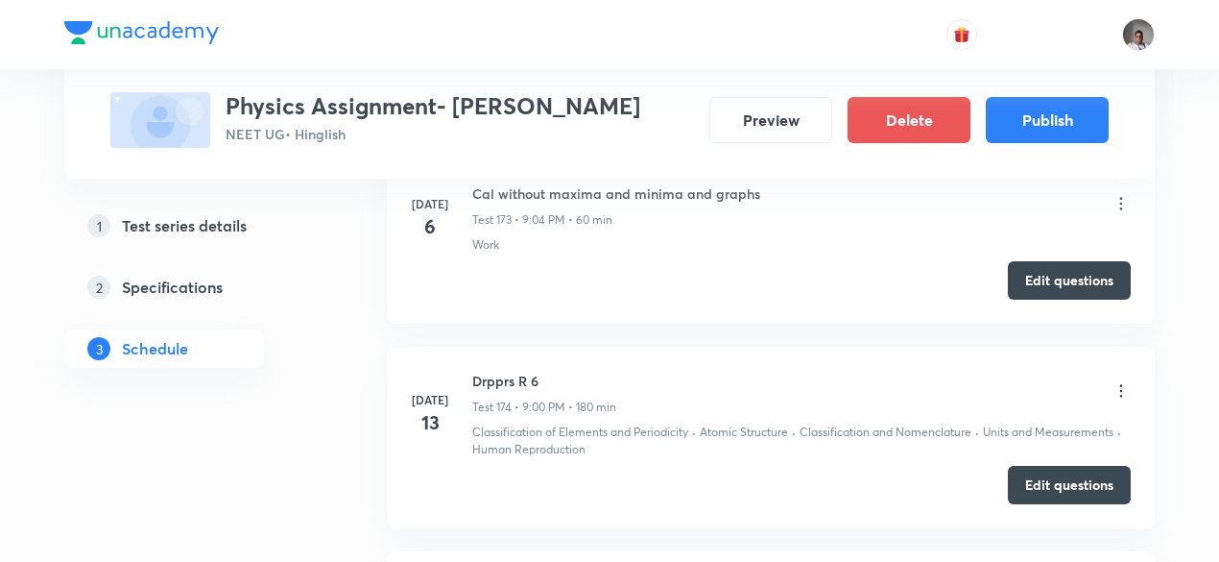
scroll to position [33462, 0]
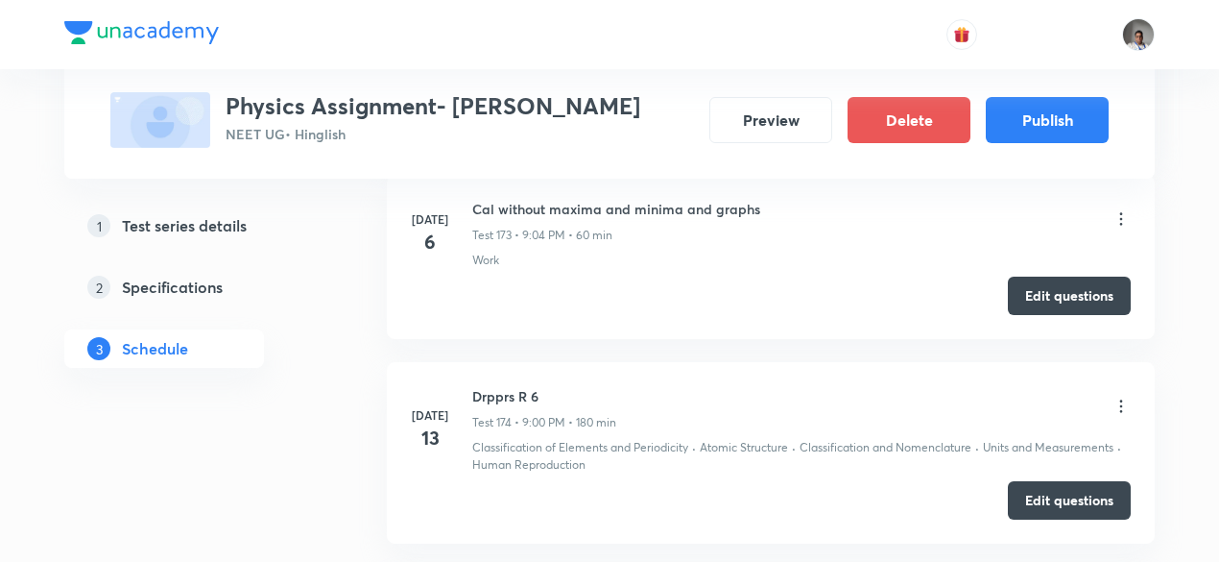
click at [479, 386] on h6 "Drpprs R 6" at bounding box center [544, 396] width 144 height 20
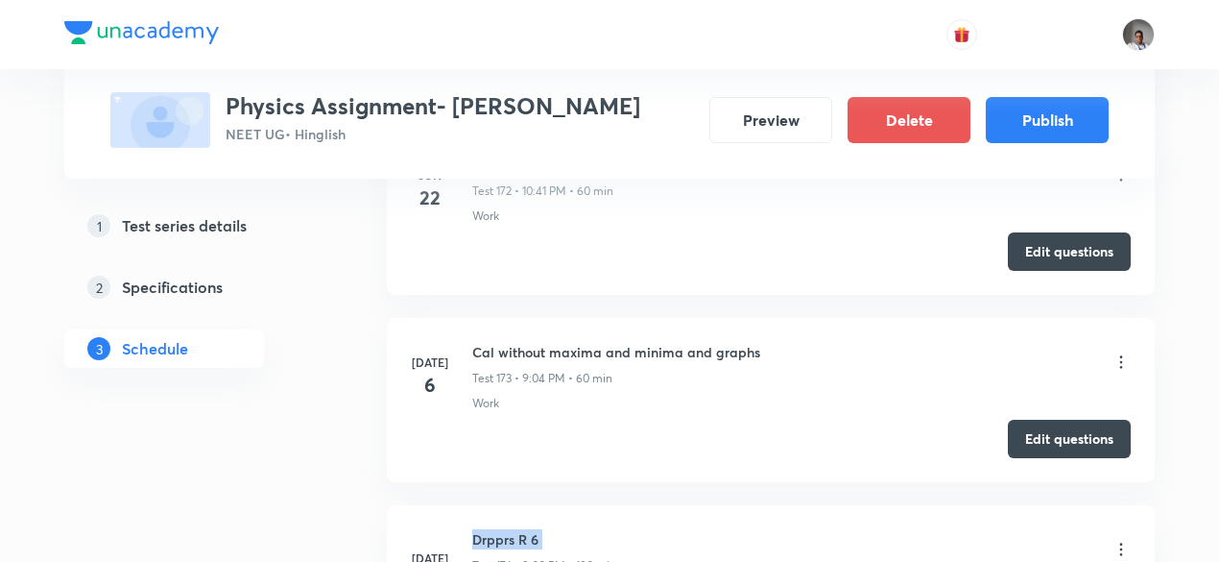
scroll to position [33317, 0]
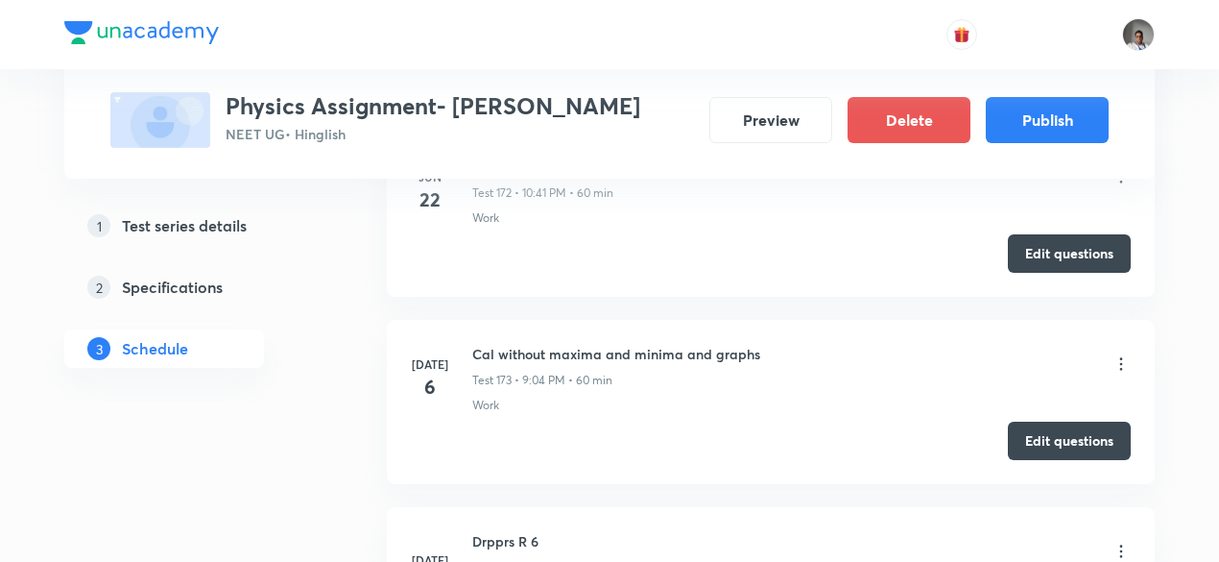
click at [483, 344] on h6 "Cal without maxima and minima and graphs" at bounding box center [616, 354] width 288 height 20
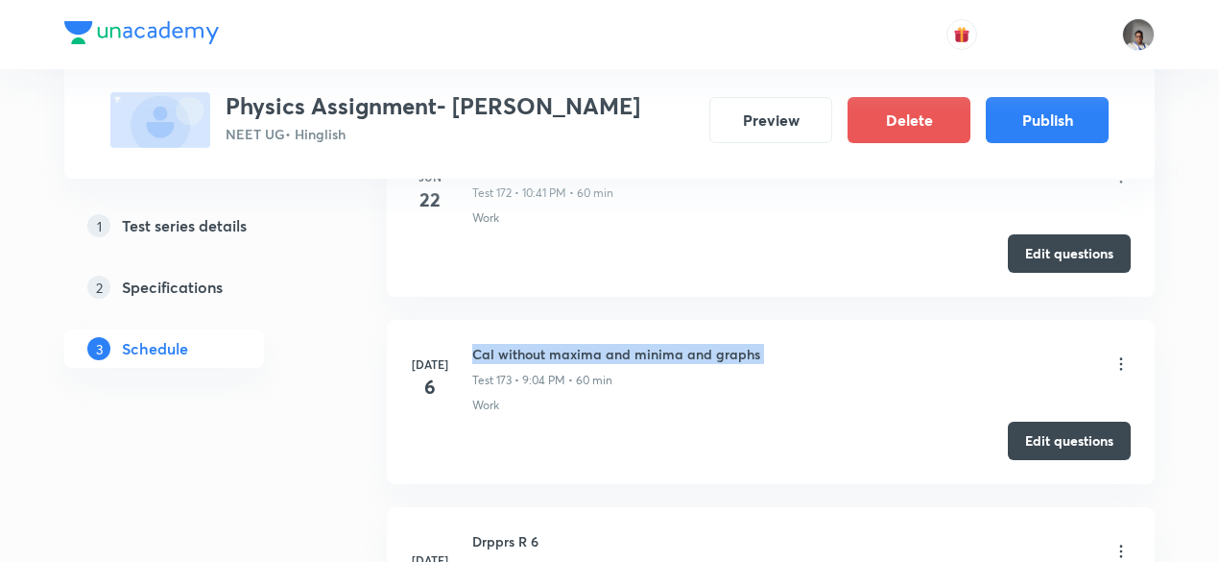
click at [483, 344] on h6 "Cal without maxima and minima and graphs" at bounding box center [616, 354] width 288 height 20
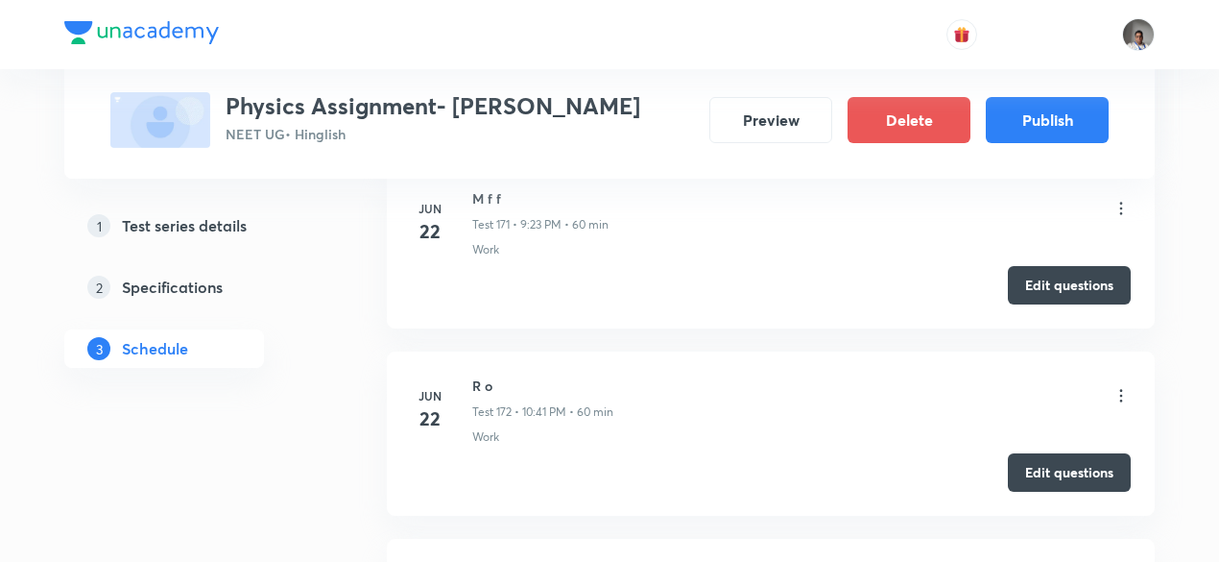
scroll to position [33094, 0]
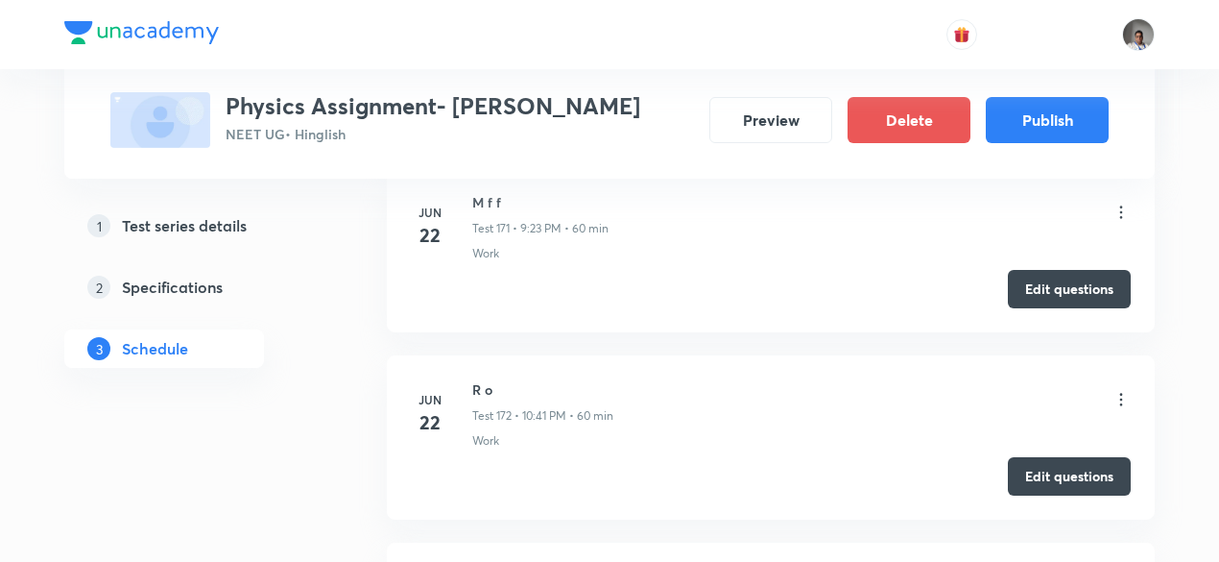
click at [477, 379] on h6 "R o" at bounding box center [542, 389] width 141 height 20
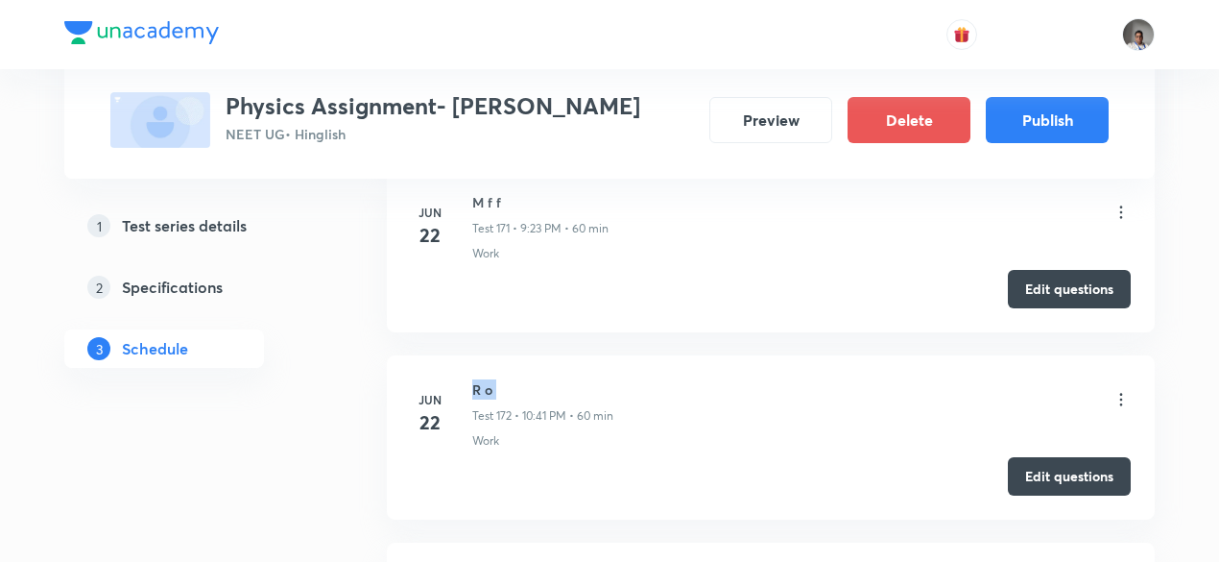
click at [477, 379] on h6 "R o" at bounding box center [542, 389] width 141 height 20
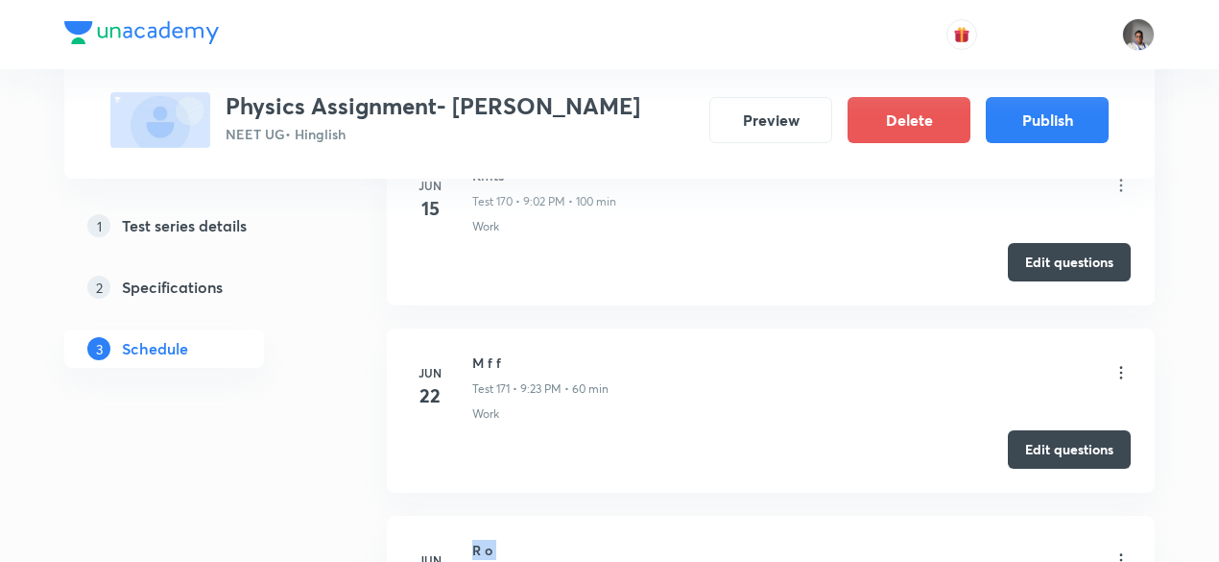
scroll to position [32894, 0]
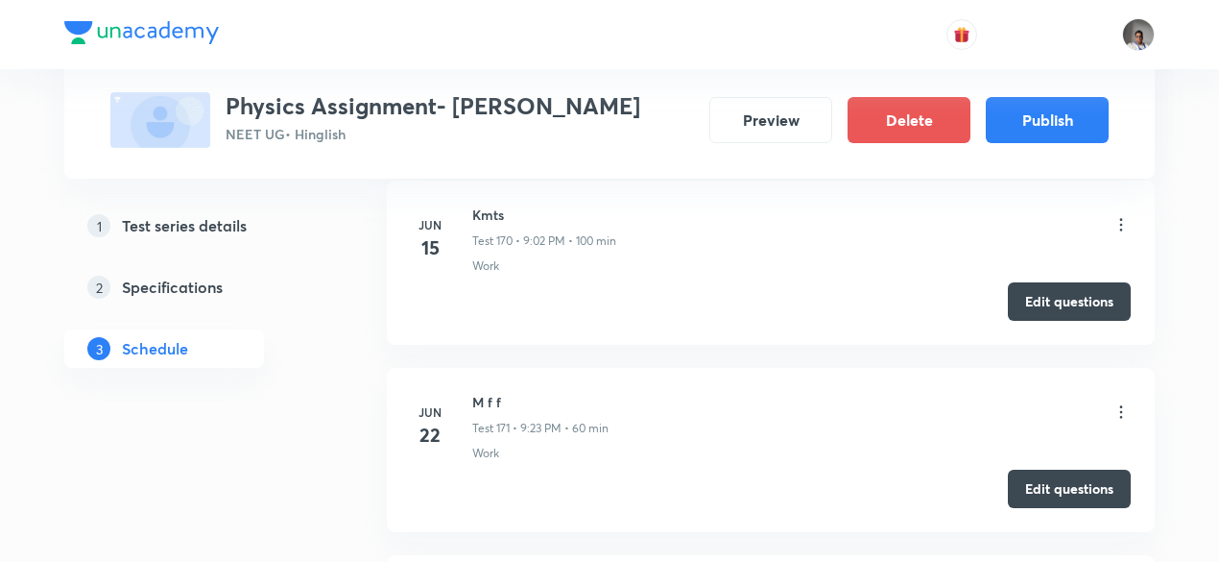
click at [483, 392] on h6 "M f f" at bounding box center [540, 402] width 136 height 20
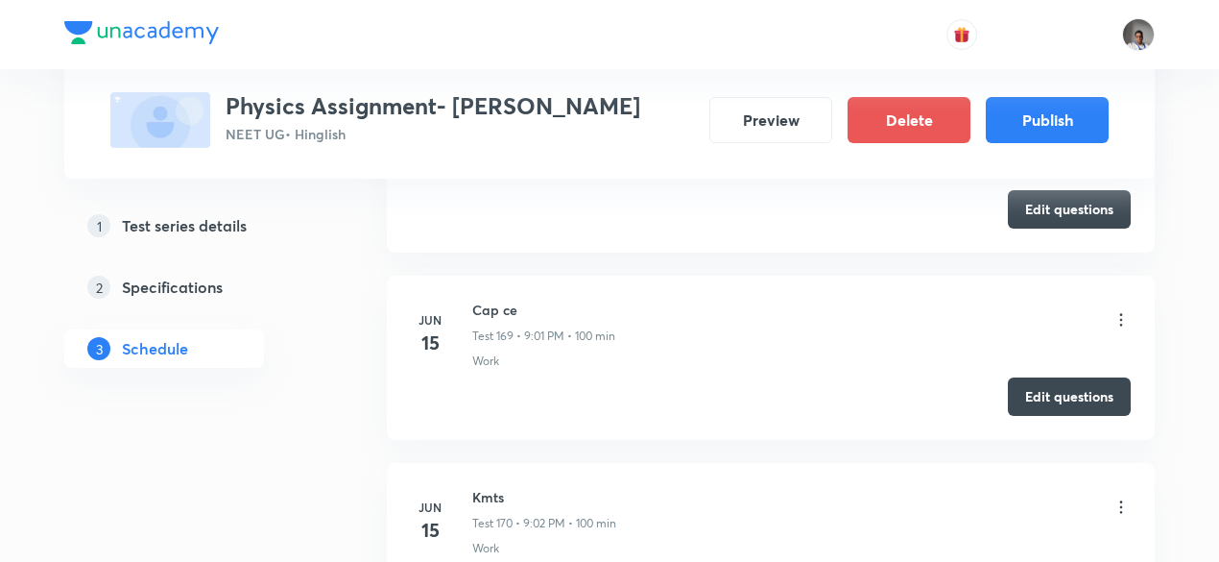
scroll to position [32600, 0]
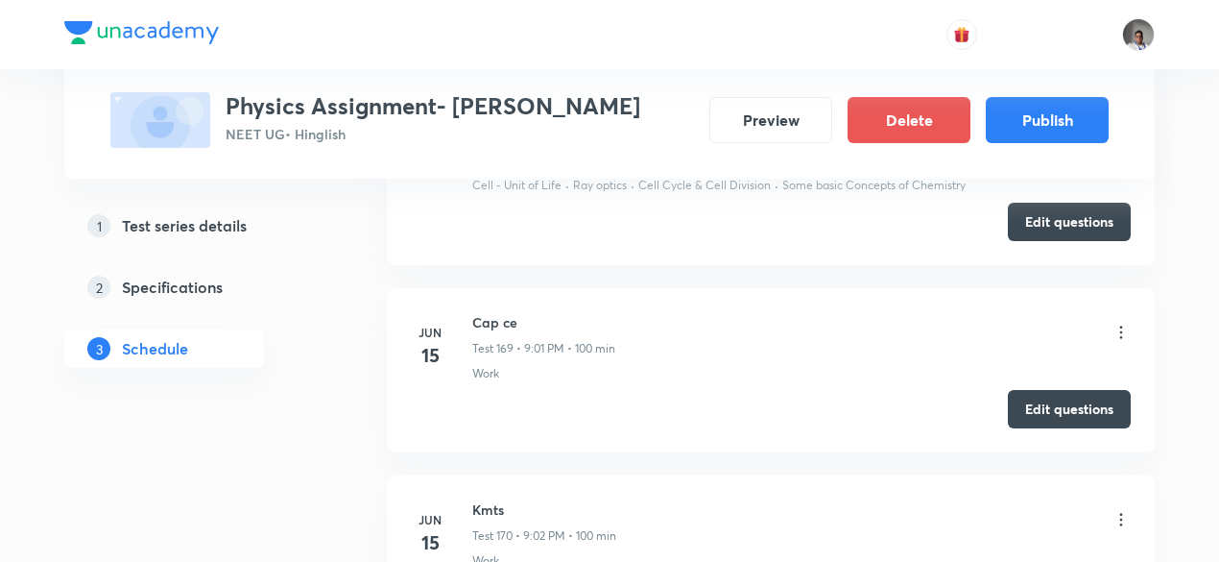
click at [490, 499] on h6 "Kmts" at bounding box center [544, 509] width 144 height 20
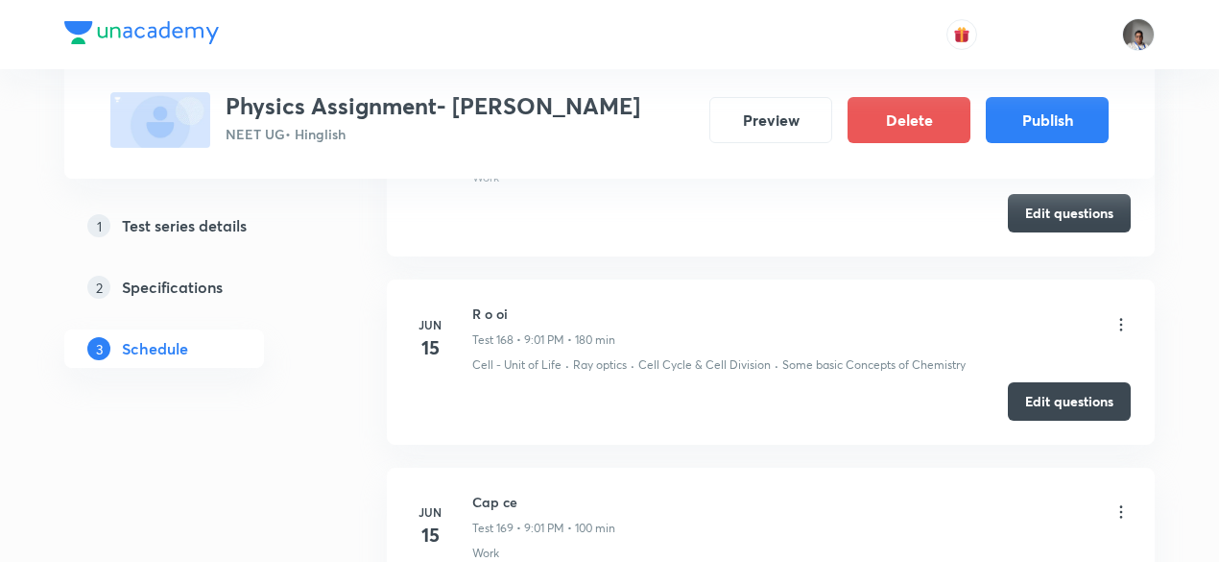
scroll to position [32399, 0]
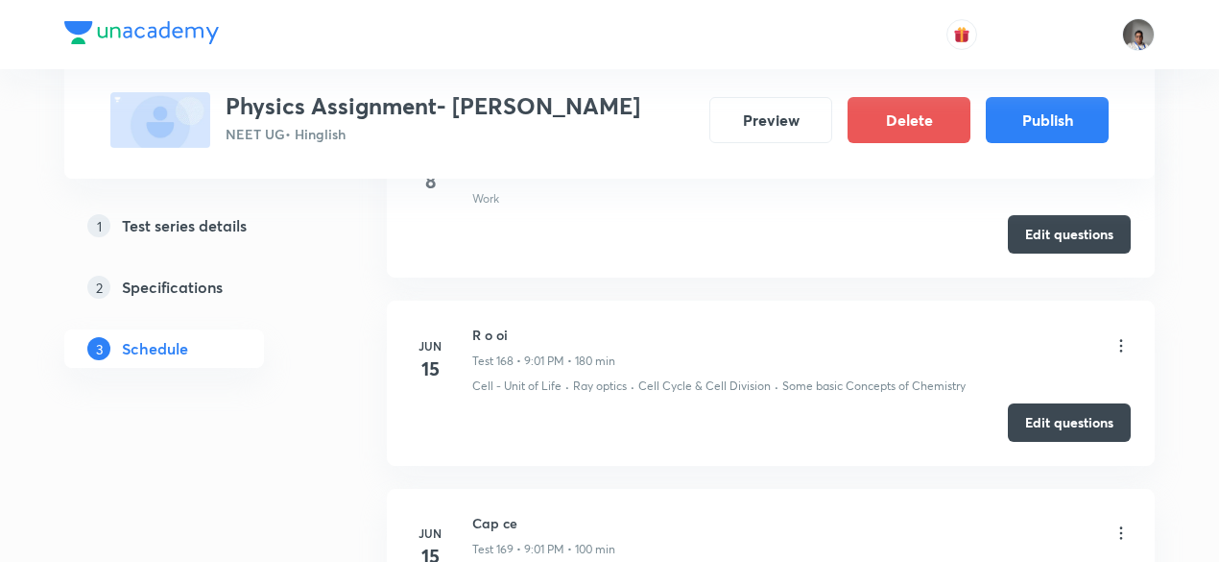
click at [488, 513] on h6 "Cap ce" at bounding box center [543, 523] width 143 height 20
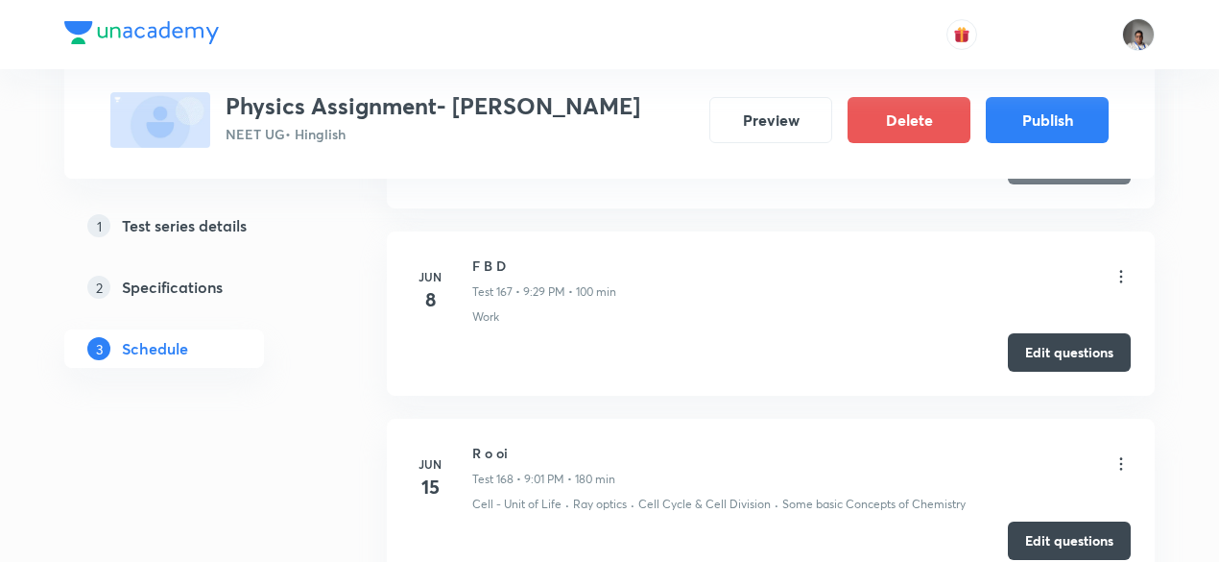
scroll to position [32280, 0]
click at [486, 444] on h6 "R o oi" at bounding box center [543, 454] width 143 height 20
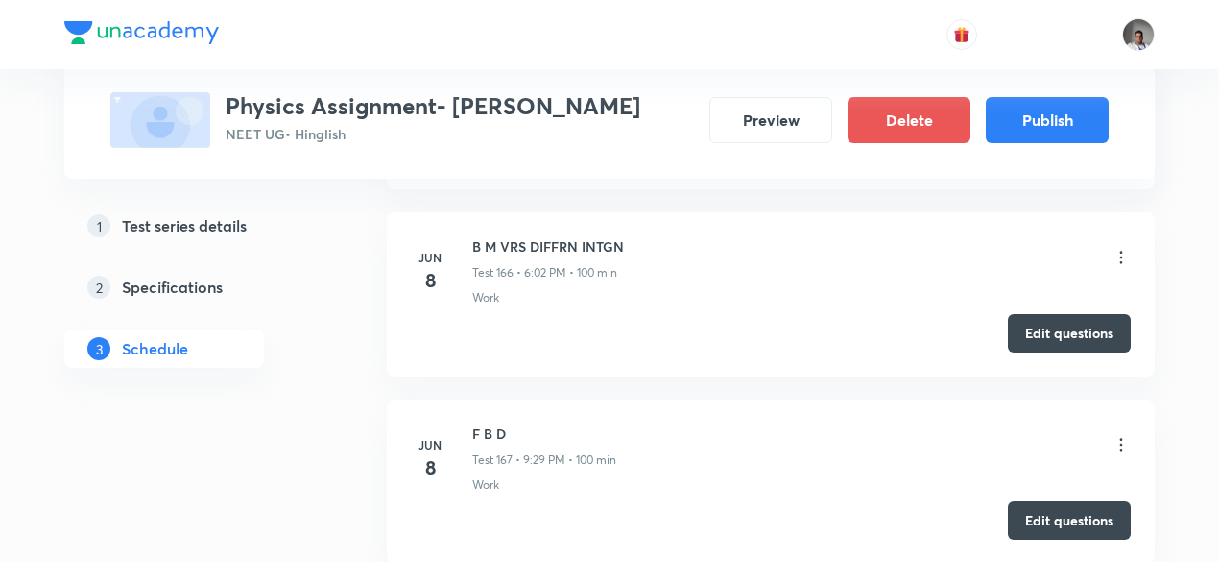
scroll to position [32111, 0]
click at [488, 425] on h6 "F B D" at bounding box center [544, 435] width 144 height 20
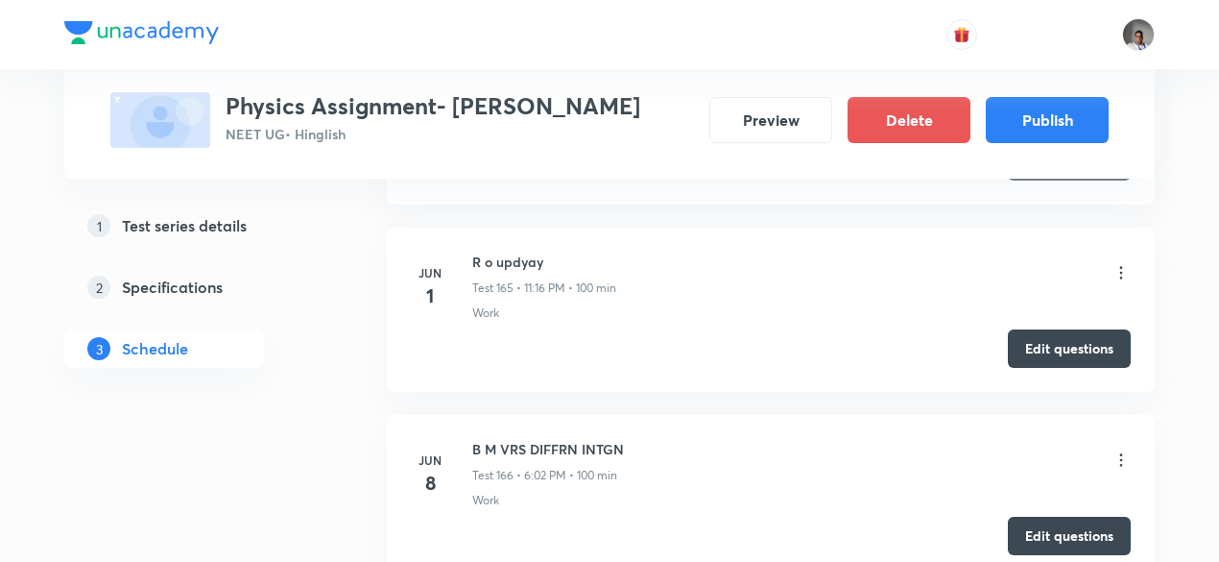
scroll to position [31909, 0]
click at [487, 440] on h6 "B M VRS DIFFRN INTGN" at bounding box center [548, 450] width 152 height 20
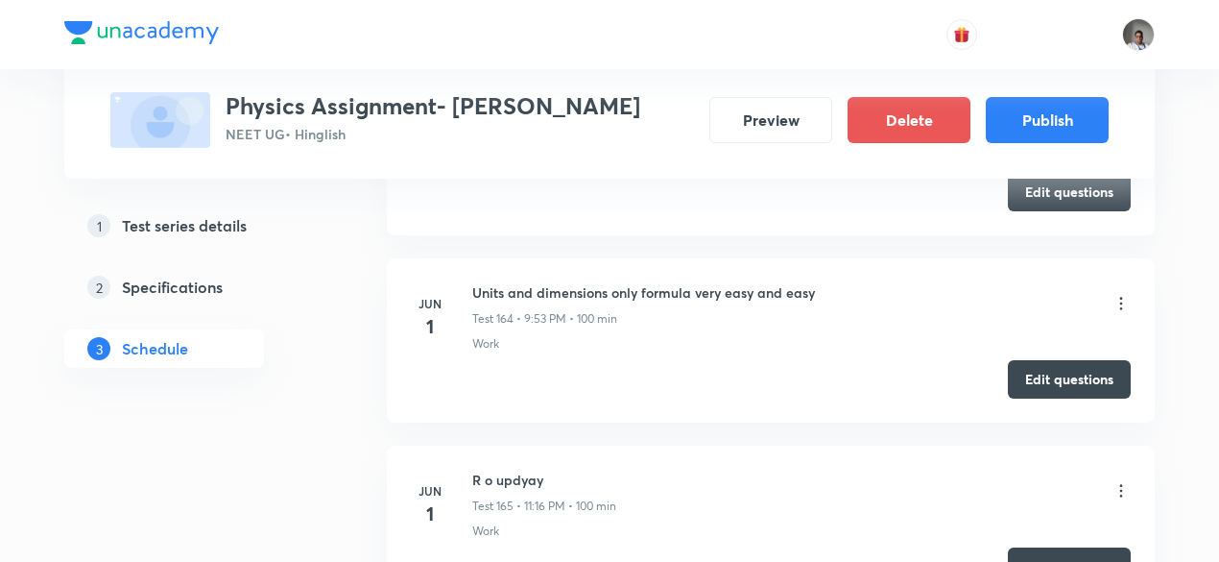
scroll to position [31691, 0]
click at [489, 470] on h6 "R o updyay" at bounding box center [544, 480] width 144 height 20
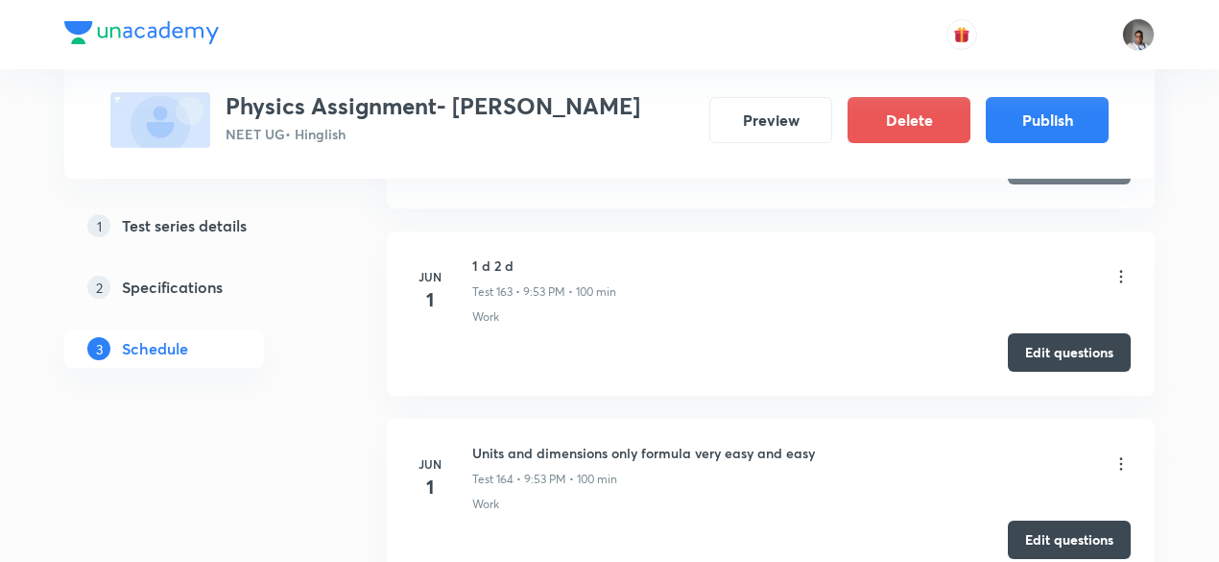
scroll to position [31519, 0]
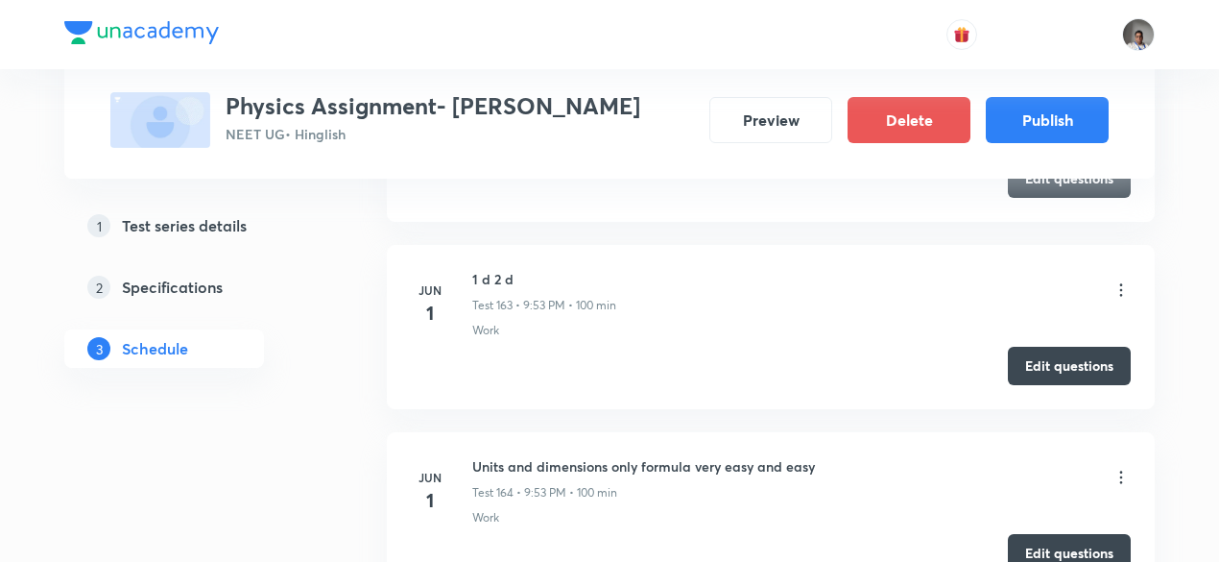
click at [492, 456] on h6 "Units and dimensions only formula very easy and easy" at bounding box center [643, 466] width 343 height 20
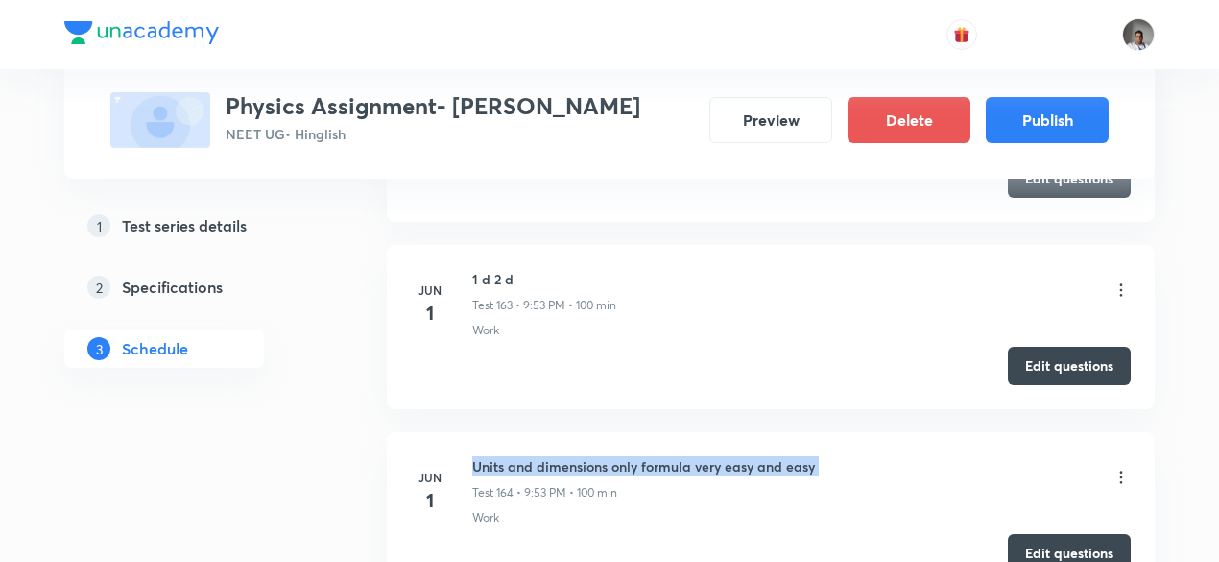
click at [492, 456] on h6 "Units and dimensions only formula very easy and easy" at bounding box center [643, 466] width 343 height 20
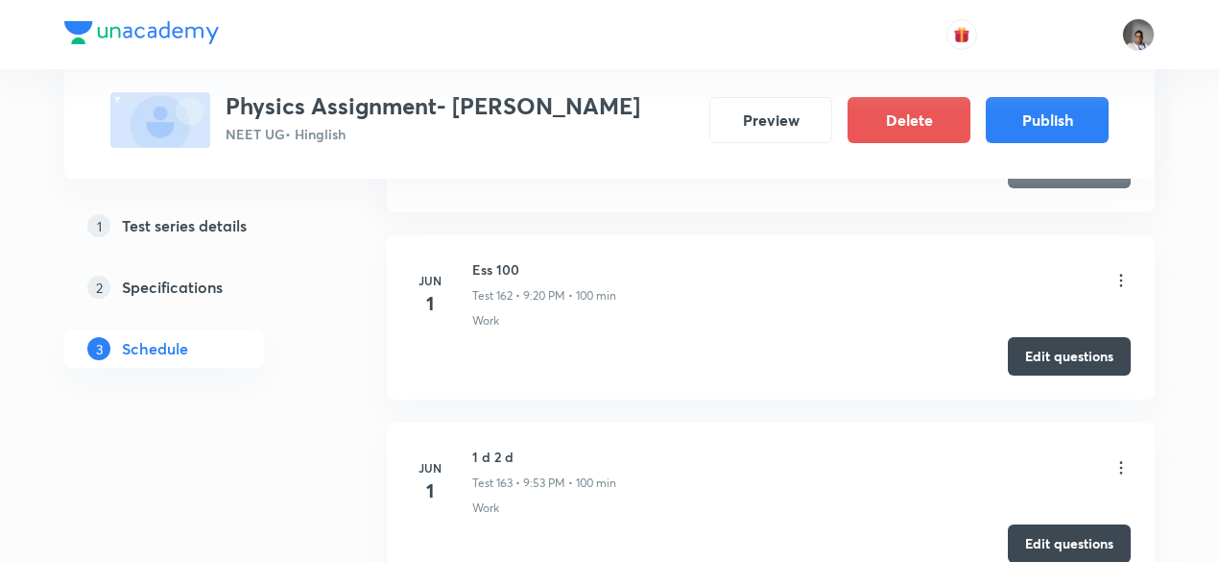
scroll to position [31339, 0]
click at [492, 448] on h6 "1 d 2 d" at bounding box center [544, 458] width 144 height 20
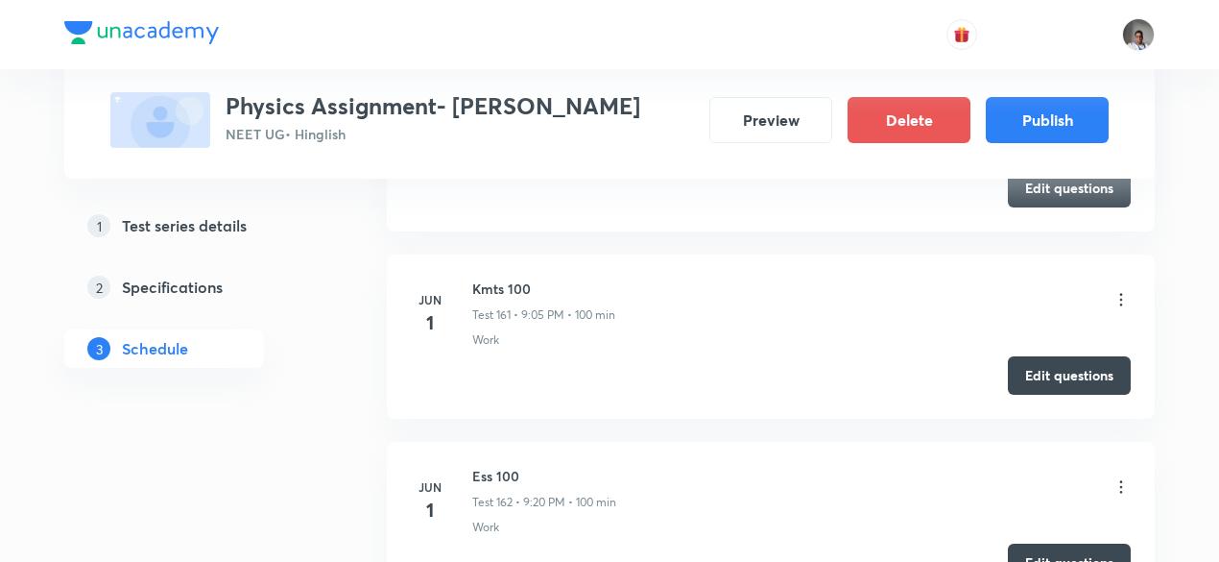
scroll to position [31132, 0]
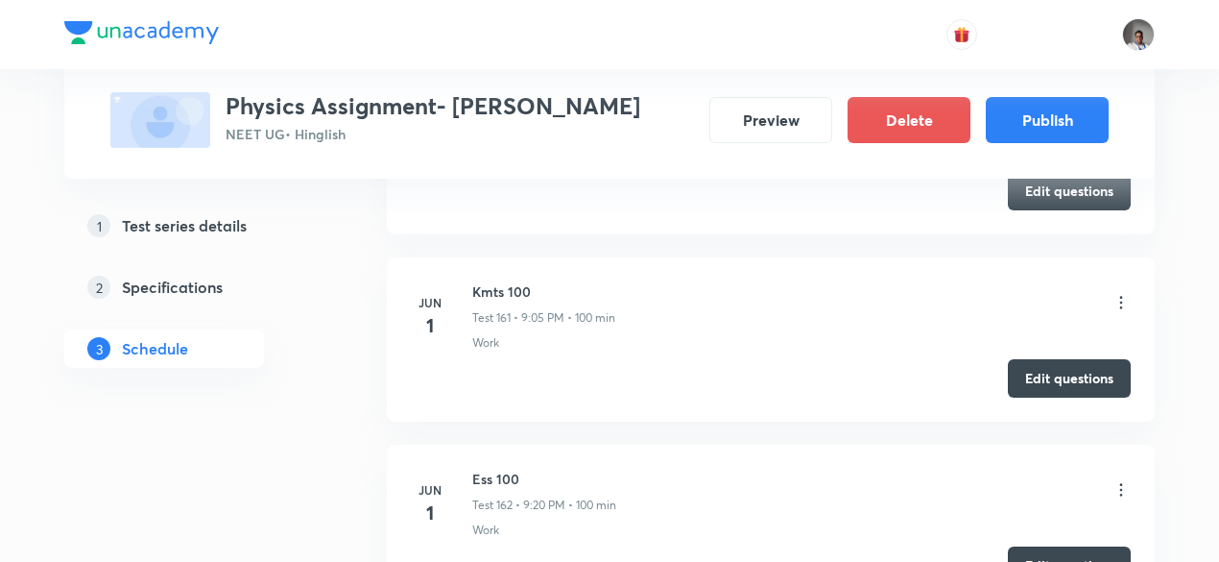
click at [492, 469] on h6 "Ess 100" at bounding box center [544, 479] width 144 height 20
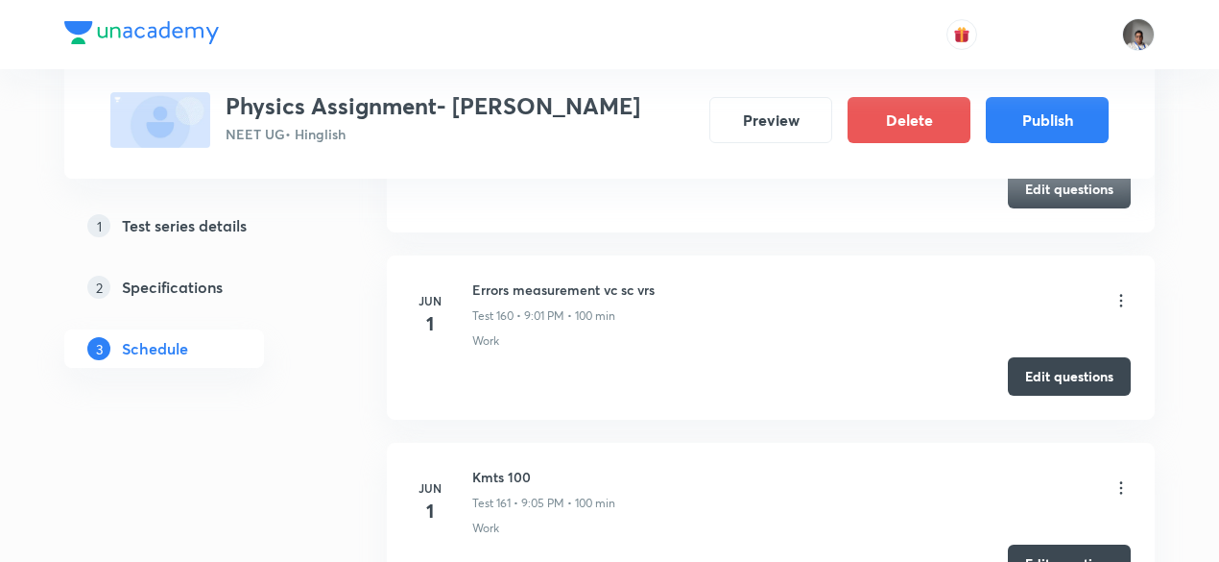
scroll to position [30945, 0]
click at [490, 468] on h6 "Kmts 100" at bounding box center [543, 478] width 143 height 20
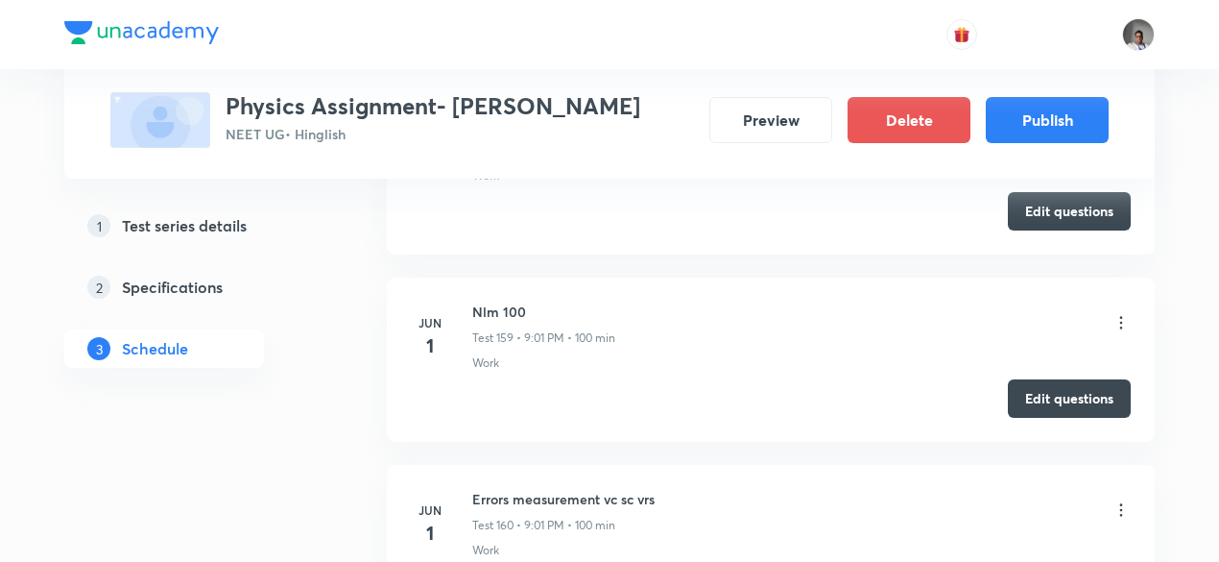
scroll to position [30736, 0]
click at [490, 490] on h6 "Errors measurement vc sc vrs" at bounding box center [563, 500] width 182 height 20
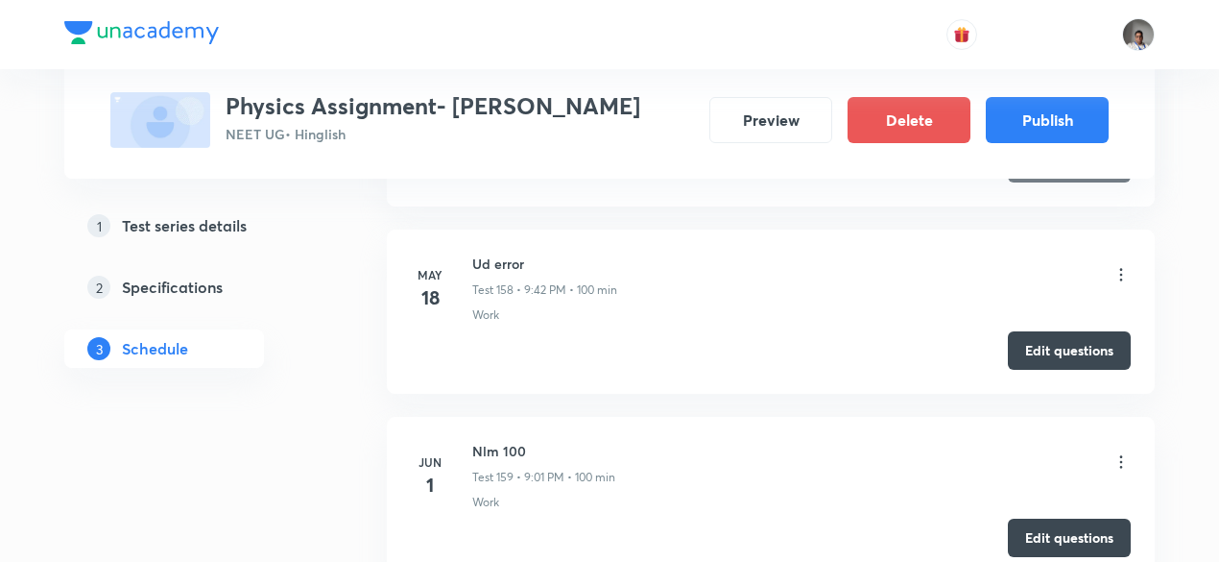
scroll to position [30593, 0]
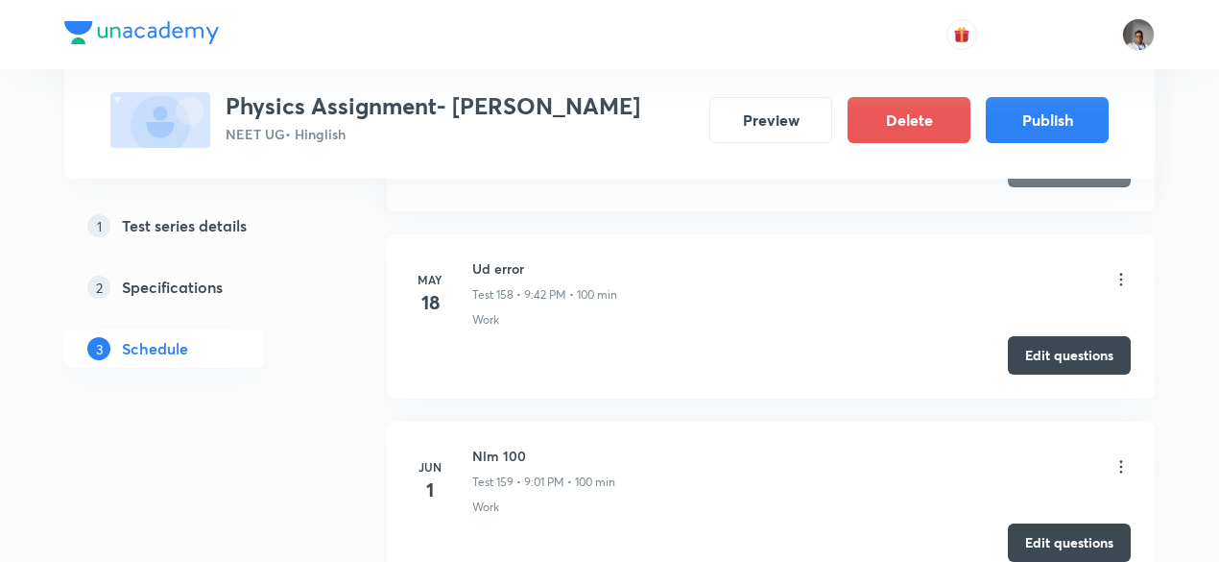
click at [490, 445] on h6 "Nlm 100" at bounding box center [543, 455] width 143 height 20
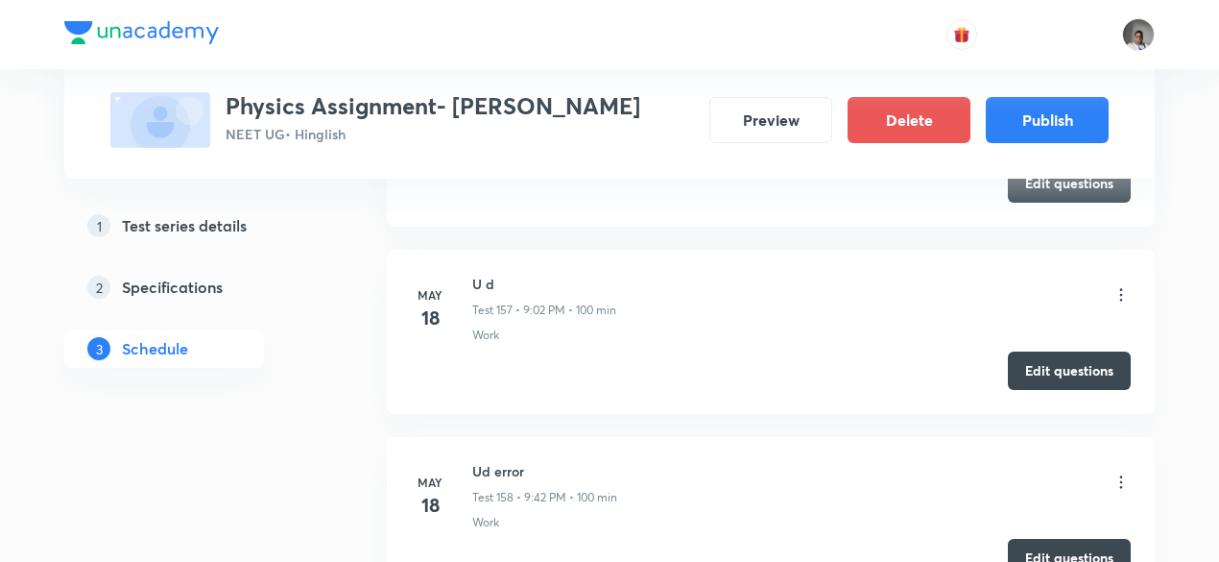
click at [487, 461] on h6 "Ud error" at bounding box center [544, 471] width 145 height 20
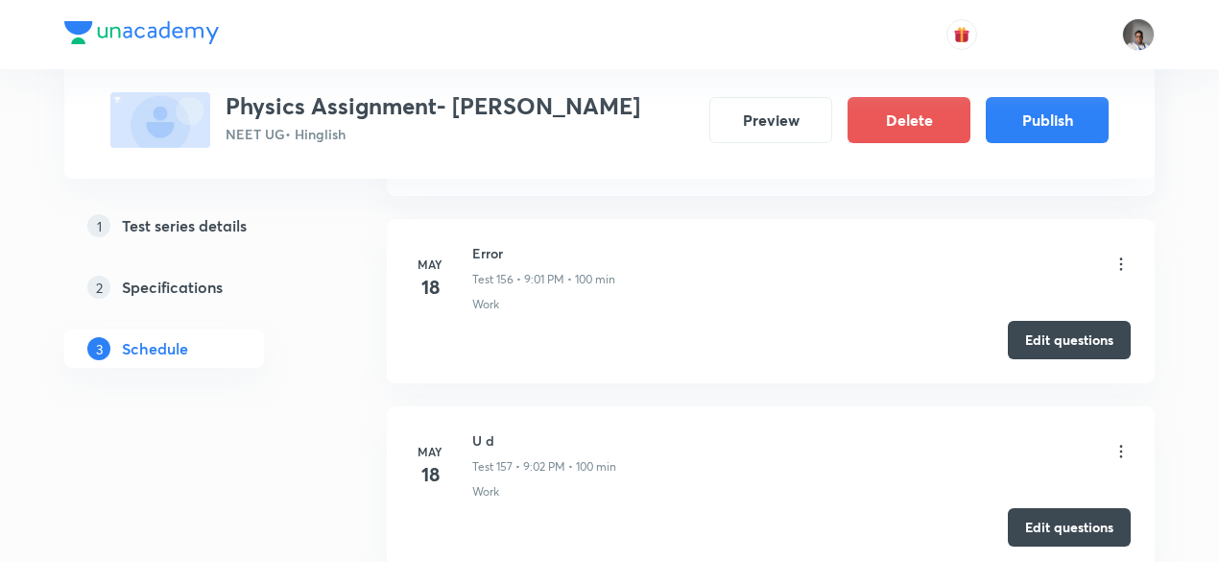
scroll to position [30221, 0]
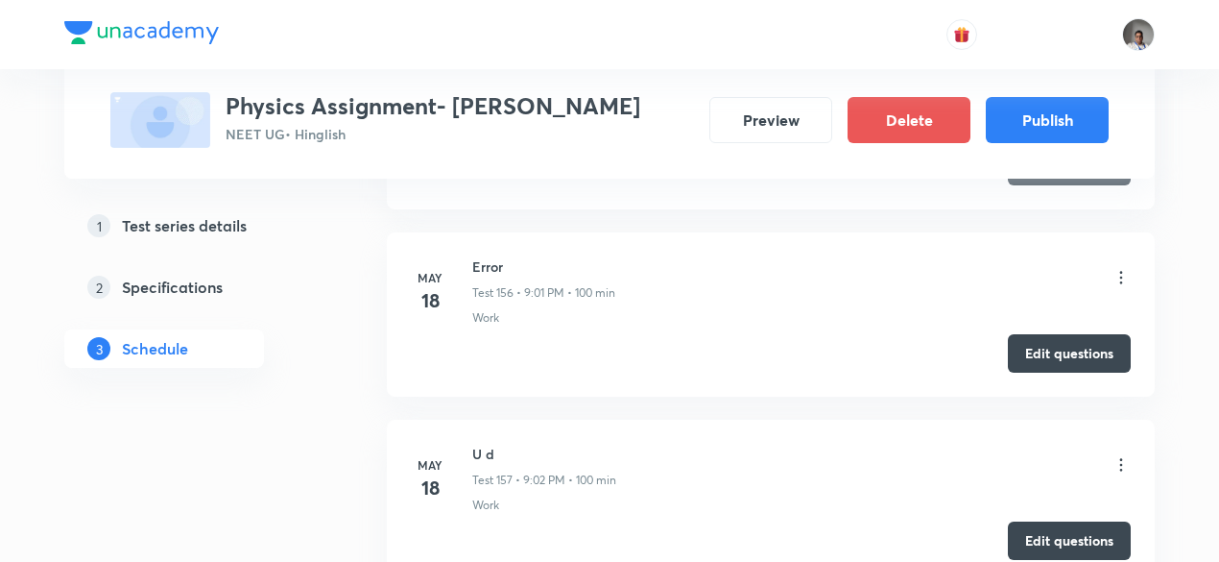
click at [484, 444] on h6 "U d" at bounding box center [544, 454] width 144 height 20
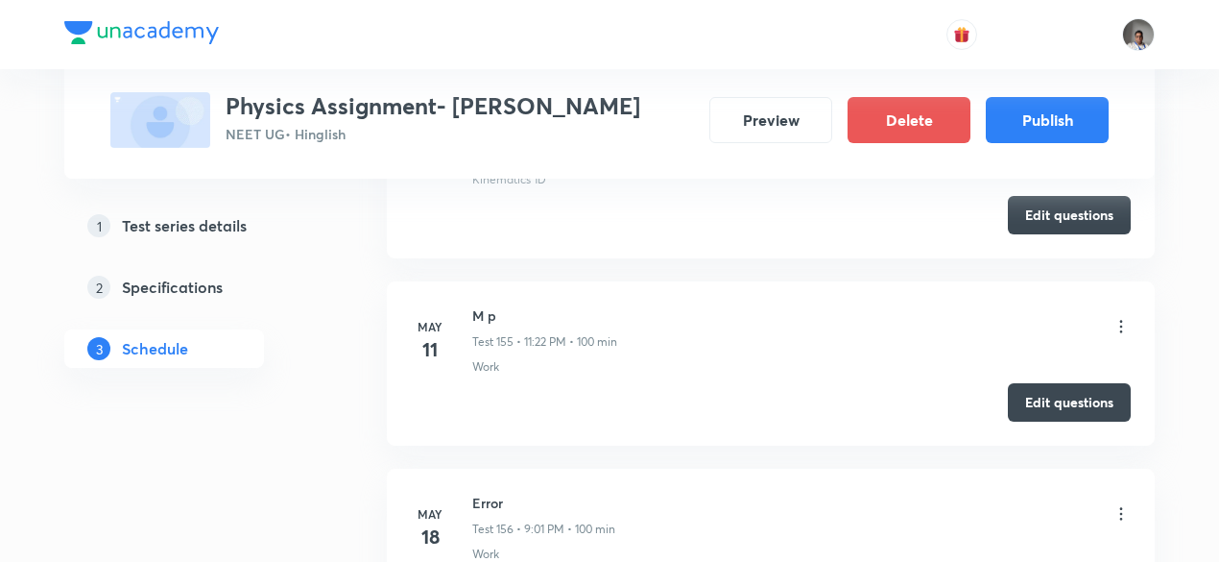
scroll to position [29982, 0]
click at [481, 494] on h6 "Error" at bounding box center [543, 504] width 143 height 20
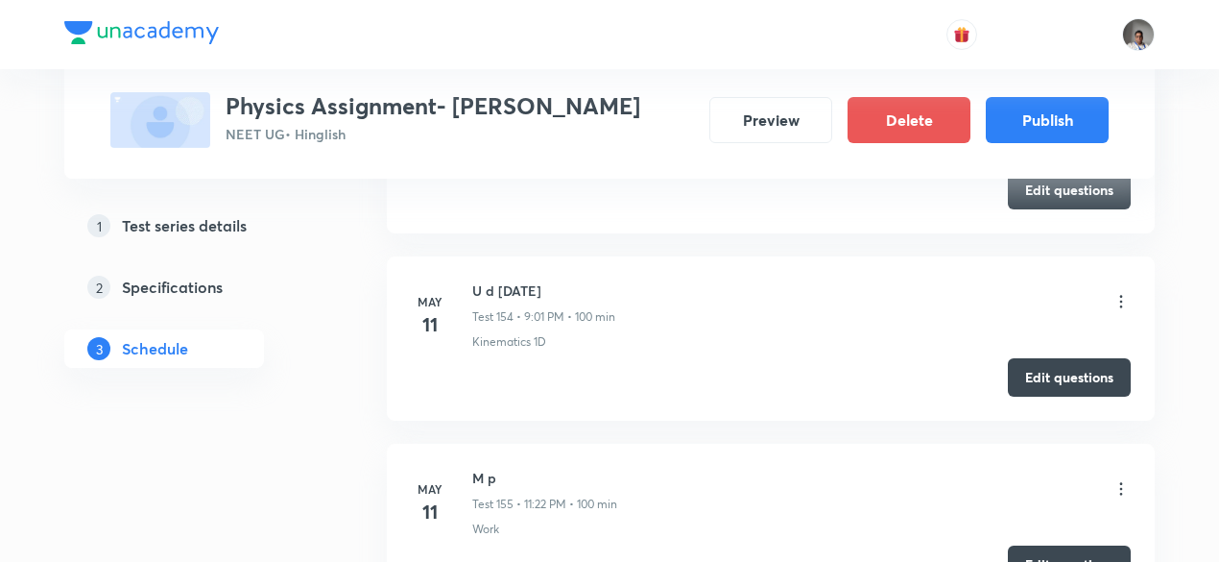
scroll to position [29813, 0]
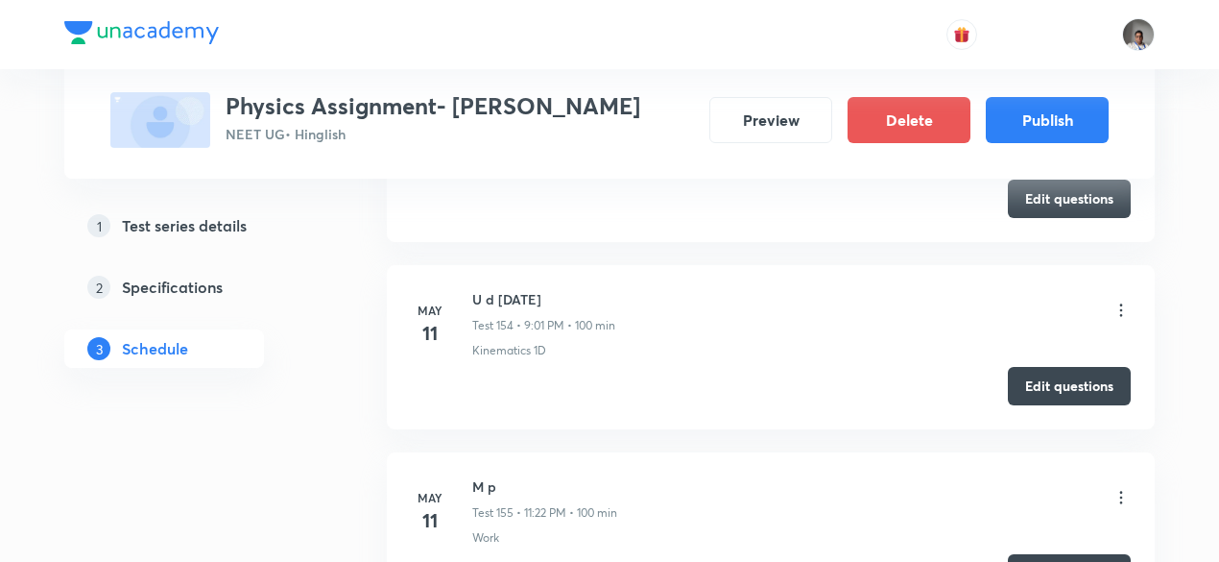
click at [481, 476] on h6 "M p" at bounding box center [544, 486] width 145 height 20
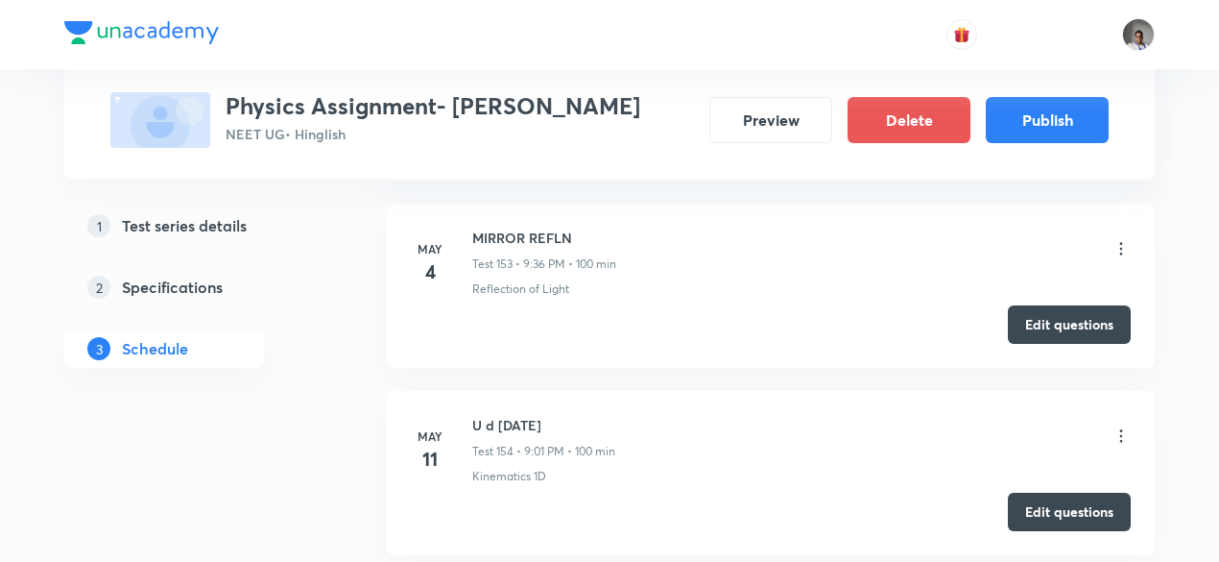
scroll to position [29686, 0]
click at [484, 417] on h6 "U d 11 may" at bounding box center [543, 427] width 143 height 20
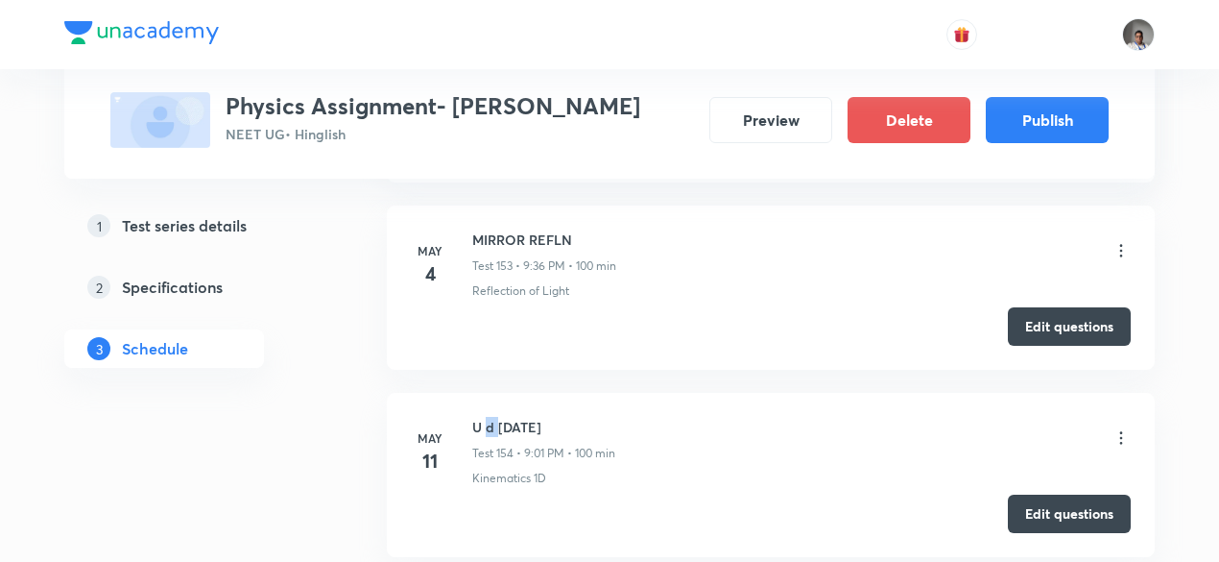
click at [484, 417] on h6 "U d 11 may" at bounding box center [543, 427] width 143 height 20
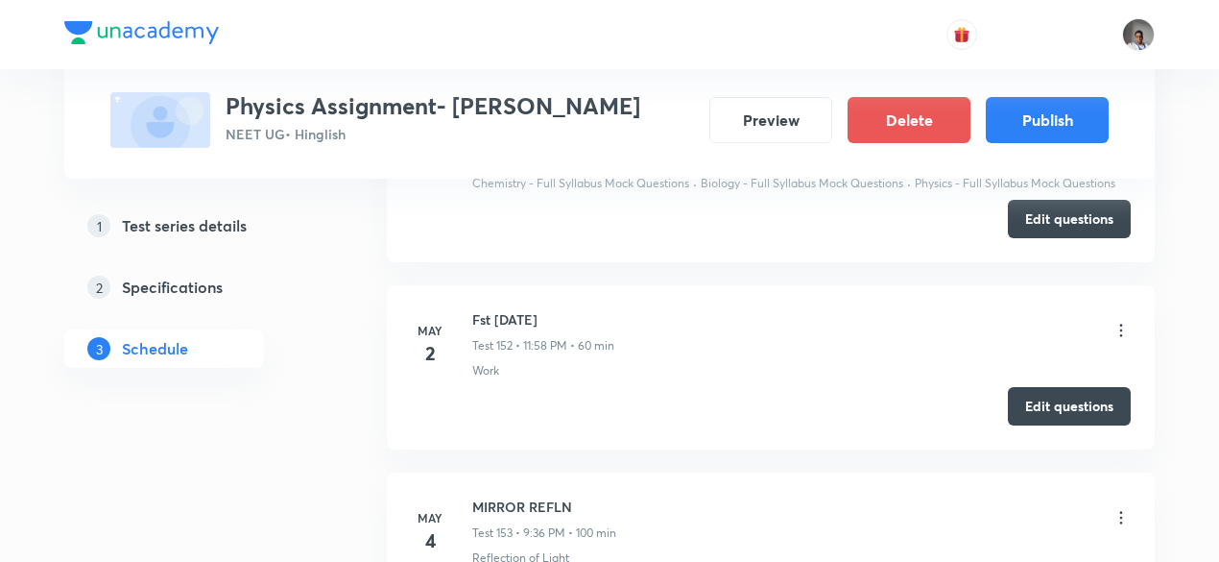
scroll to position [29412, 0]
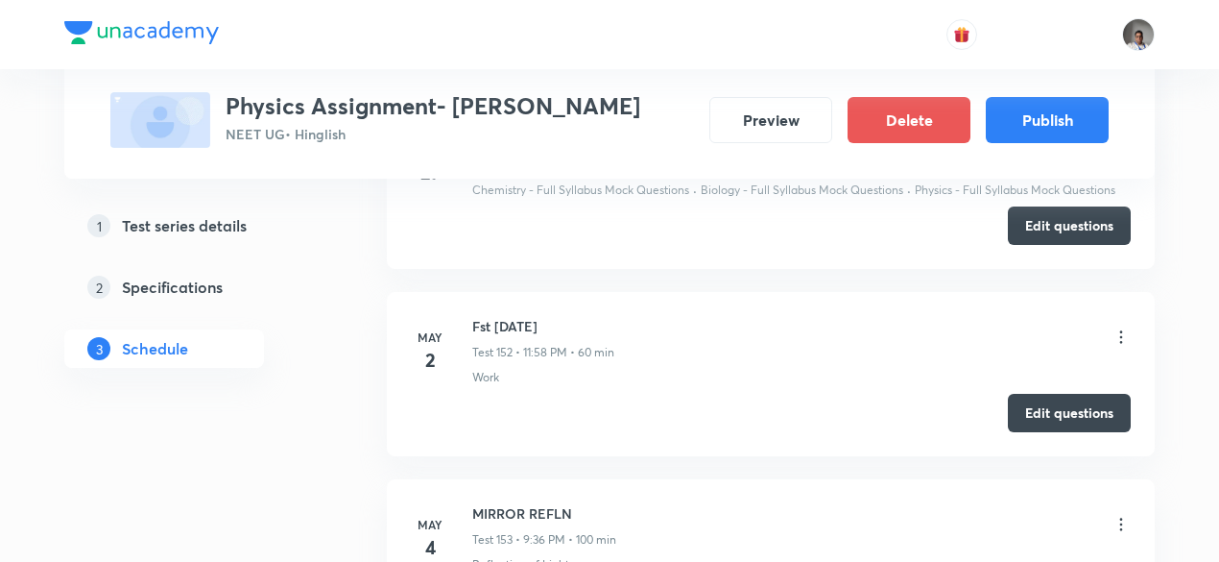
click at [522, 503] on h6 "MIRROR REFLN" at bounding box center [544, 513] width 144 height 20
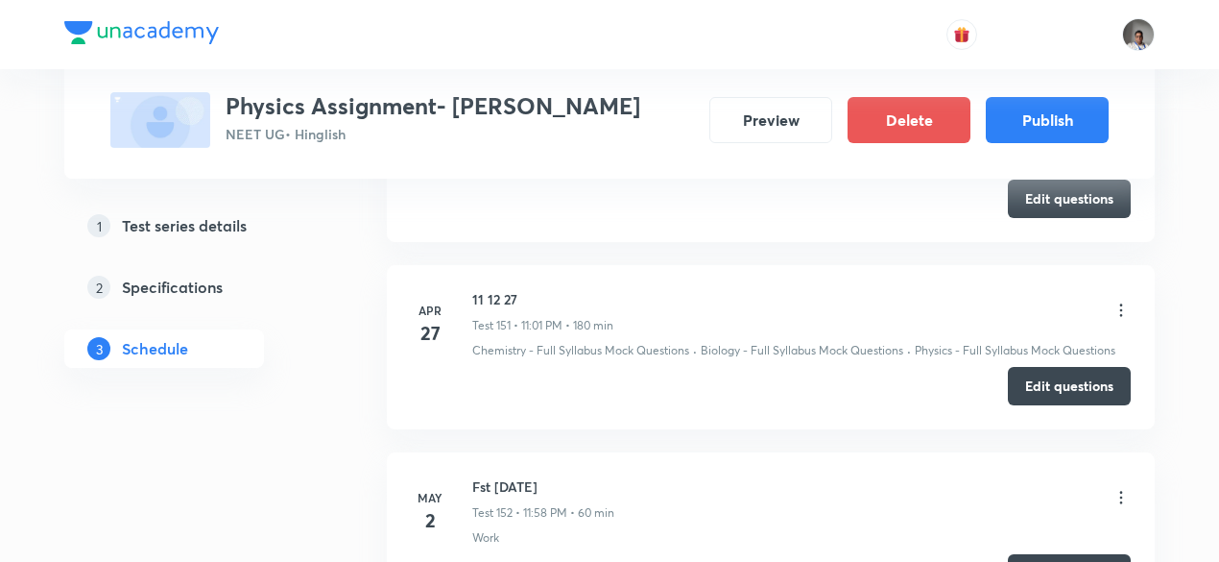
scroll to position [29250, 0]
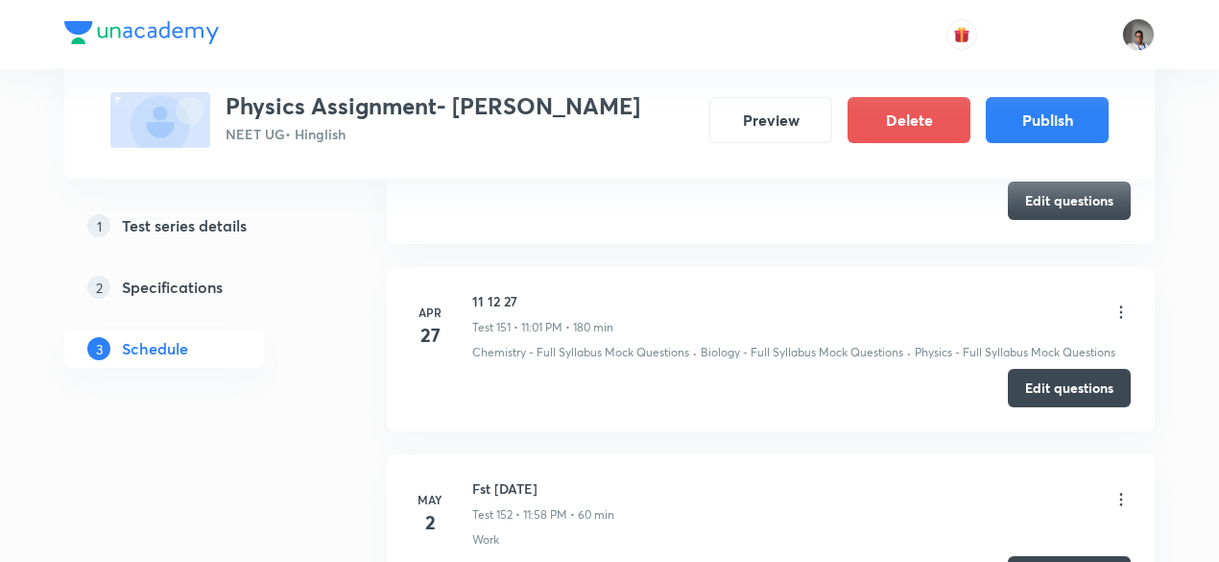
click at [517, 478] on h6 "Fst may 2" at bounding box center [543, 488] width 142 height 20
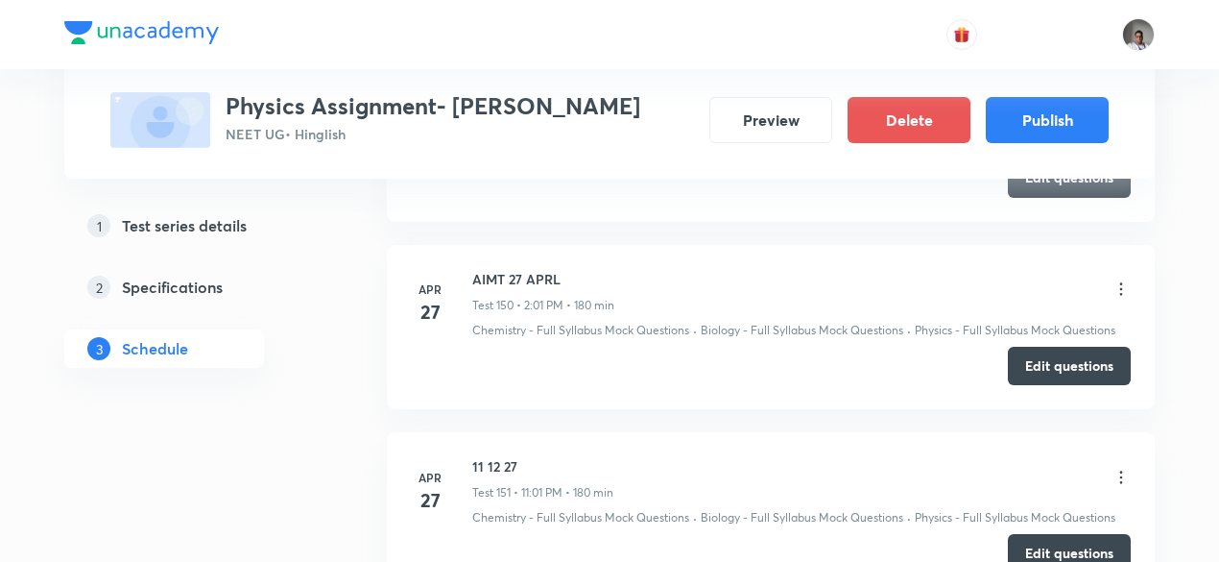
scroll to position [29071, 0]
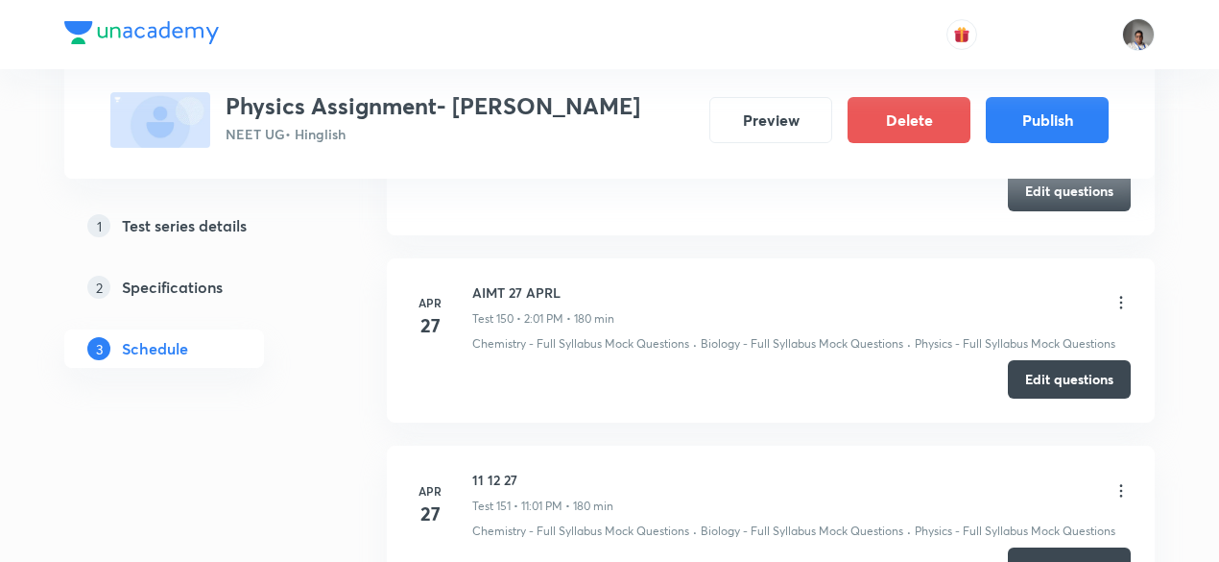
click at [500, 469] on h6 "11 12 27" at bounding box center [542, 479] width 141 height 20
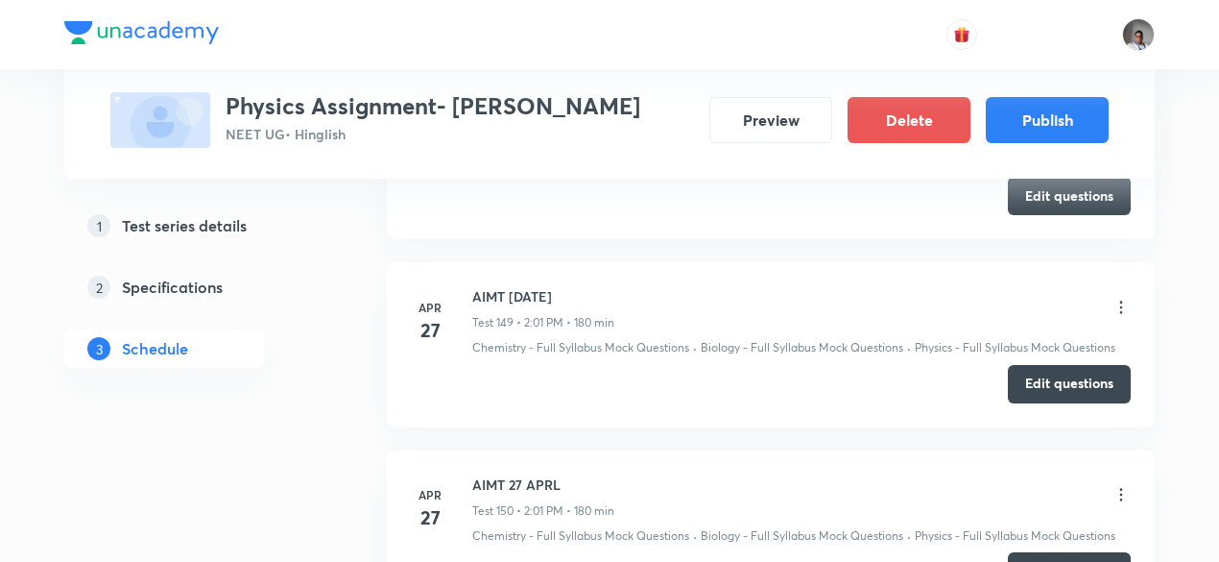
scroll to position [28877, 0]
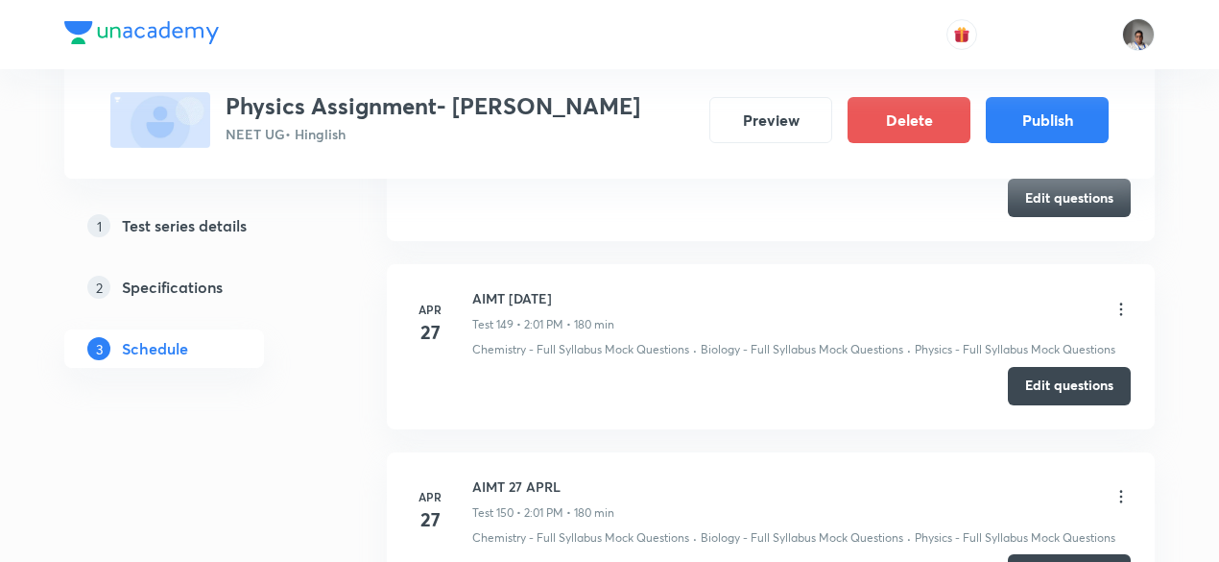
click at [495, 476] on h6 "AIMT 27 APRL" at bounding box center [543, 486] width 142 height 20
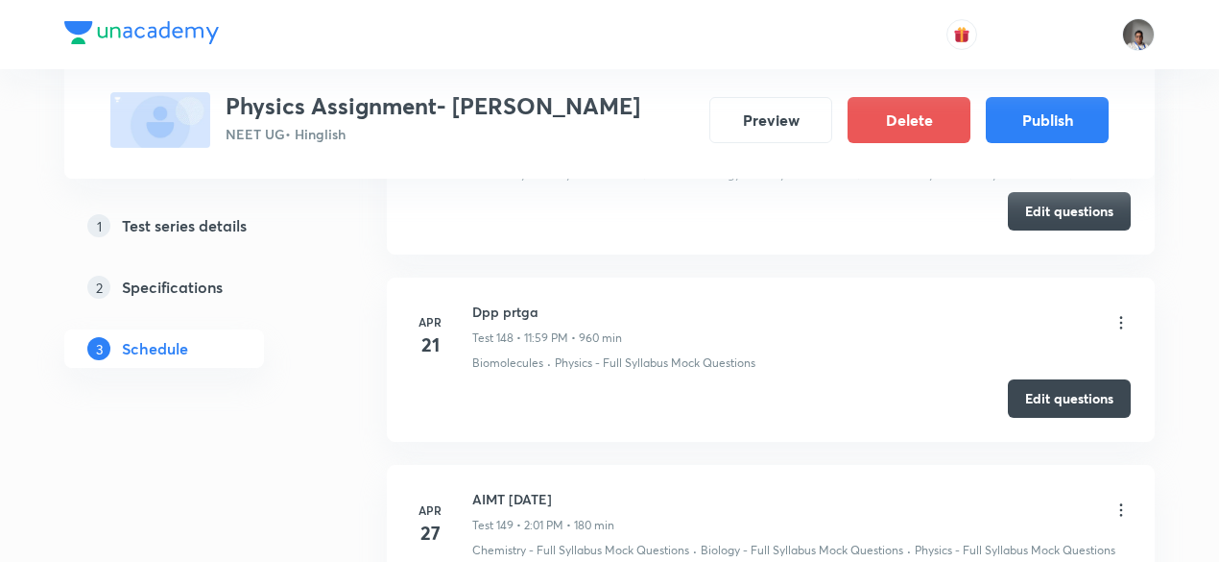
scroll to position [28674, 0]
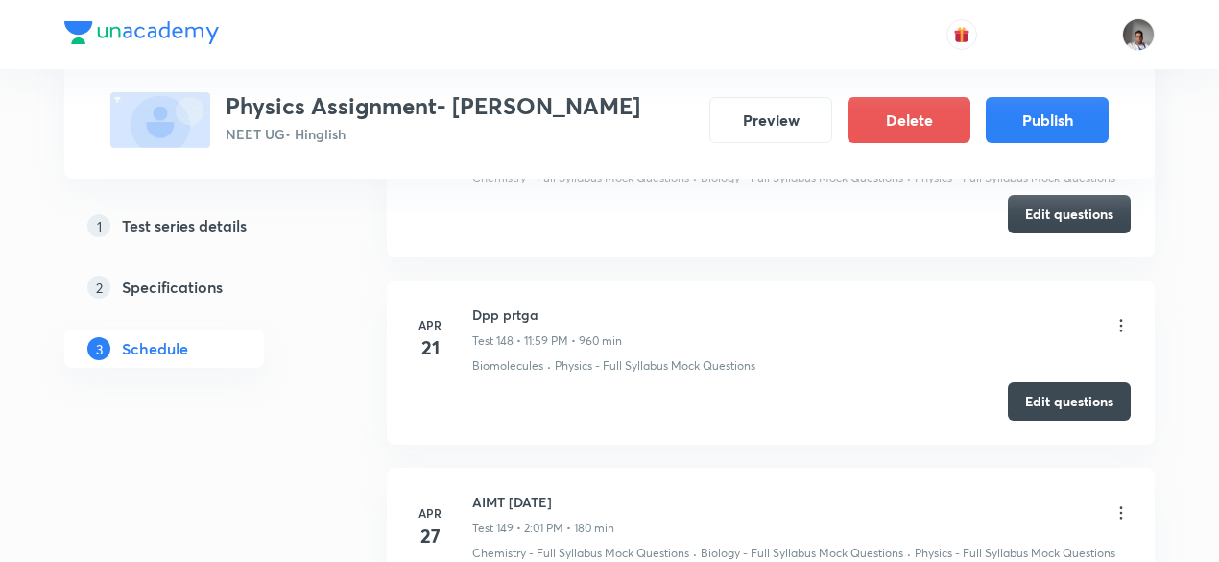
click at [493, 492] on h6 "AIMT 27 APRIL" at bounding box center [543, 502] width 142 height 20
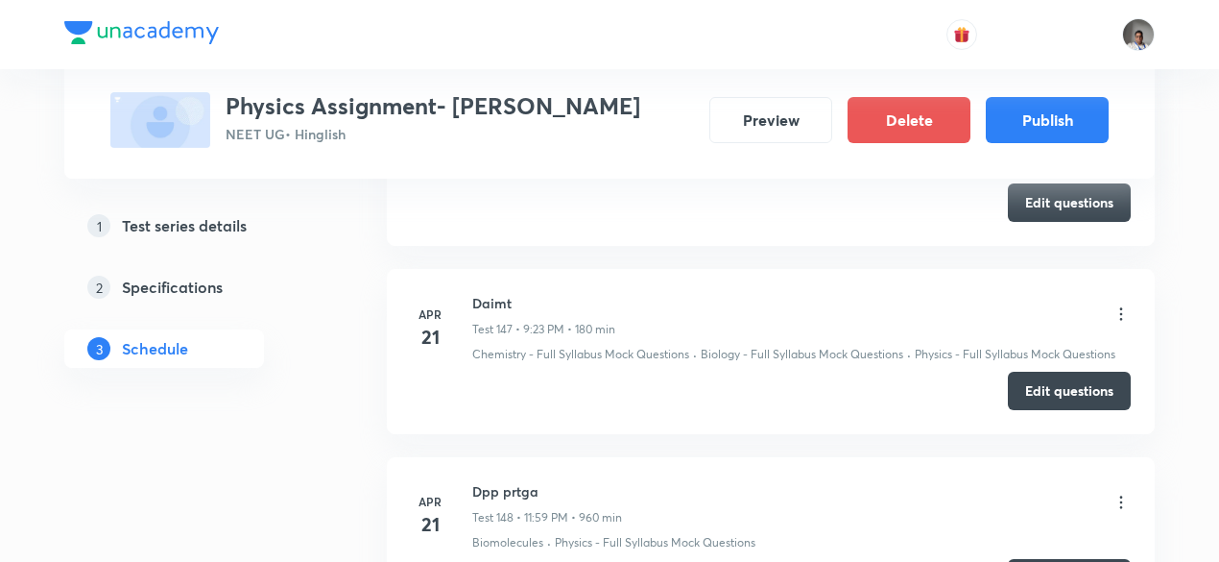
scroll to position [28481, 0]
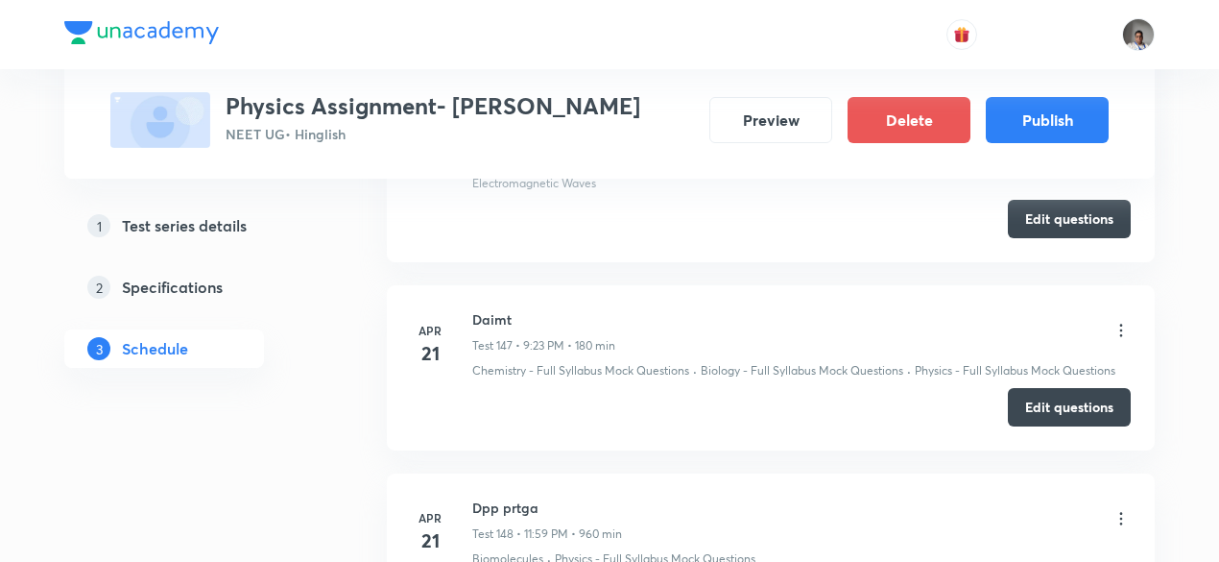
click at [492, 497] on h6 "Dpp prtga" at bounding box center [547, 507] width 150 height 20
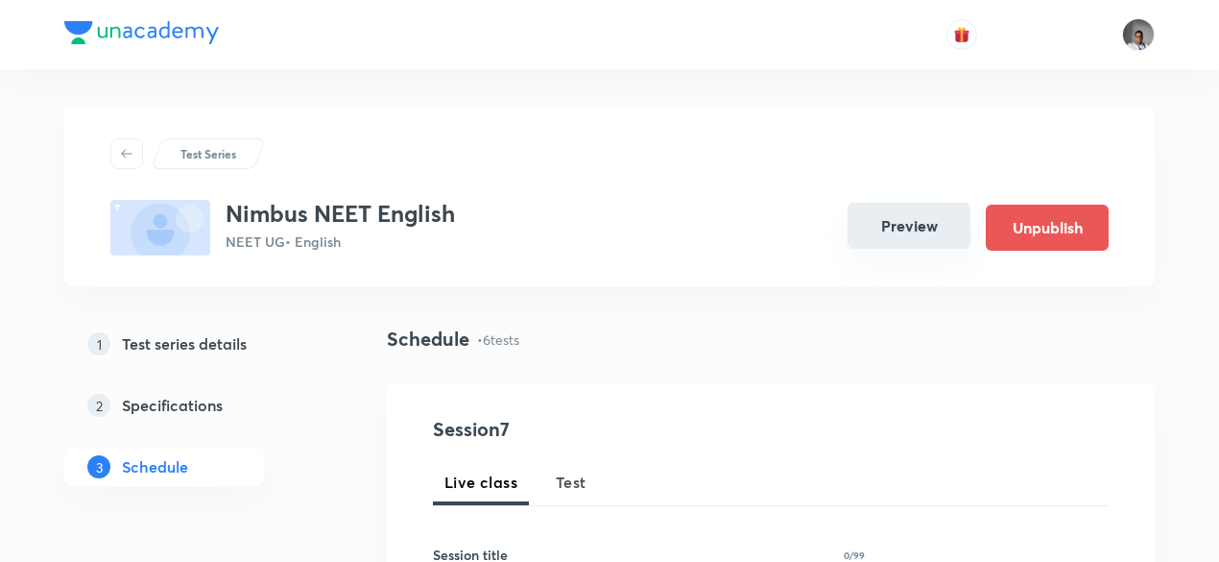
click at [887, 230] on button "Preview" at bounding box center [909, 226] width 123 height 46
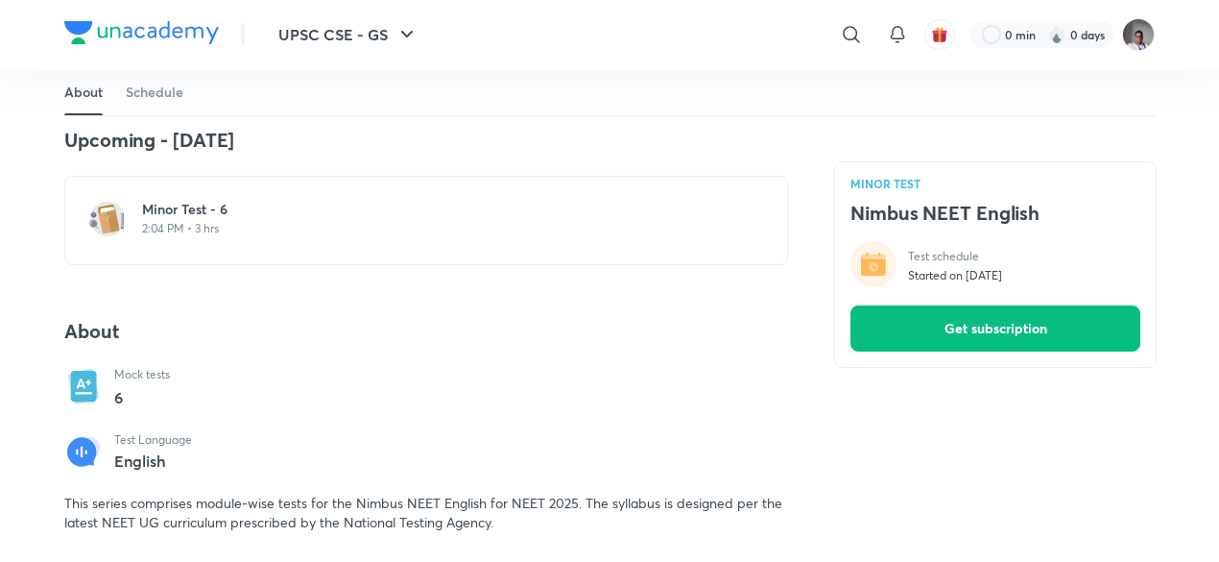
scroll to position [351, 0]
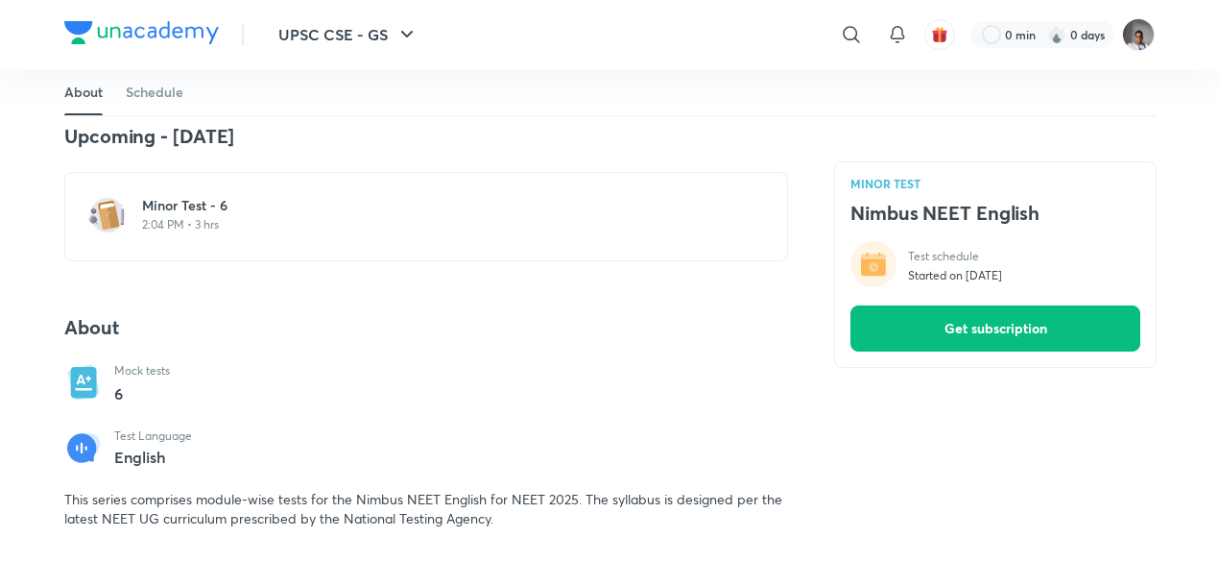
click at [292, 194] on div "Minor Test - 6 2:04 PM • 3 hrs" at bounding box center [426, 216] width 724 height 89
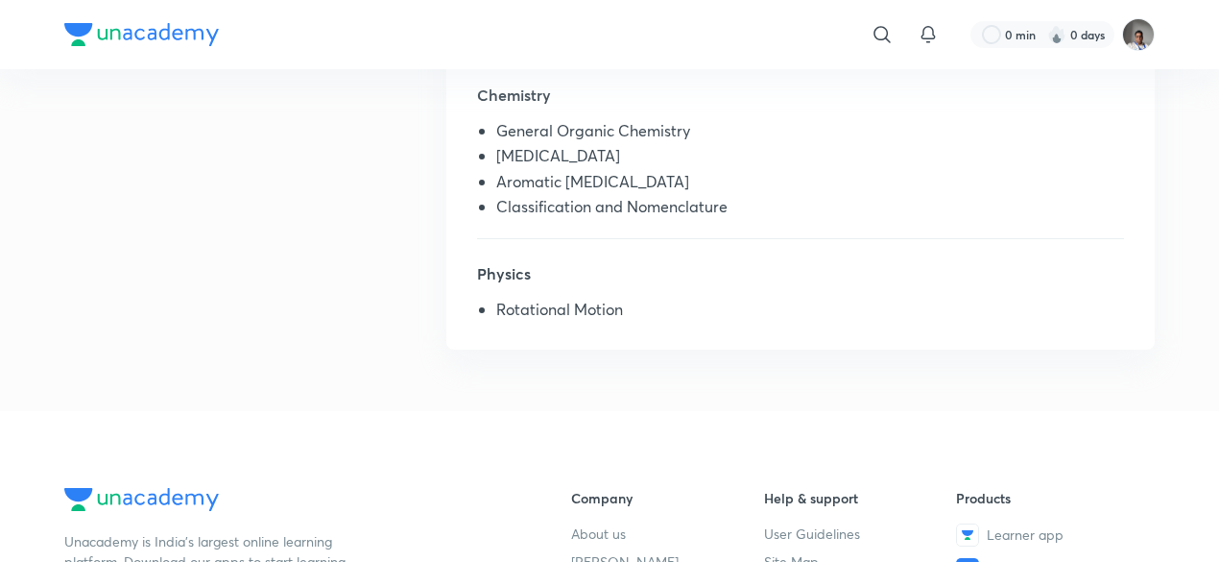
scroll to position [613, 0]
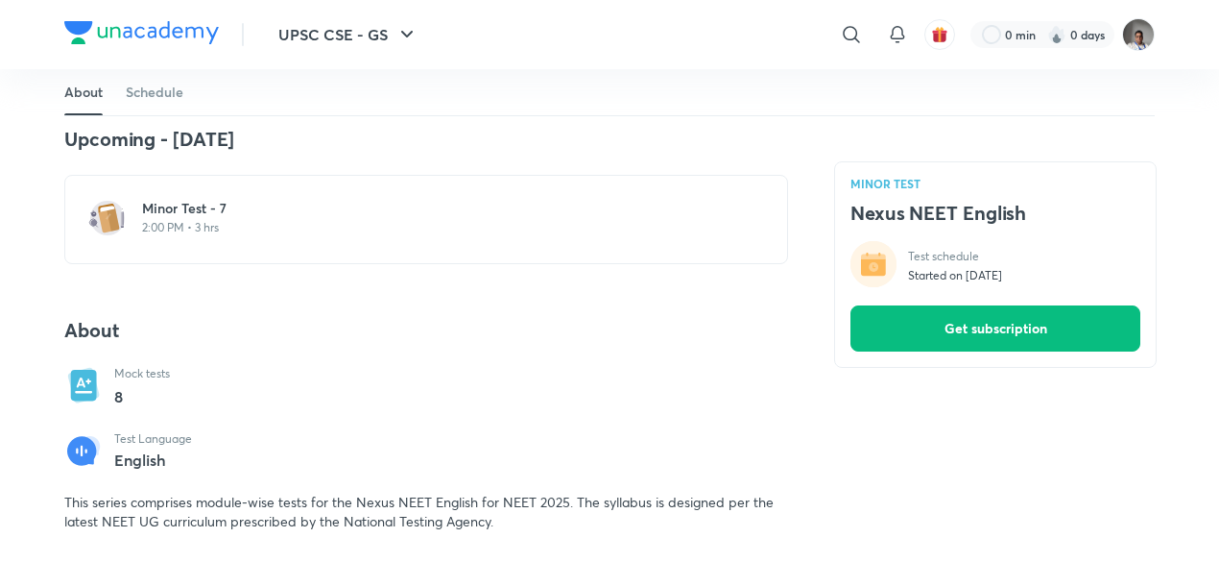
scroll to position [347, 0]
click at [157, 213] on h6 "Minor Test - 7" at bounding box center [437, 210] width 591 height 19
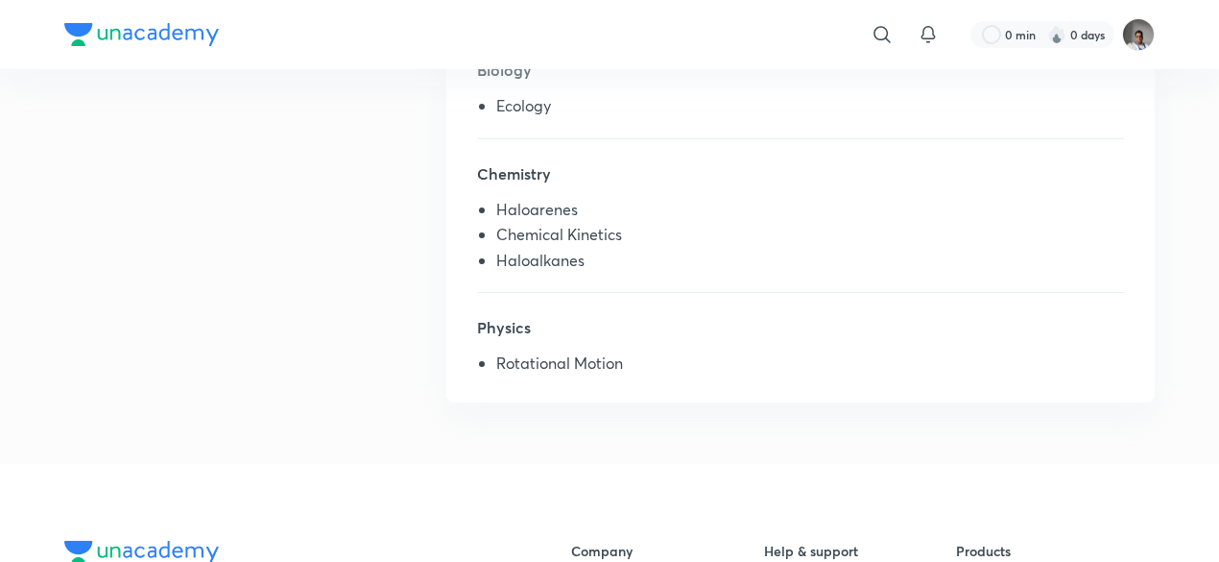
scroll to position [533, 0]
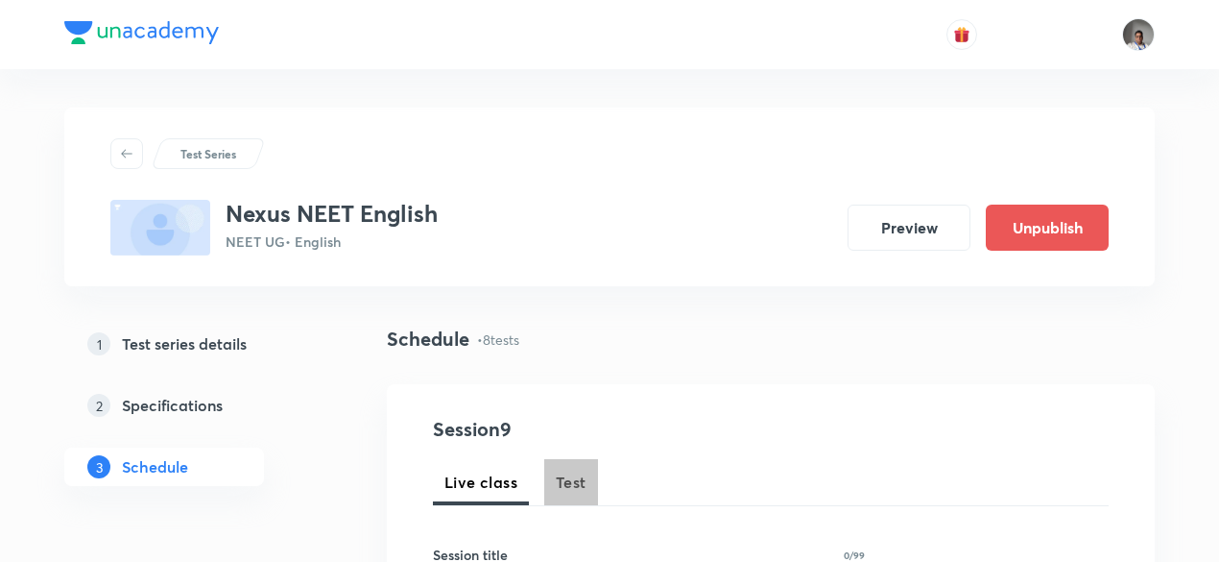
click at [563, 489] on span "Test" at bounding box center [571, 481] width 31 height 23
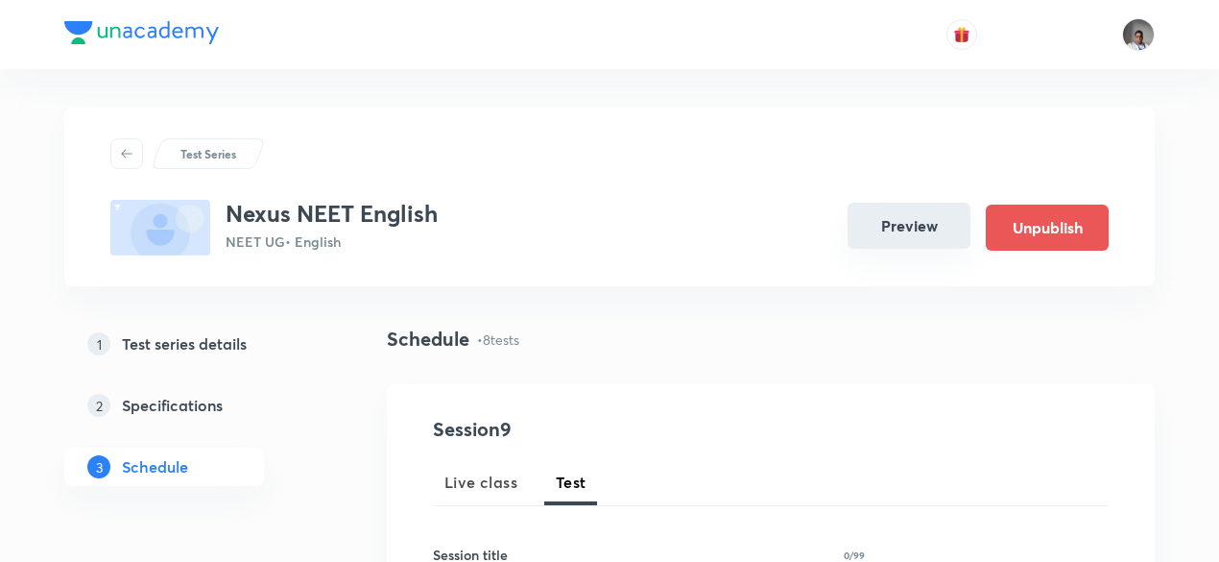
click at [903, 229] on button "Preview" at bounding box center [909, 226] width 123 height 46
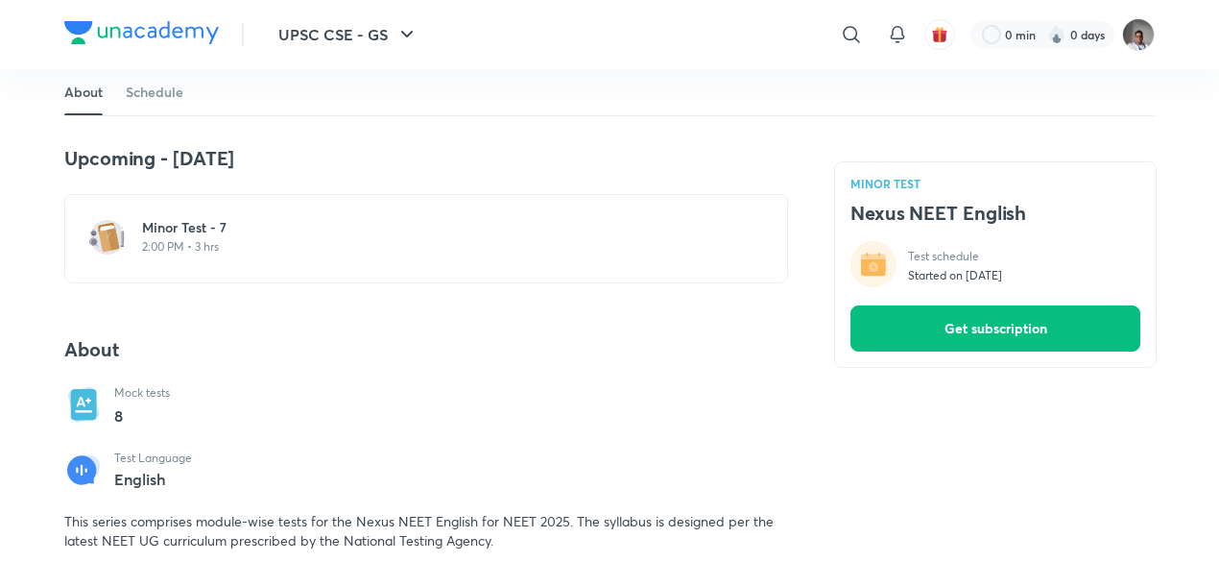
scroll to position [338, 0]
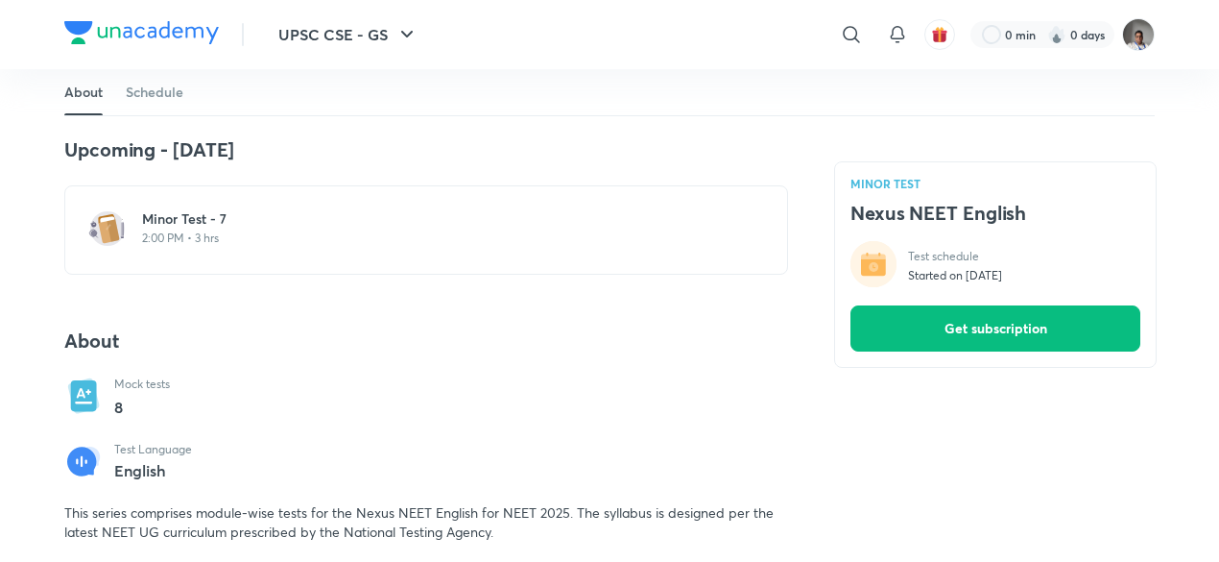
click at [241, 237] on p "2:00 PM • 3 hrs" at bounding box center [437, 237] width 591 height 15
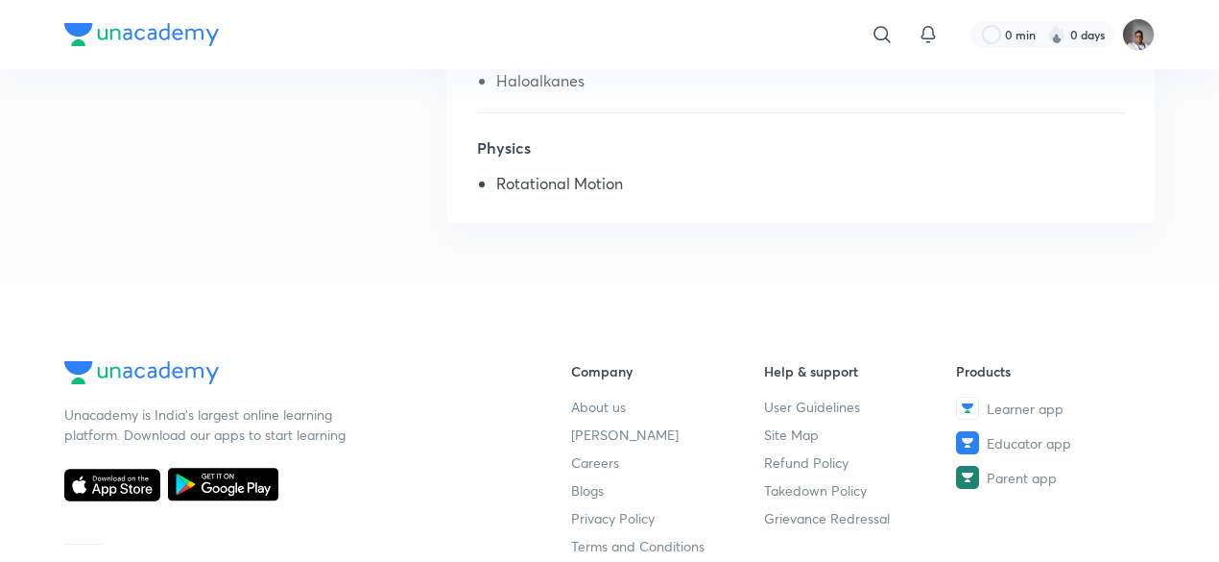
scroll to position [712, 0]
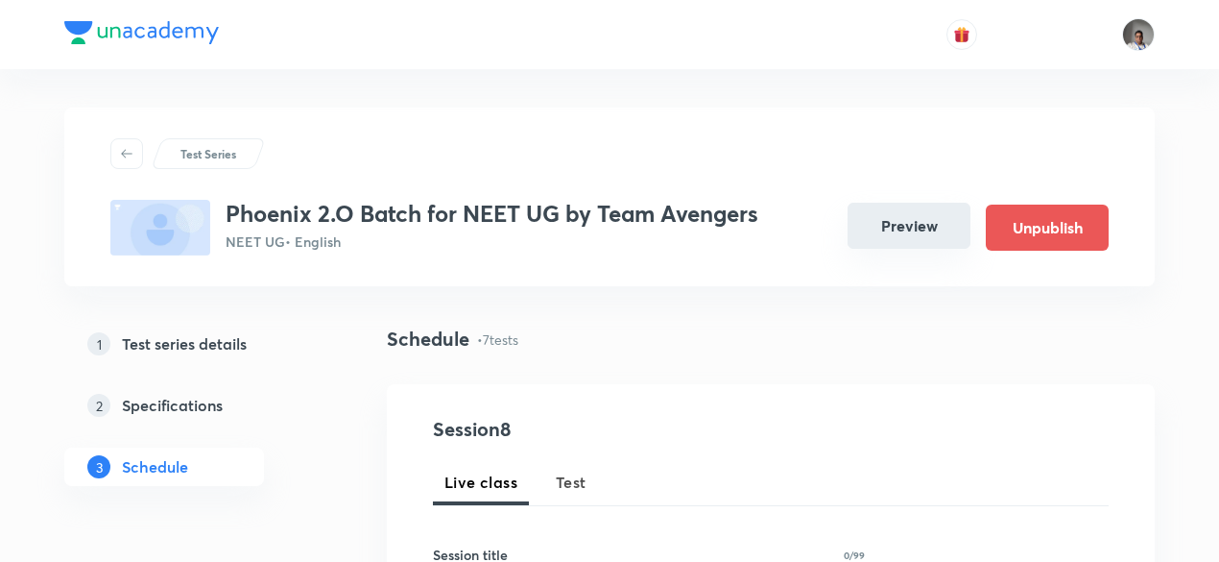
click at [906, 229] on button "Preview" at bounding box center [909, 226] width 123 height 46
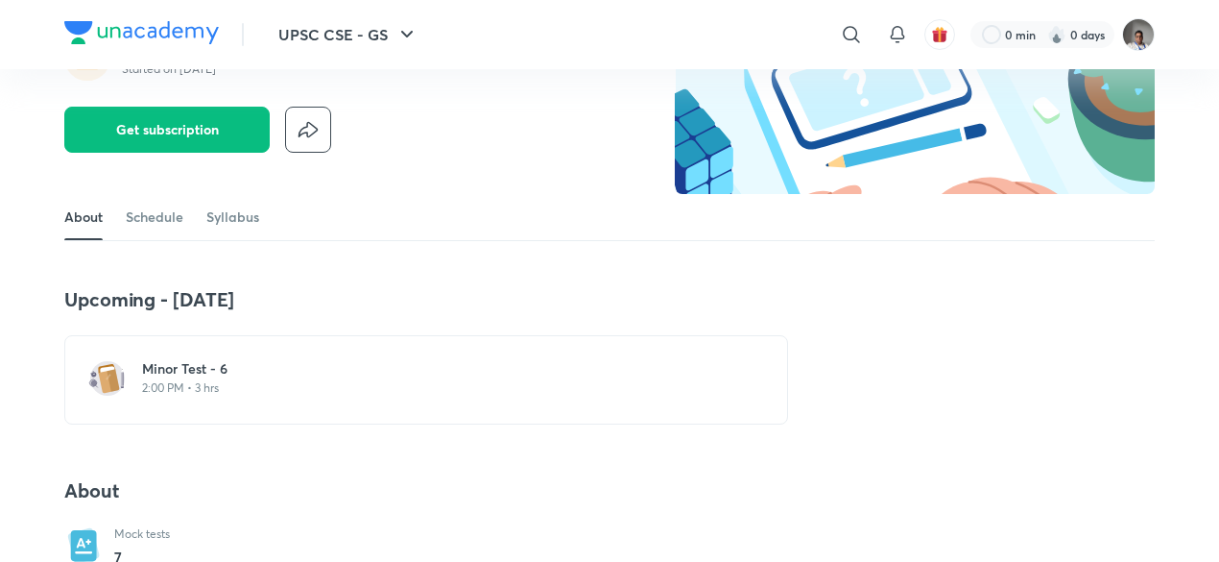
scroll to position [194, 0]
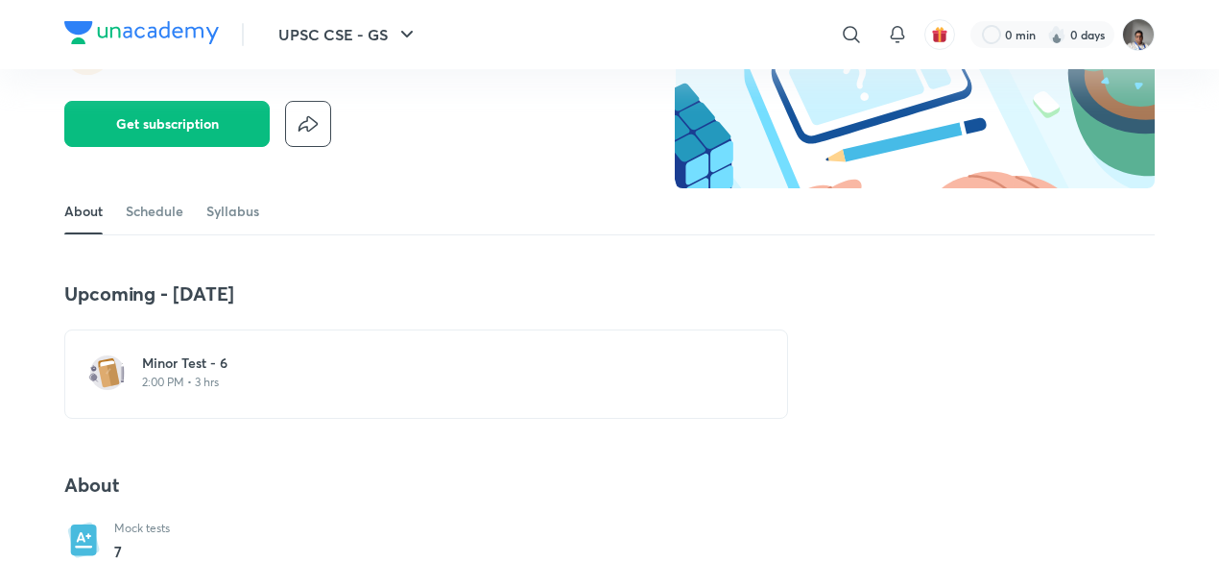
click at [327, 364] on h6 "Minor Test - 6" at bounding box center [437, 362] width 591 height 19
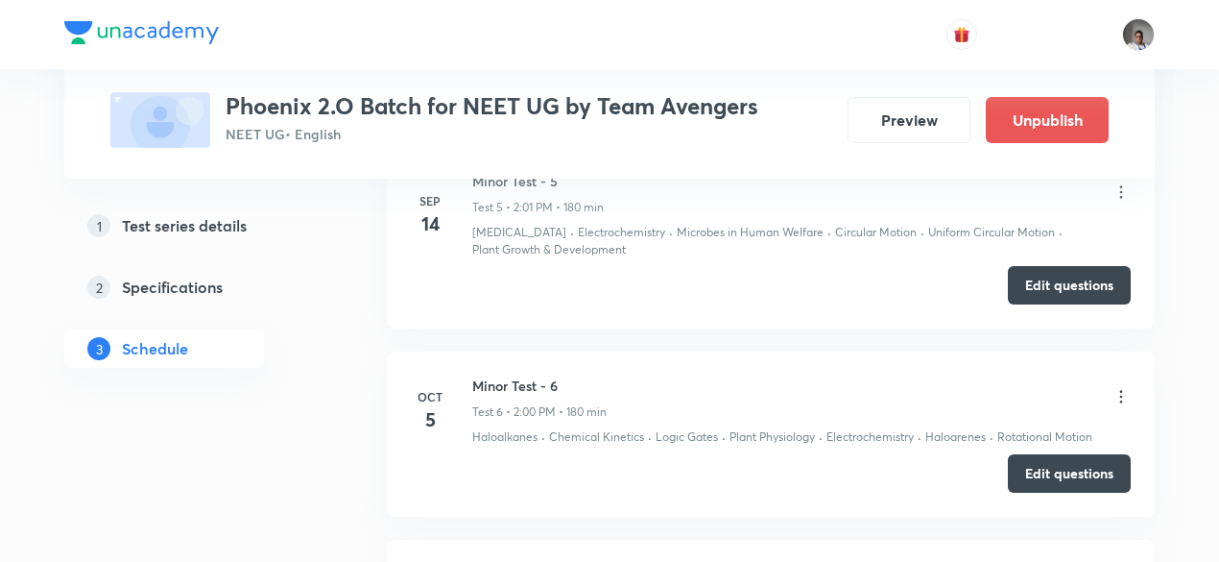
scroll to position [1890, 0]
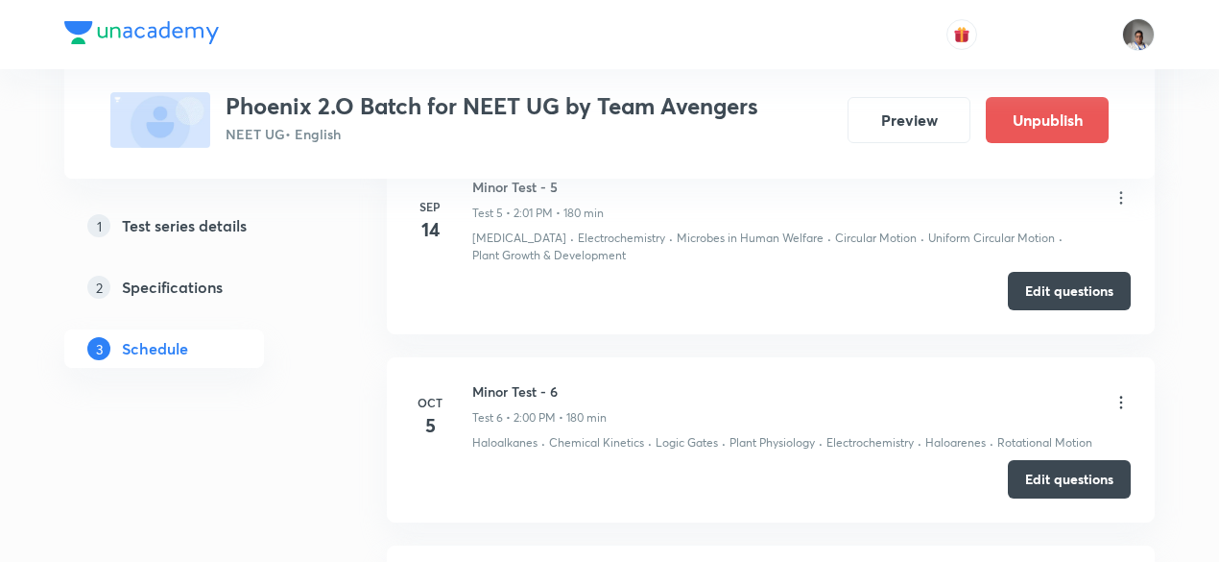
click at [1127, 393] on icon at bounding box center [1121, 402] width 19 height 19
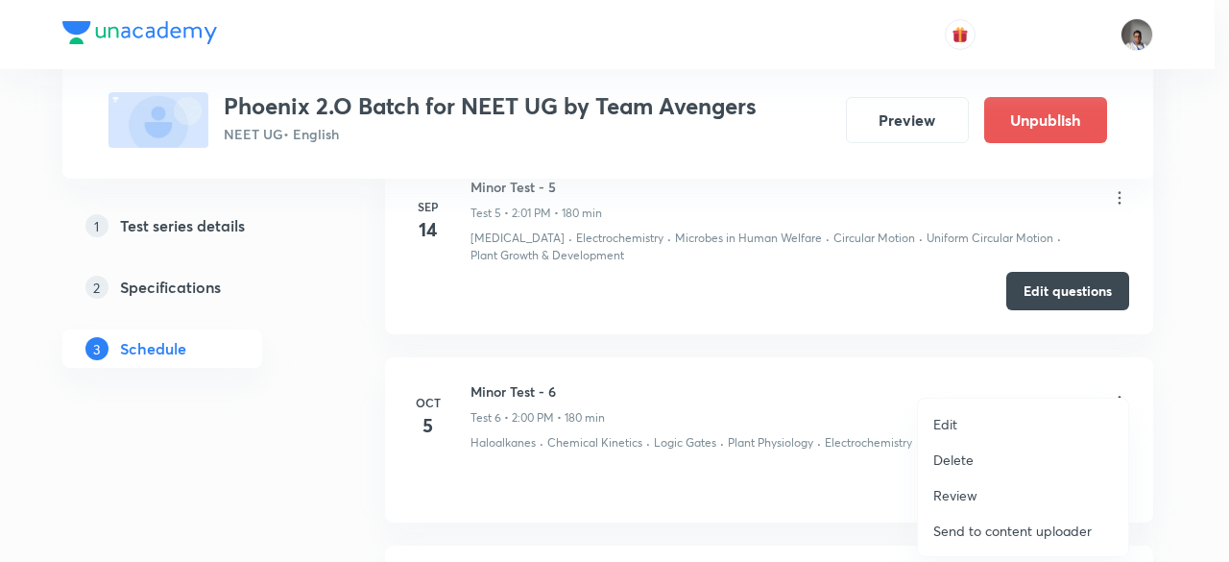
click at [952, 426] on p "Edit" at bounding box center [945, 424] width 24 height 20
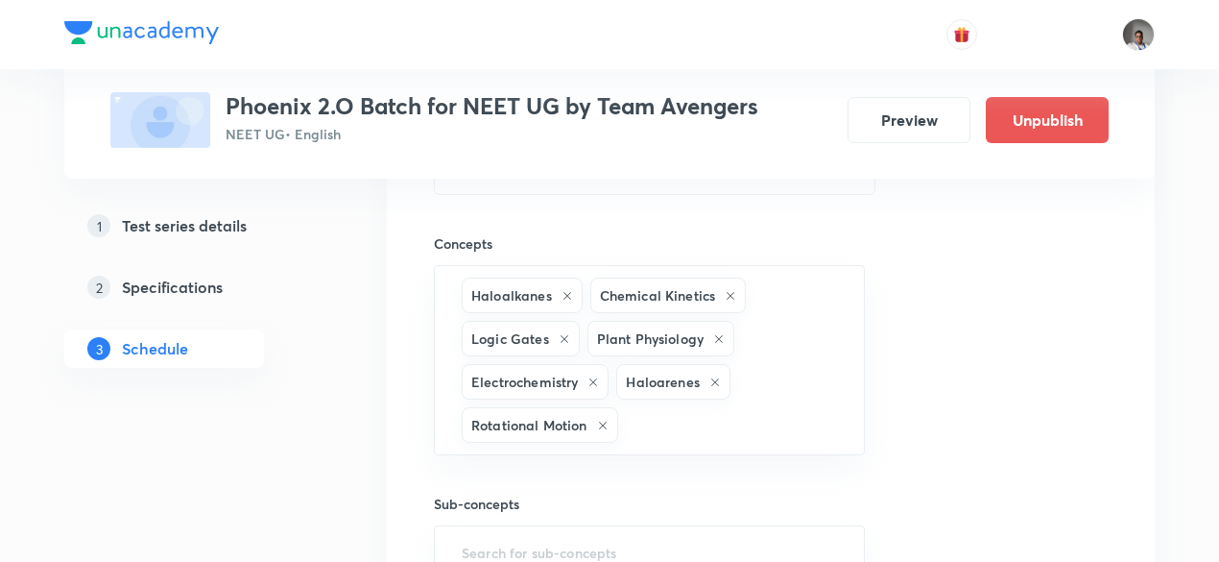
scroll to position [1658, 0]
click at [559, 336] on icon at bounding box center [565, 342] width 12 height 12
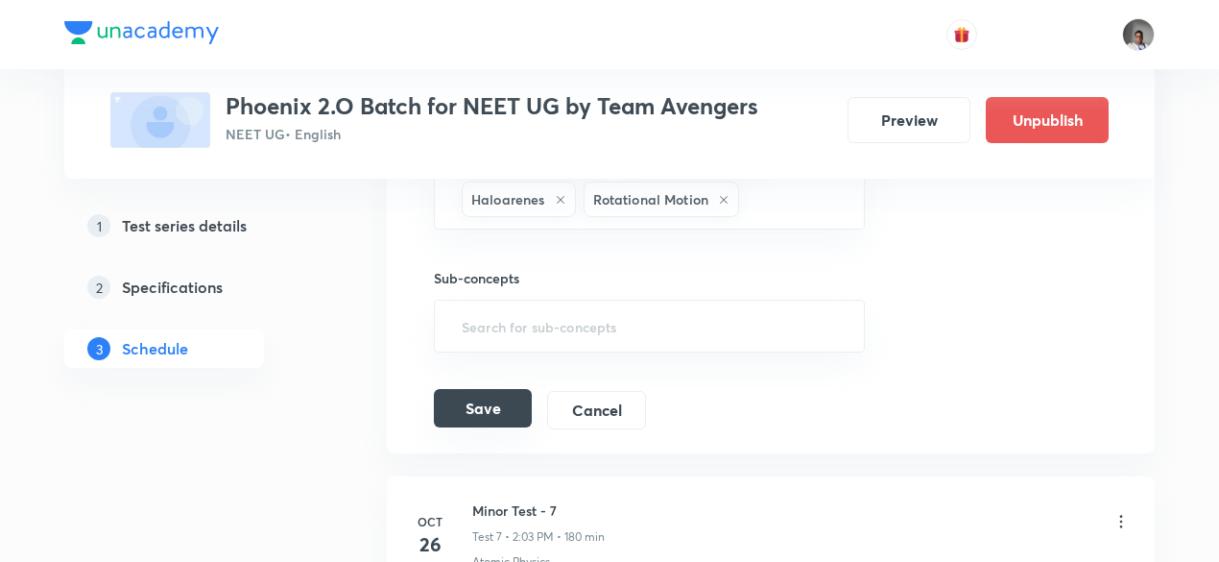
scroll to position [1850, 0]
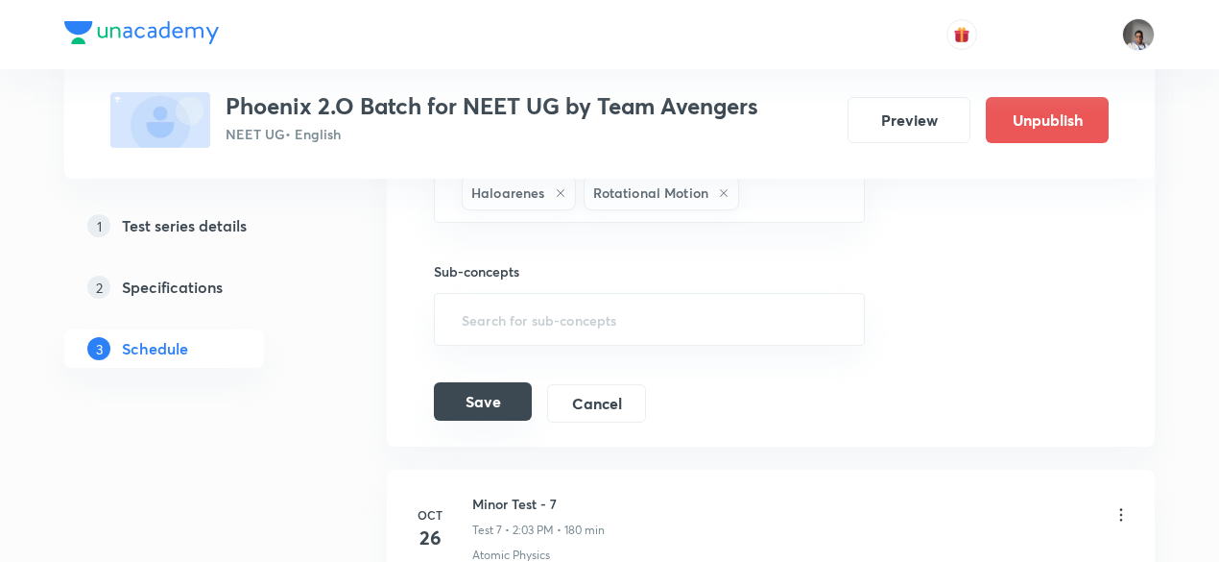
click at [499, 382] on button "Save" at bounding box center [483, 401] width 98 height 38
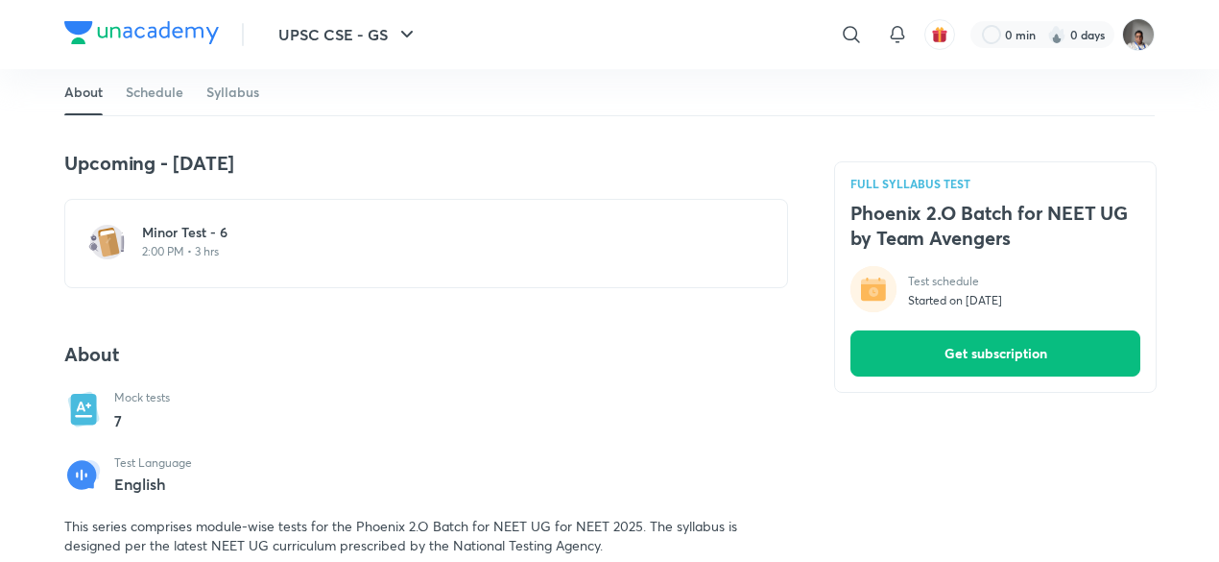
scroll to position [328, 0]
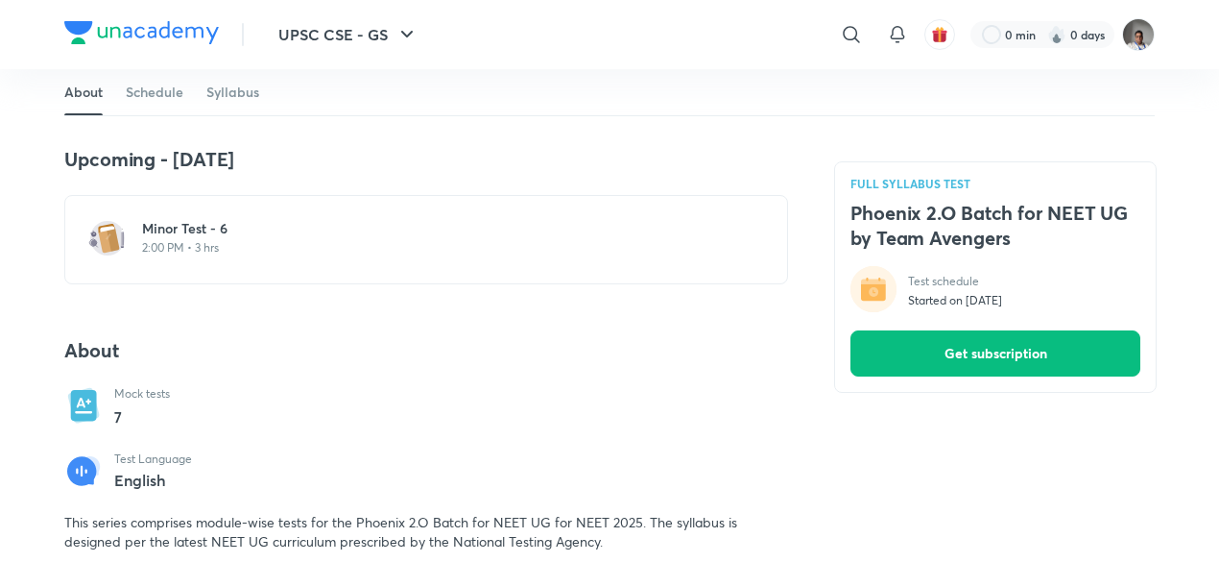
click at [194, 227] on h6 "Minor Test - 6" at bounding box center [437, 228] width 591 height 19
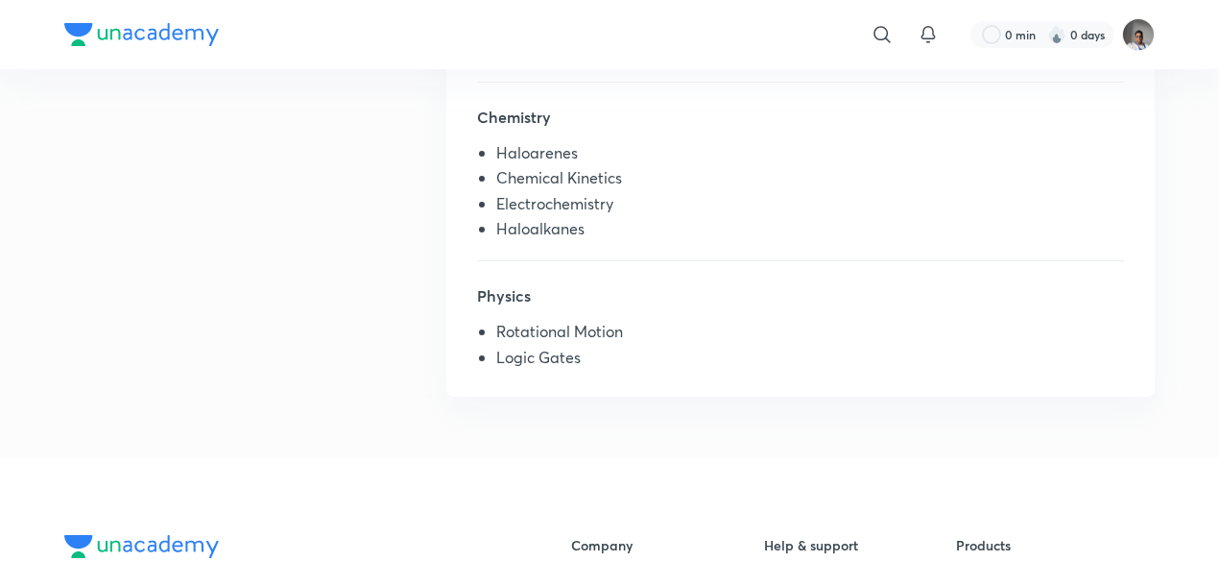
scroll to position [590, 0]
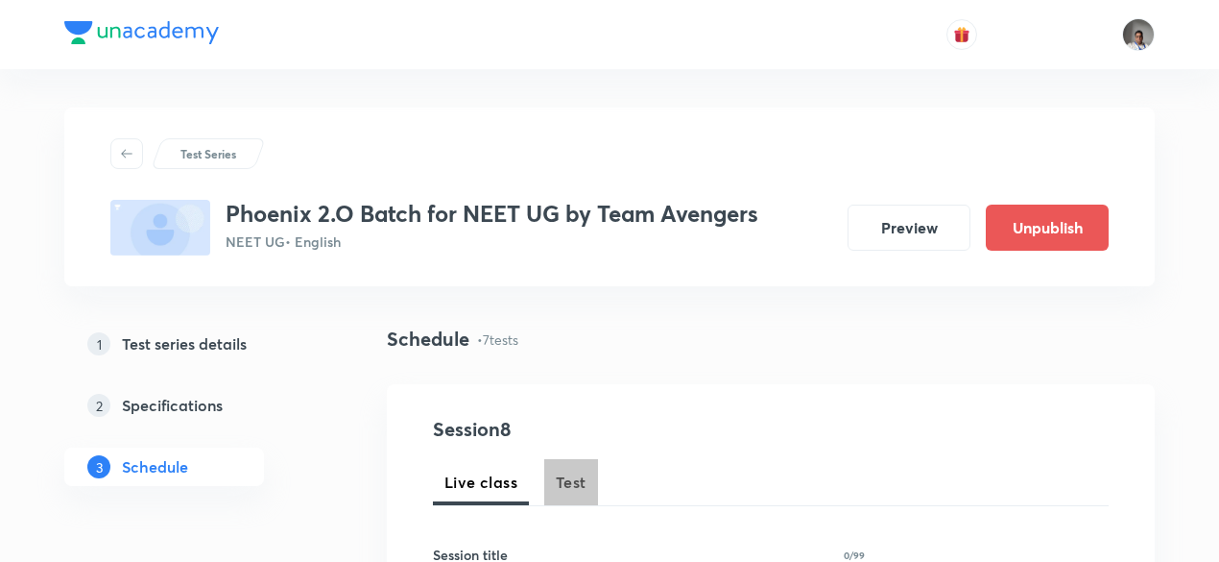
click at [576, 479] on span "Test" at bounding box center [571, 481] width 31 height 23
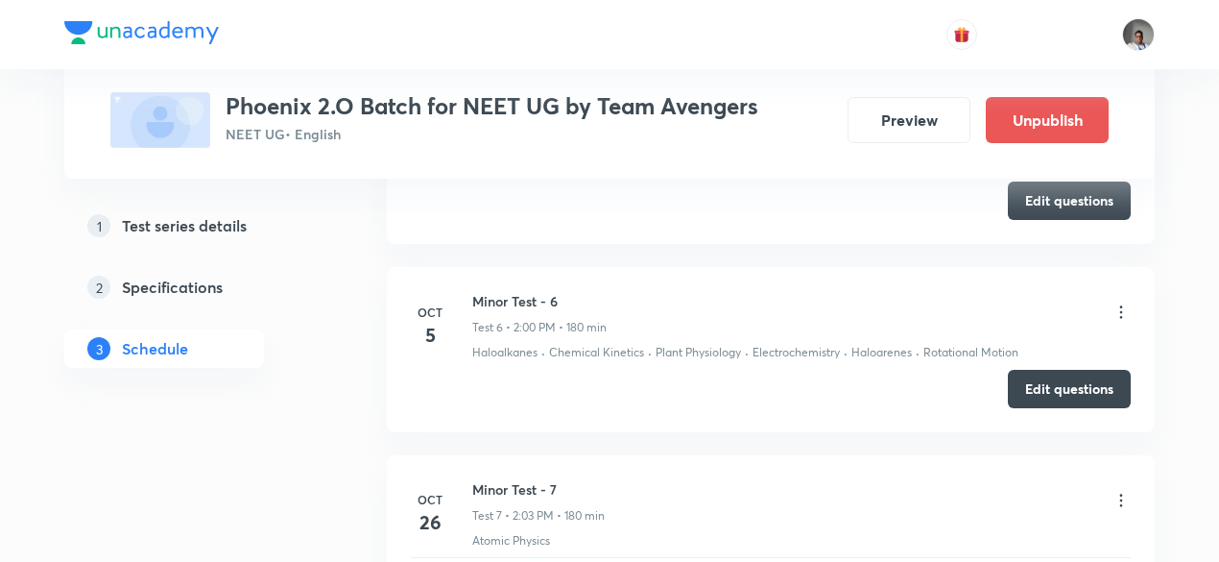
scroll to position [1981, 0]
click at [1123, 301] on icon at bounding box center [1121, 310] width 19 height 19
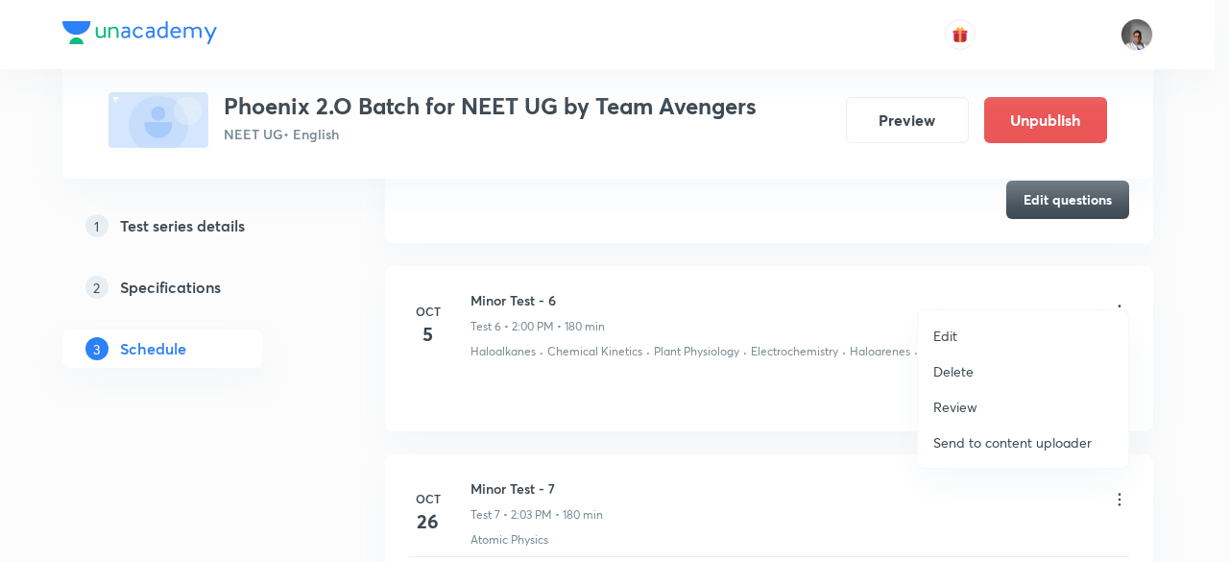
click at [965, 325] on li "Edit" at bounding box center [1023, 336] width 210 height 36
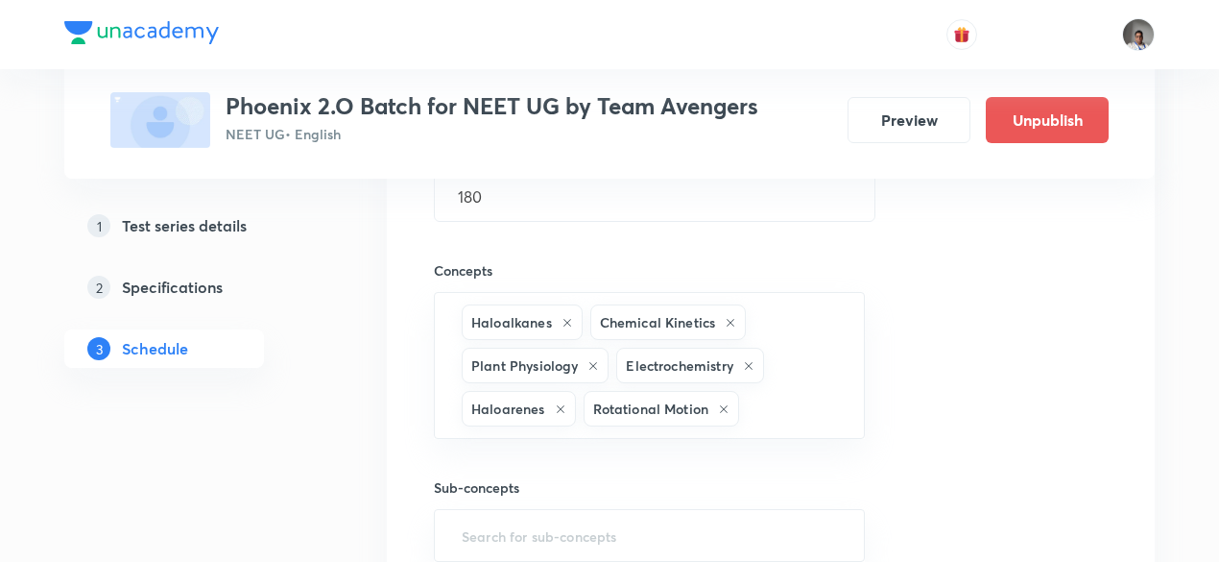
scroll to position [1626, 0]
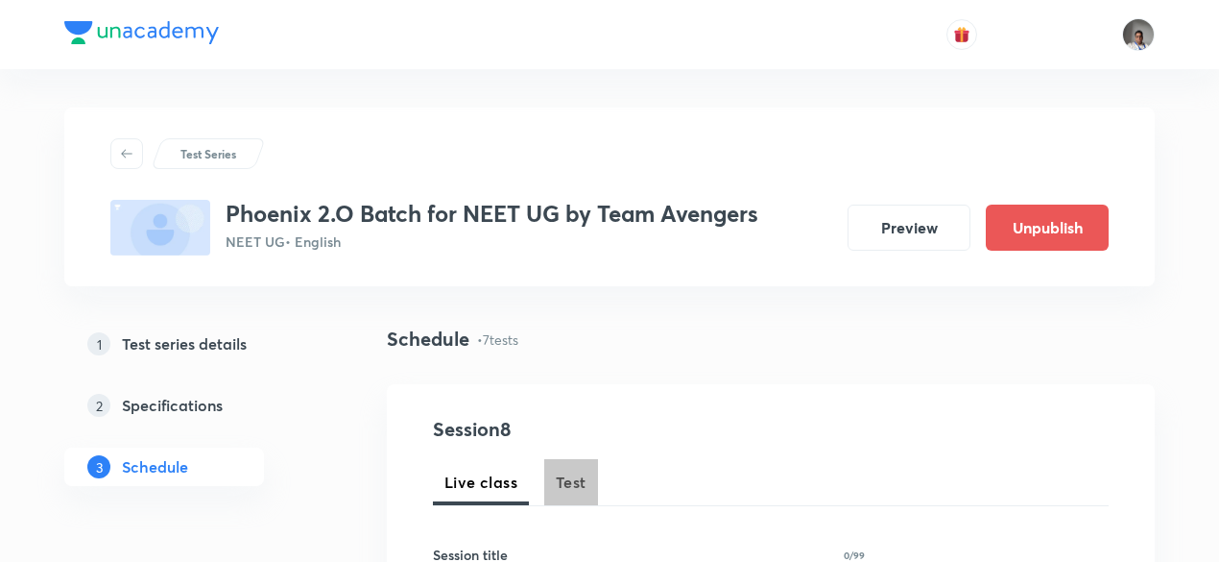
click at [568, 492] on span "Test" at bounding box center [571, 481] width 31 height 23
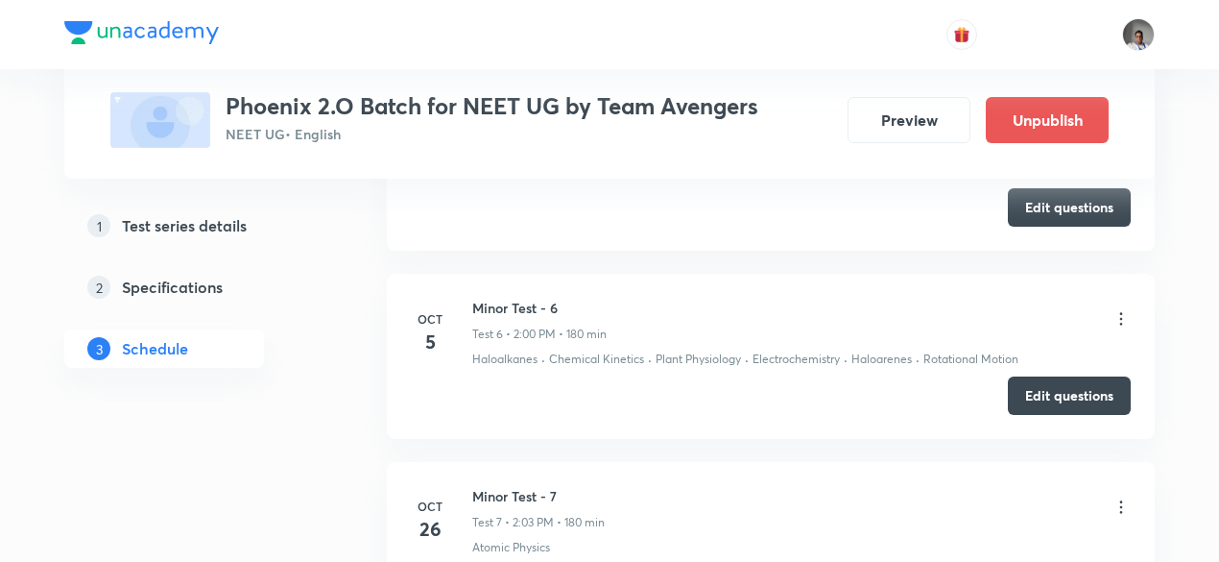
scroll to position [1972, 0]
